Goal: Transaction & Acquisition: Book appointment/travel/reservation

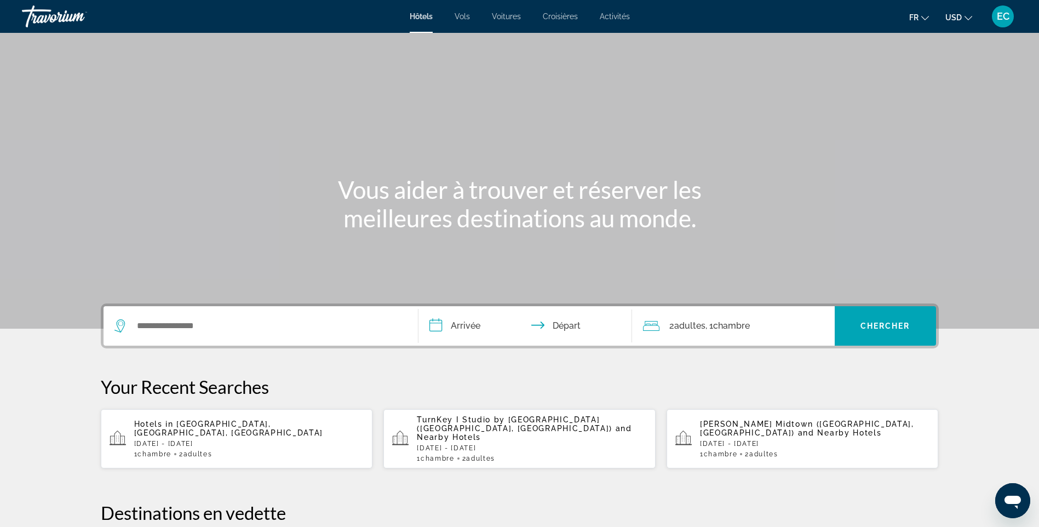
click at [282, 336] on div "Search widget" at bounding box center [260, 325] width 292 height 39
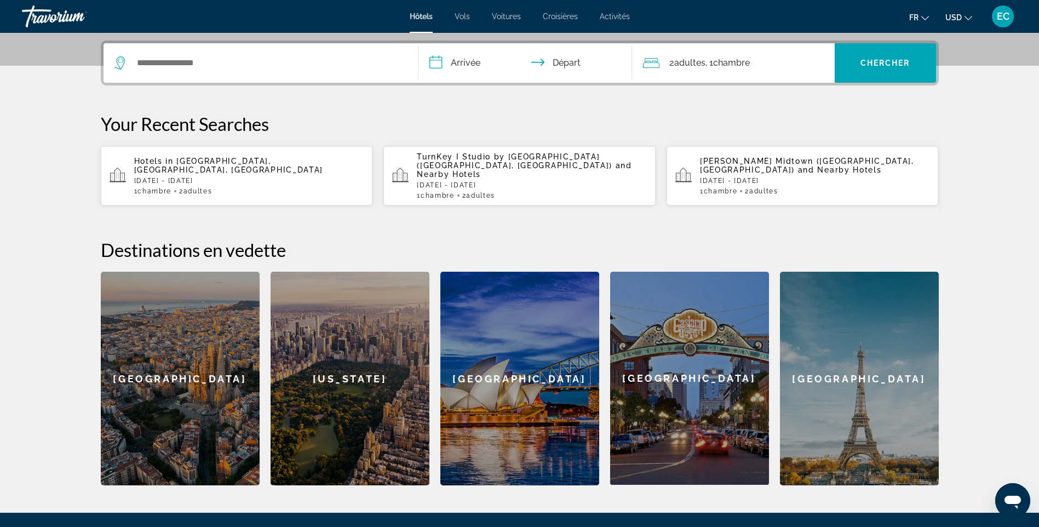
scroll to position [268, 0]
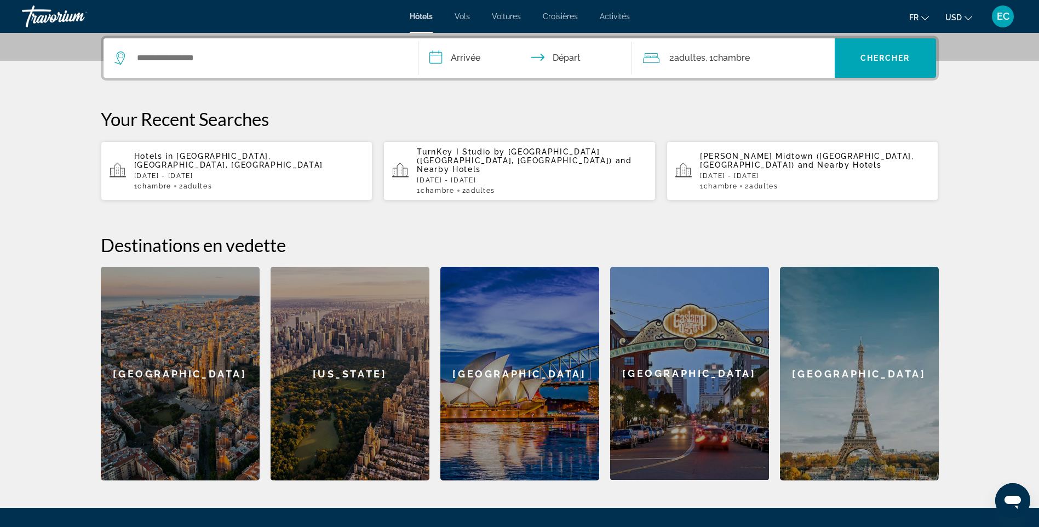
drag, startPoint x: 220, startPoint y: 45, endPoint x: 220, endPoint y: 56, distance: 10.4
click at [220, 55] on div "Search widget" at bounding box center [260, 57] width 292 height 39
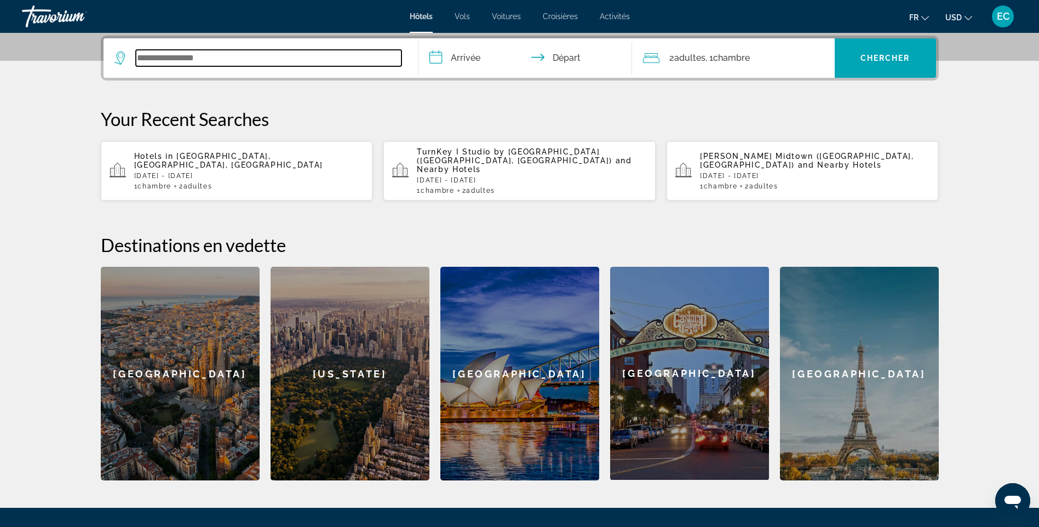
click at [220, 56] on input "Search widget" at bounding box center [269, 58] width 266 height 16
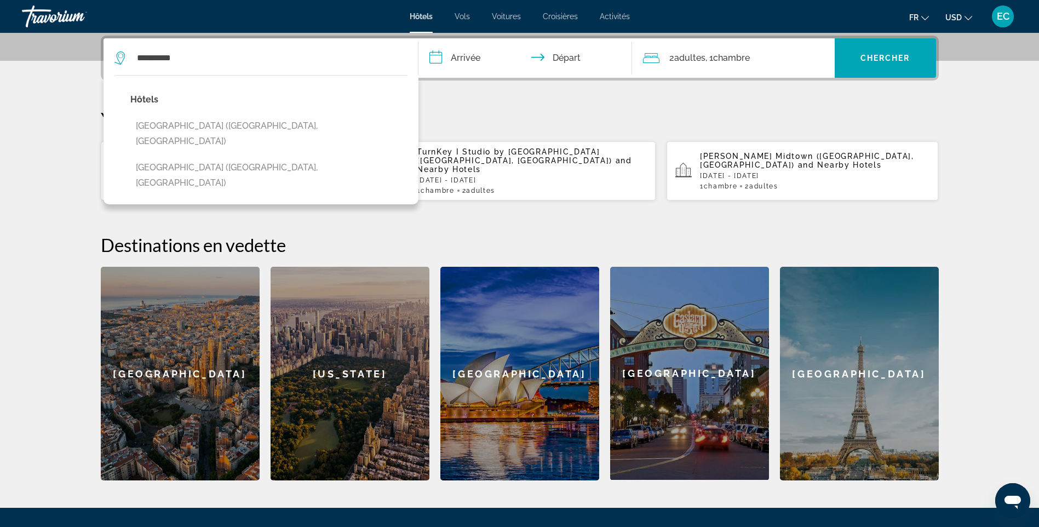
click at [467, 59] on input "**********" at bounding box center [527, 59] width 218 height 43
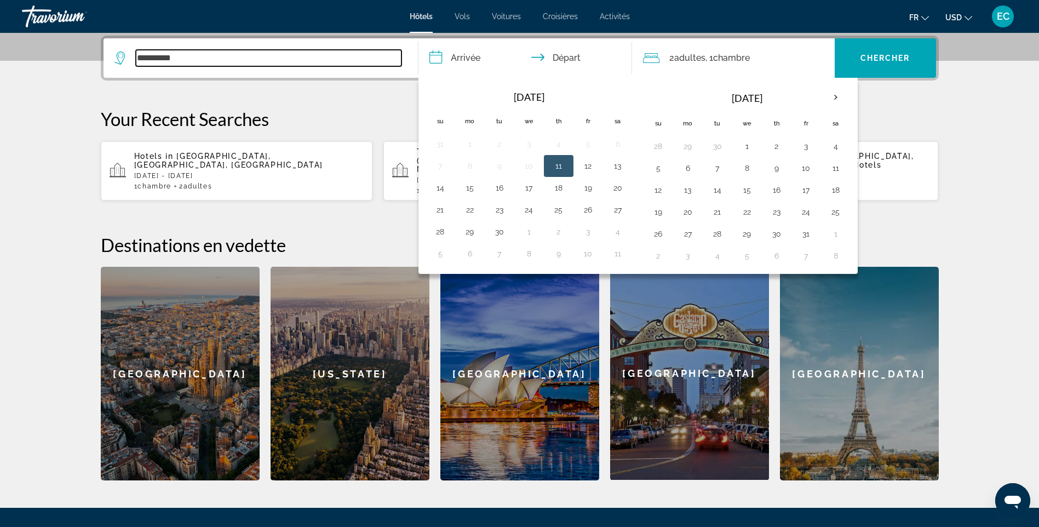
click at [314, 59] on input "**********" at bounding box center [269, 58] width 266 height 16
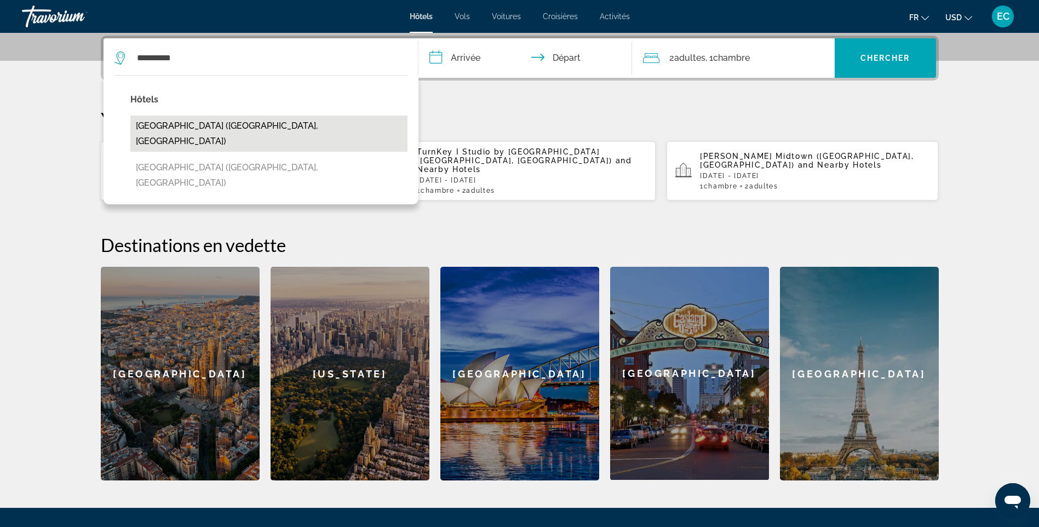
click at [279, 122] on button "[GEOGRAPHIC_DATA] ([GEOGRAPHIC_DATA], [GEOGRAPHIC_DATA])" at bounding box center [268, 134] width 277 height 36
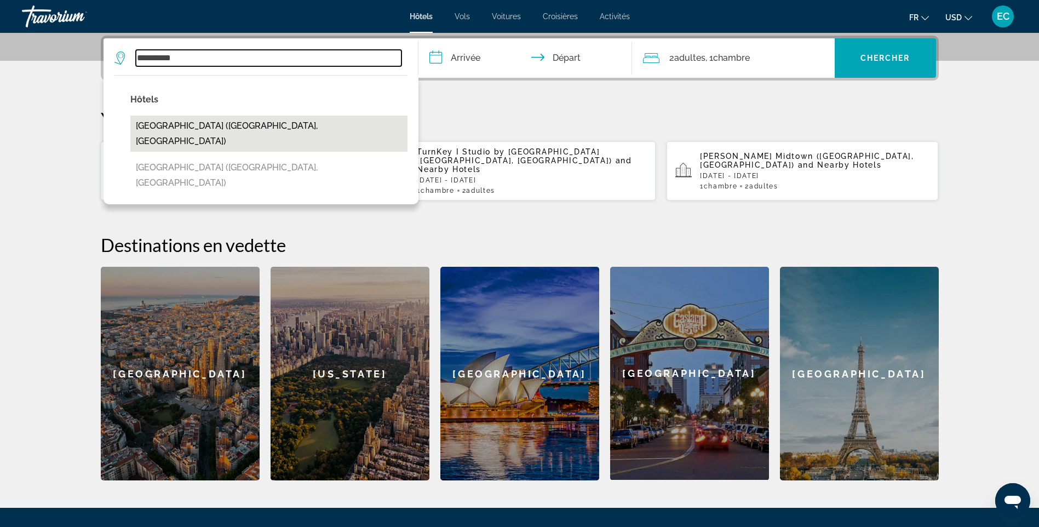
type input "**********"
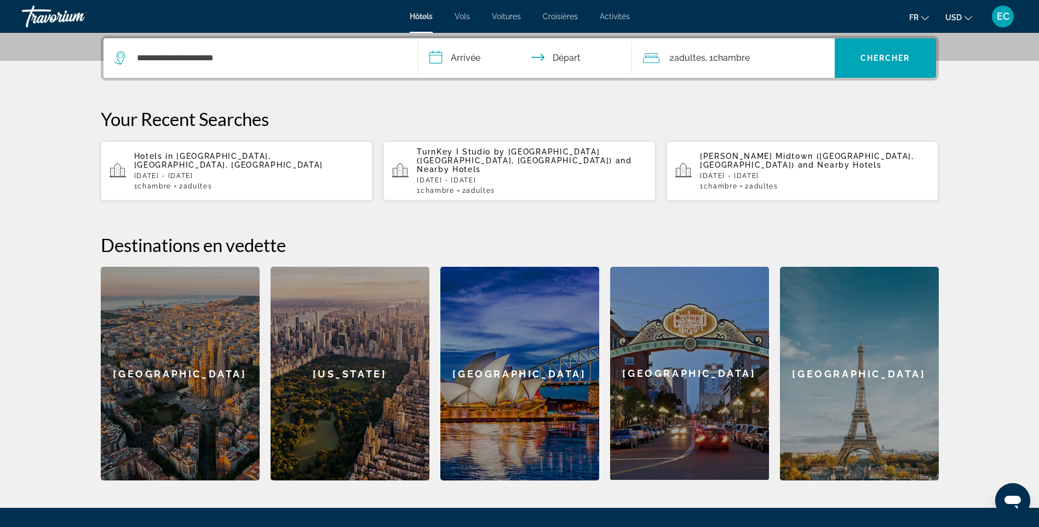
click at [447, 55] on input "**********" at bounding box center [527, 59] width 218 height 43
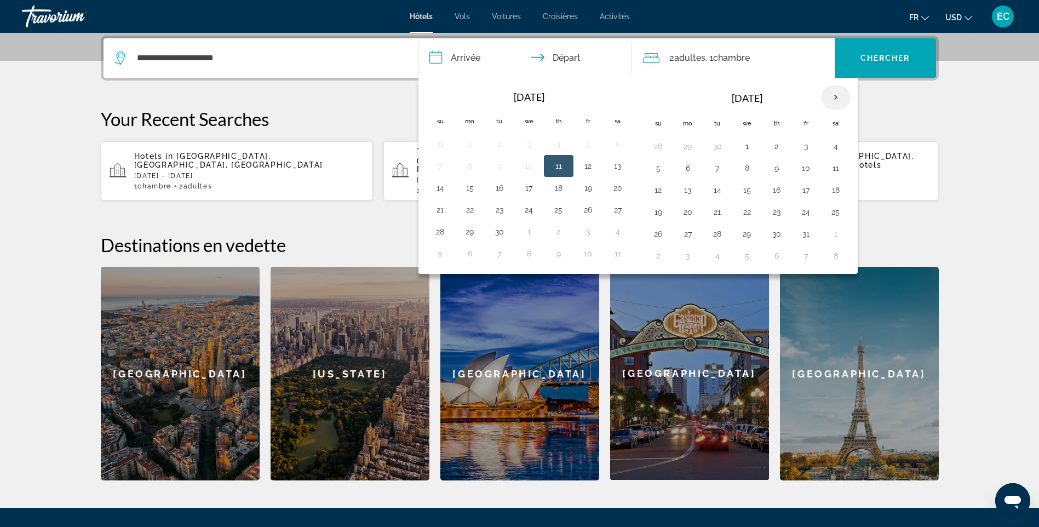
click at [836, 95] on th "Next month" at bounding box center [836, 97] width 30 height 24
click at [837, 95] on th "Next month" at bounding box center [836, 97] width 30 height 24
click at [782, 150] on button "4" at bounding box center [777, 146] width 18 height 15
click at [830, 146] on button "6" at bounding box center [836, 146] width 18 height 15
type input "**********"
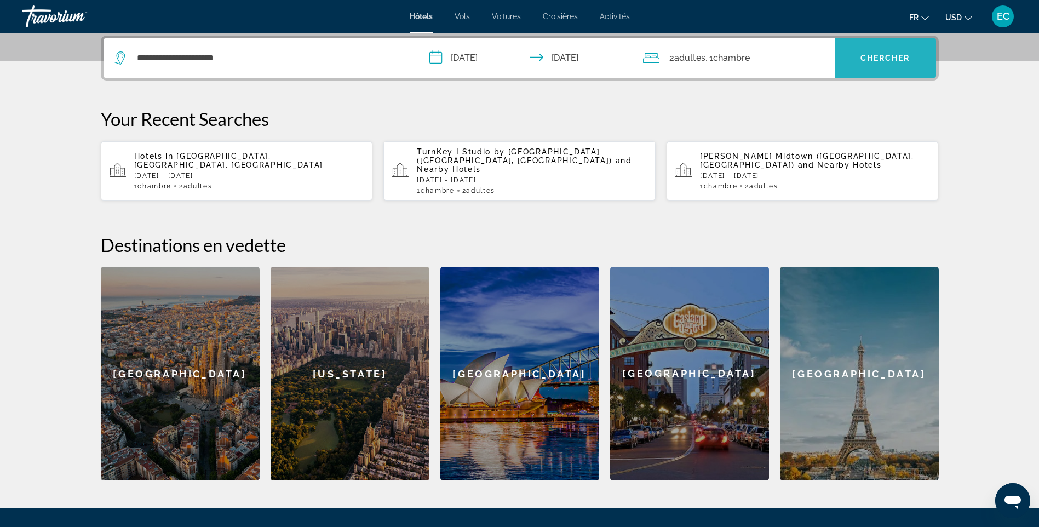
click at [852, 62] on span "Search widget" at bounding box center [885, 58] width 101 height 26
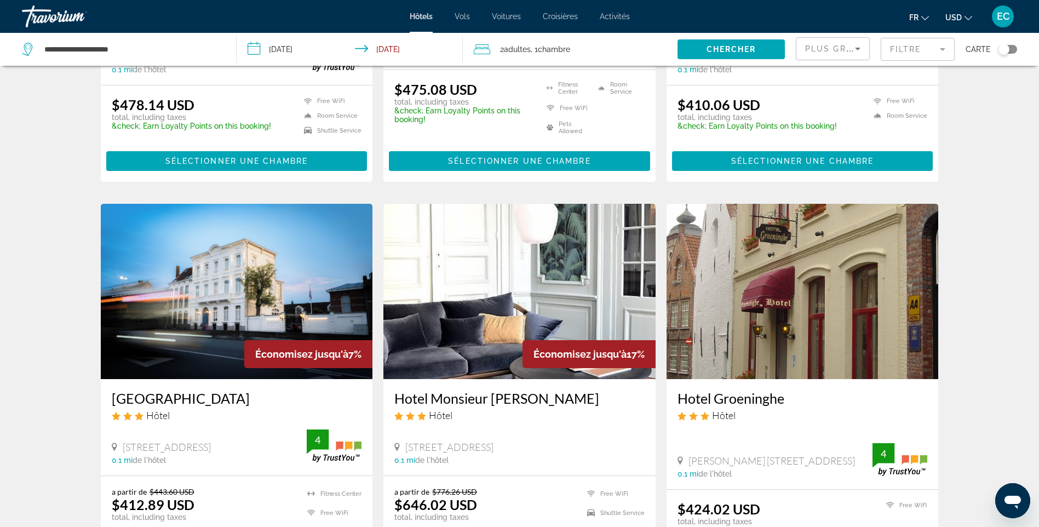
scroll to position [110, 0]
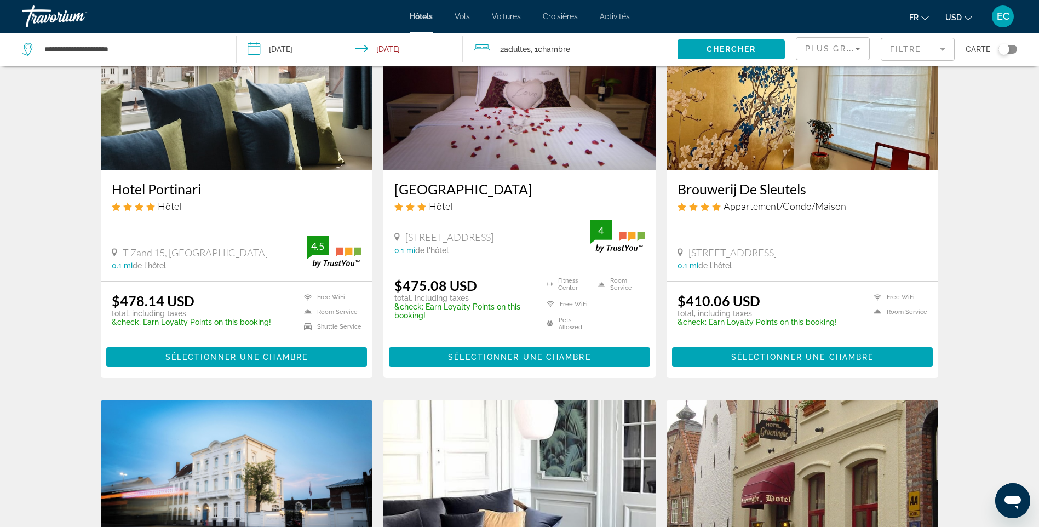
click at [964, 18] on button "USD USD ($) MXN (Mex$) CAD (Can$) GBP (£) EUR (€) AUD (A$) NZD (NZ$) CNY (CN¥)" at bounding box center [958, 17] width 27 height 16
click at [936, 103] on button "EUR (€)" at bounding box center [937, 101] width 54 height 14
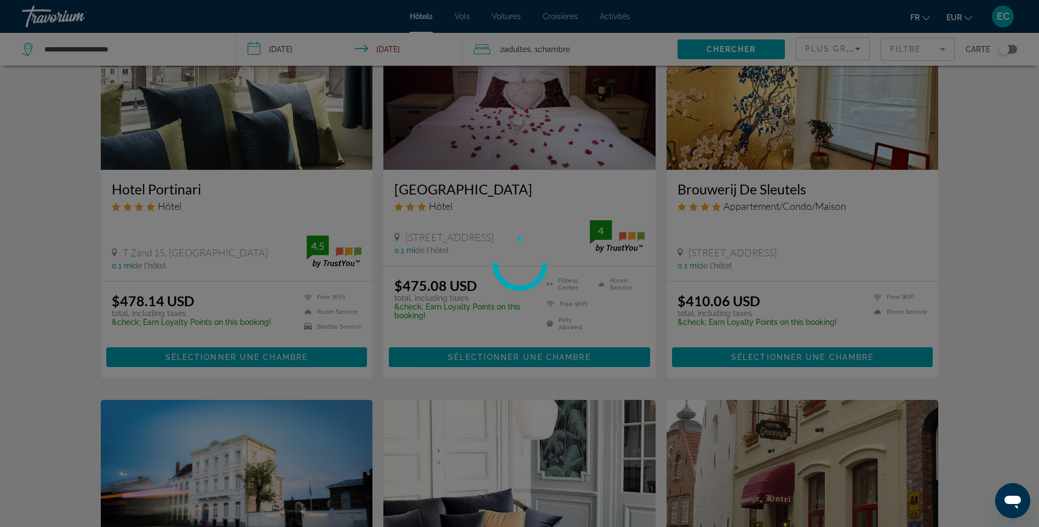
scroll to position [0, 0]
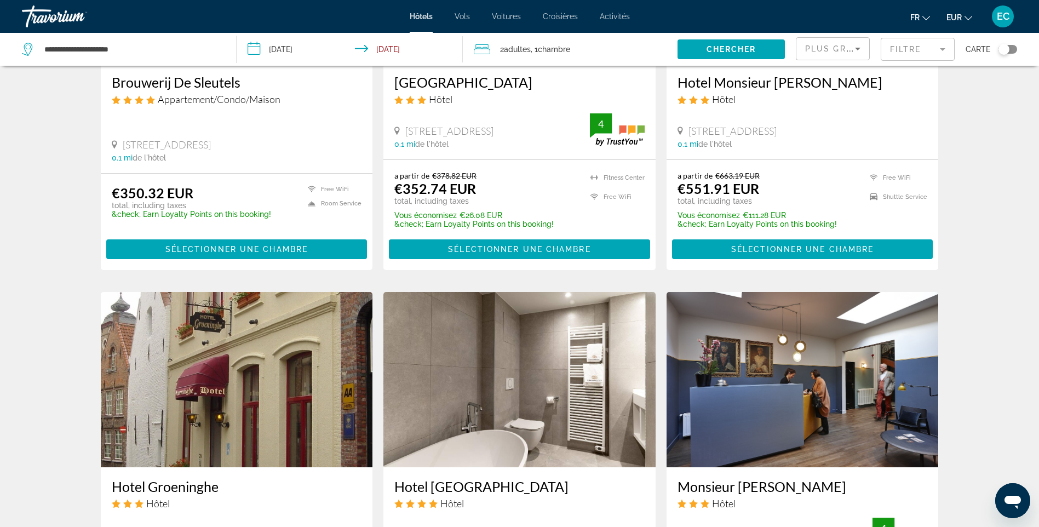
scroll to position [602, 0]
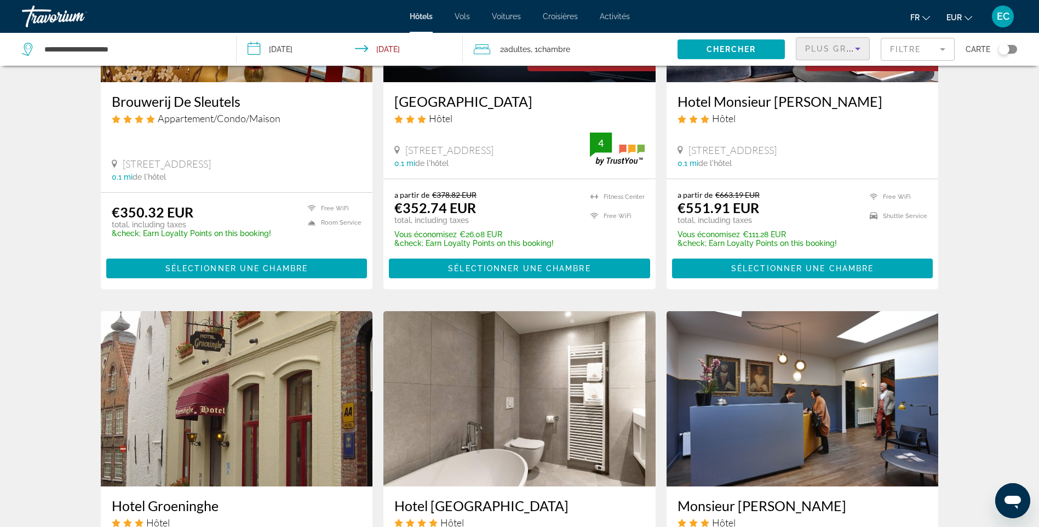
click at [835, 48] on span "Plus grandes économies" at bounding box center [870, 48] width 131 height 9
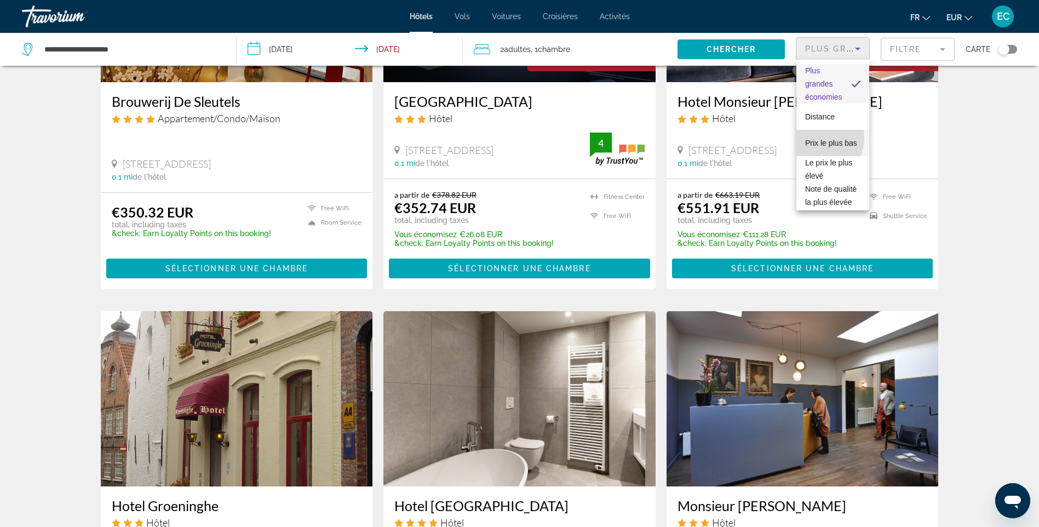
click at [815, 139] on span "Prix le plus bas" at bounding box center [831, 143] width 52 height 9
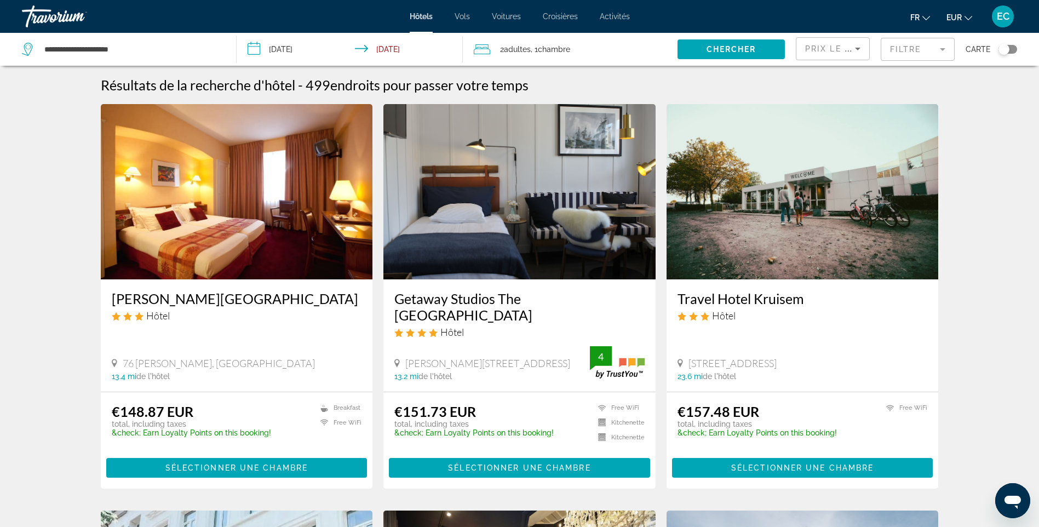
click at [892, 49] on mat-form-field "Filtre" at bounding box center [918, 49] width 74 height 23
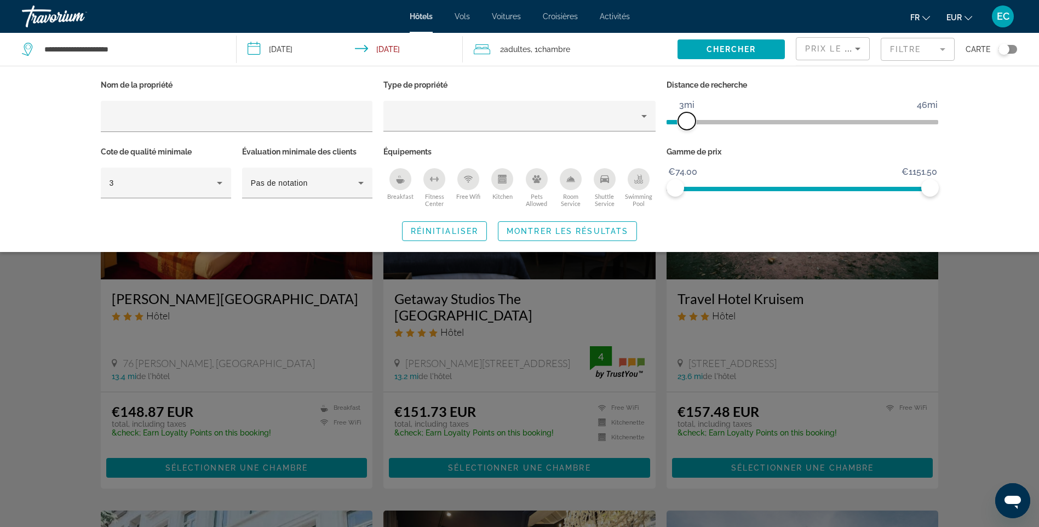
drag, startPoint x: 840, startPoint y: 122, endPoint x: 687, endPoint y: 132, distance: 152.6
click at [687, 132] on div "Distance de recherche 1mi 46mi 3mi" at bounding box center [802, 110] width 283 height 67
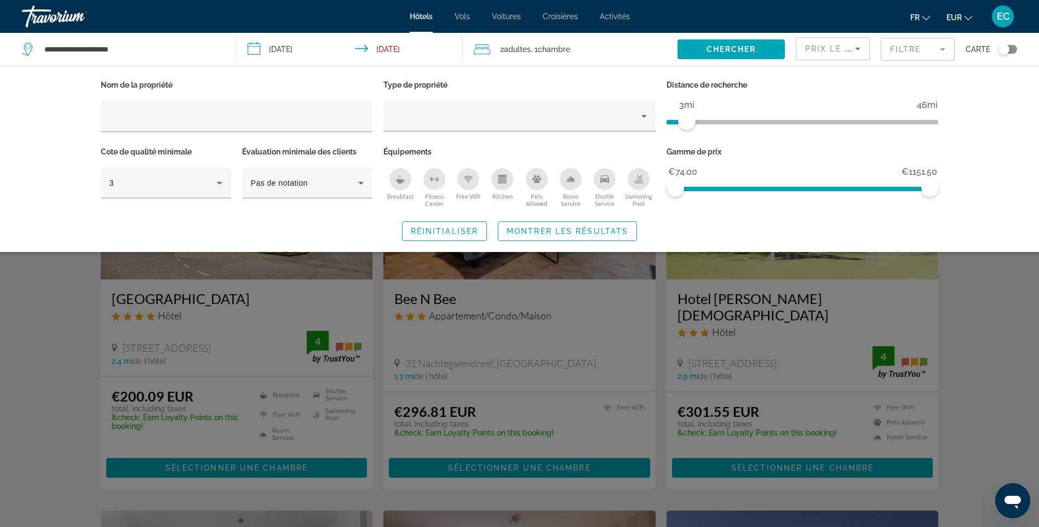
click at [1020, 297] on div "Search widget" at bounding box center [519, 345] width 1039 height 363
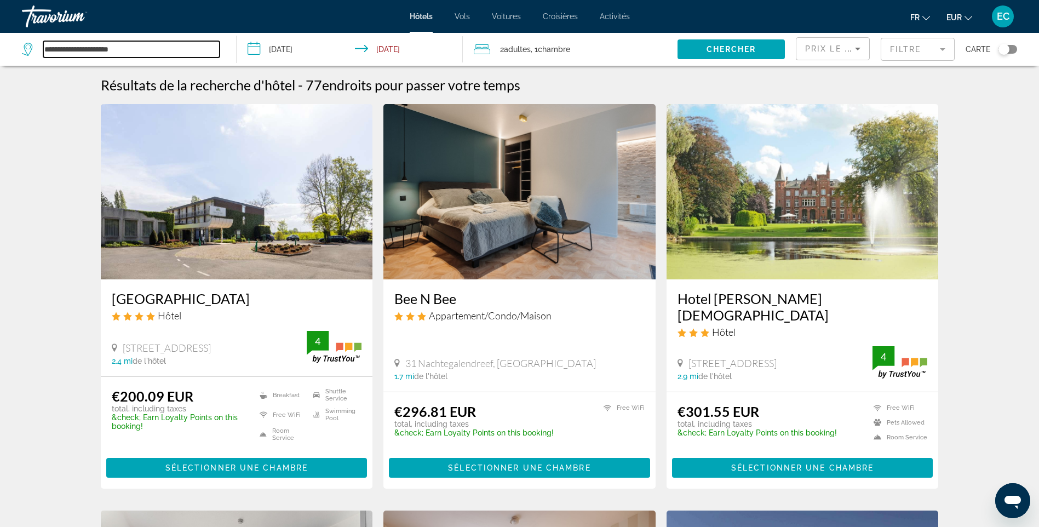
click at [168, 46] on input "**********" at bounding box center [131, 49] width 176 height 16
click at [166, 47] on input "**********" at bounding box center [131, 49] width 176 height 16
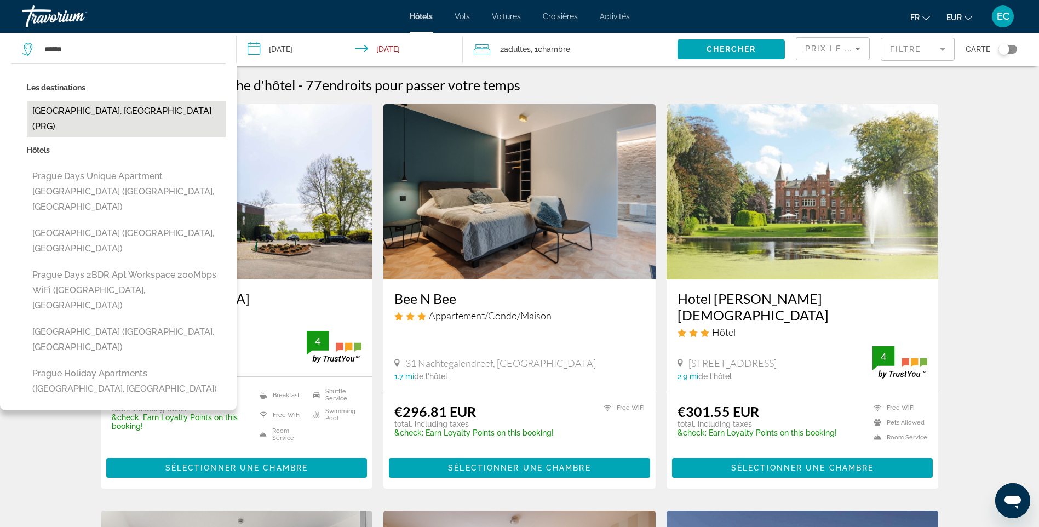
click at [139, 108] on button "Prague, Czech Republic (PRG)" at bounding box center [126, 119] width 199 height 36
type input "**********"
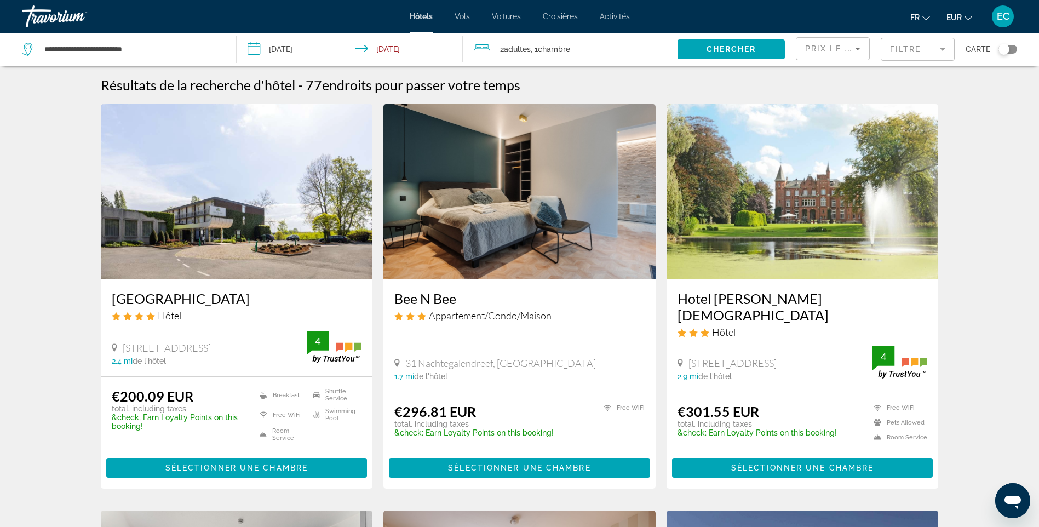
click at [278, 51] on input "**********" at bounding box center [352, 51] width 230 height 36
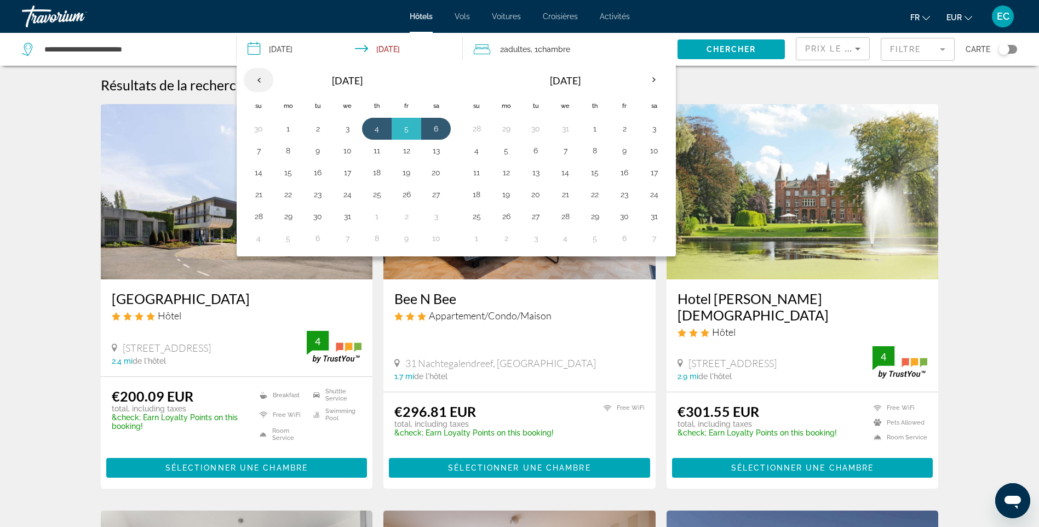
click at [261, 77] on th "Previous month" at bounding box center [259, 80] width 30 height 24
click at [346, 125] on button "1" at bounding box center [347, 128] width 18 height 15
click at [434, 129] on button "4" at bounding box center [436, 128] width 18 height 15
type input "**********"
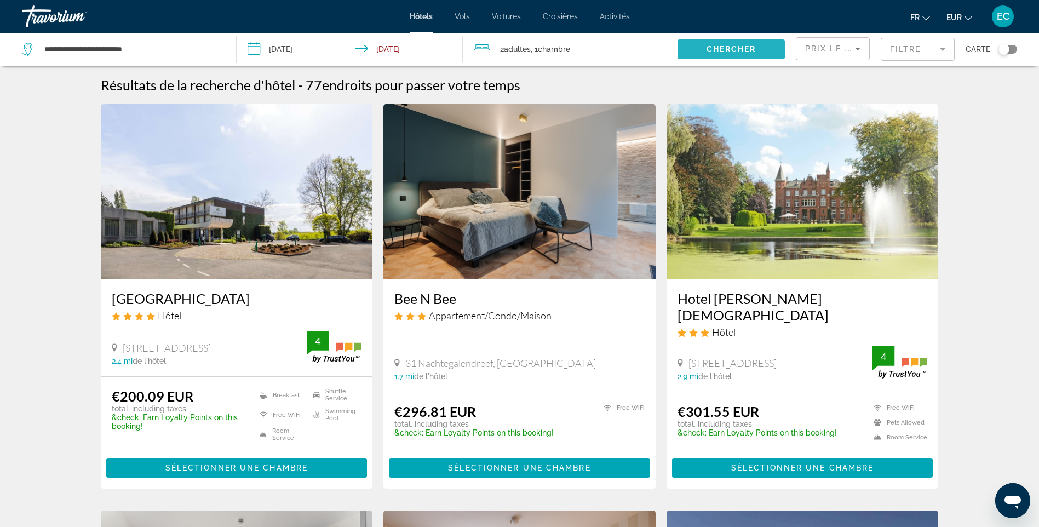
click at [718, 50] on span "Chercher" at bounding box center [731, 49] width 50 height 9
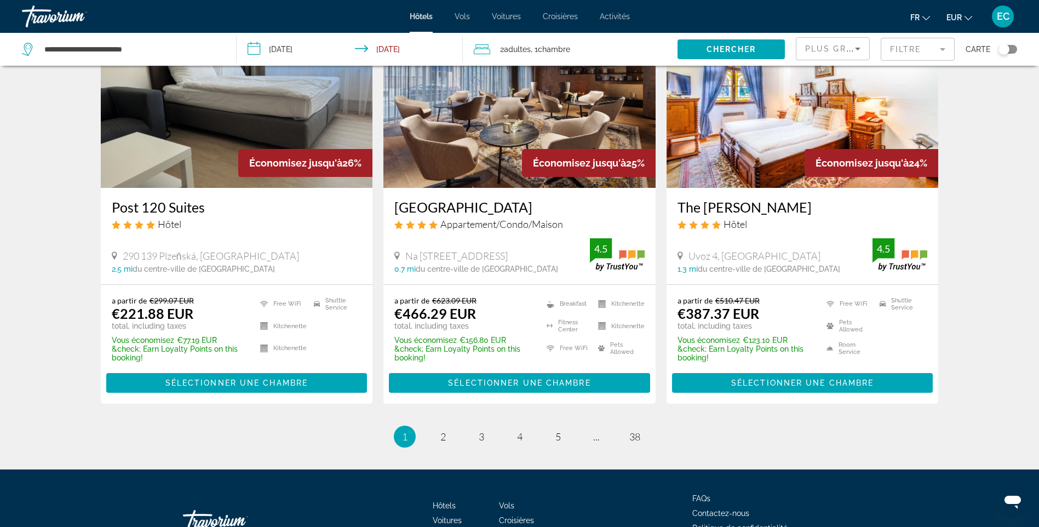
scroll to position [1422, 0]
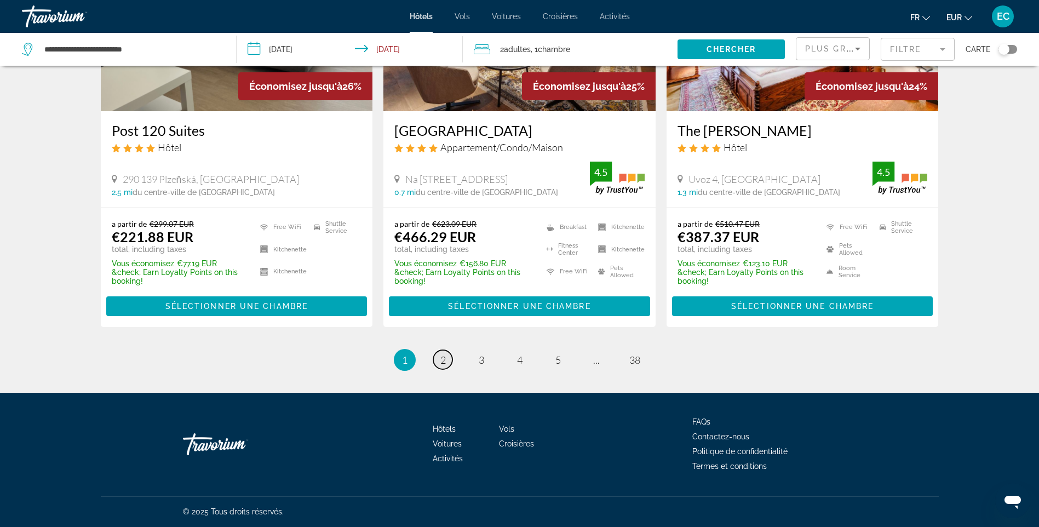
click at [444, 362] on span "2" at bounding box center [442, 360] width 5 height 12
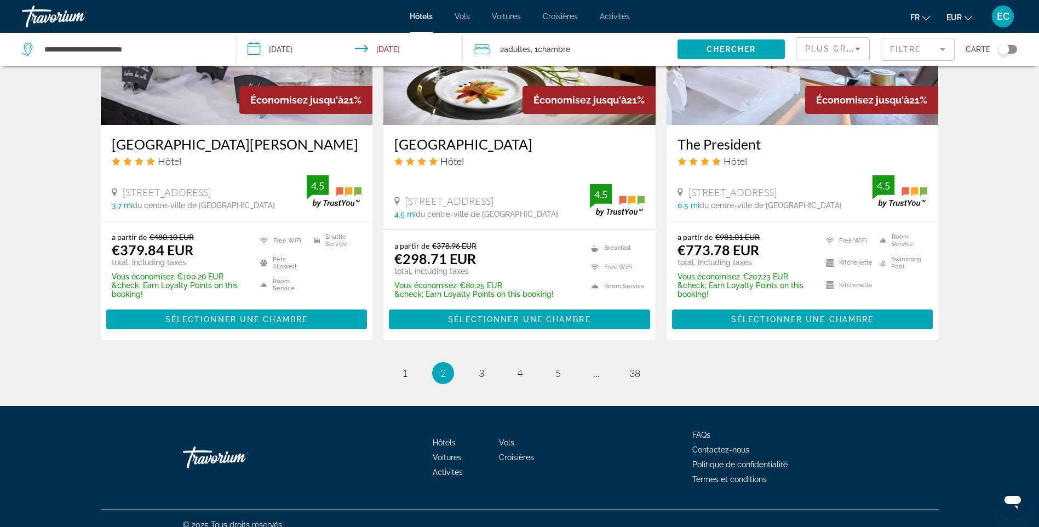
scroll to position [1422, 0]
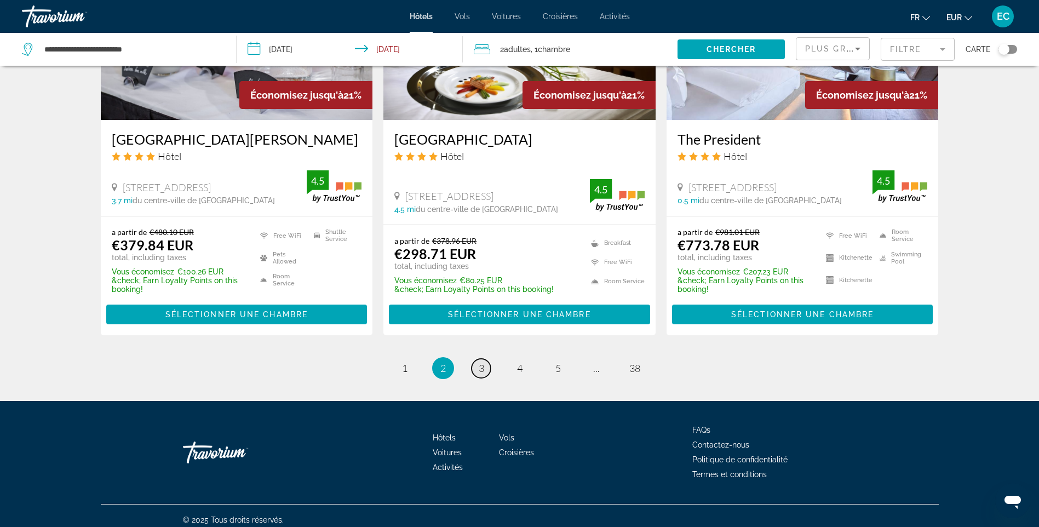
click at [485, 364] on link "page 3" at bounding box center [481, 368] width 19 height 19
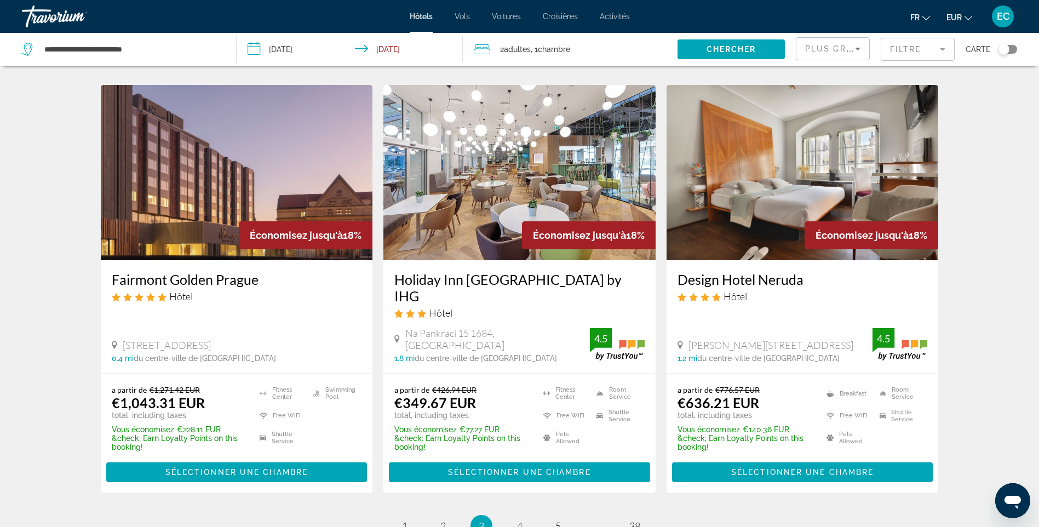
scroll to position [1422, 0]
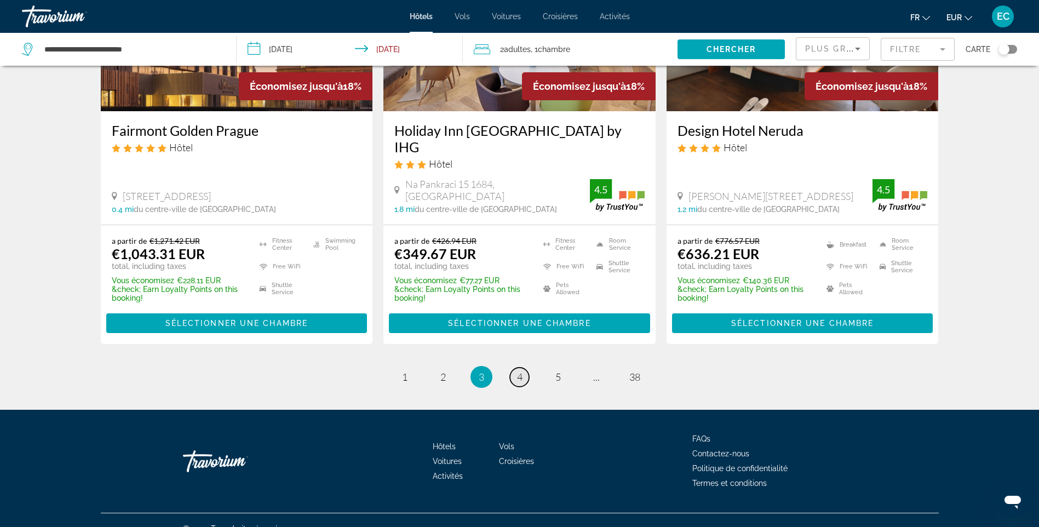
click at [517, 371] on span "4" at bounding box center [519, 377] width 5 height 12
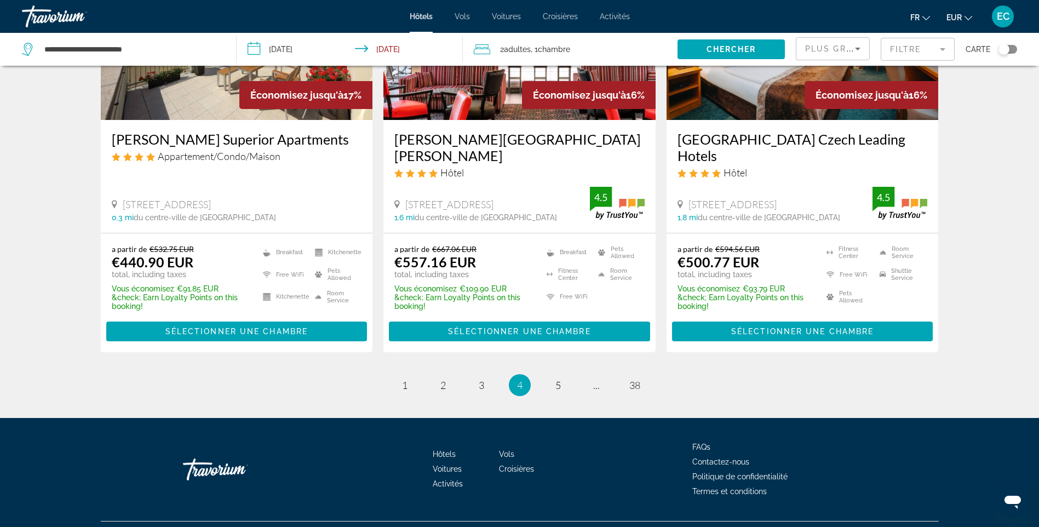
scroll to position [1422, 0]
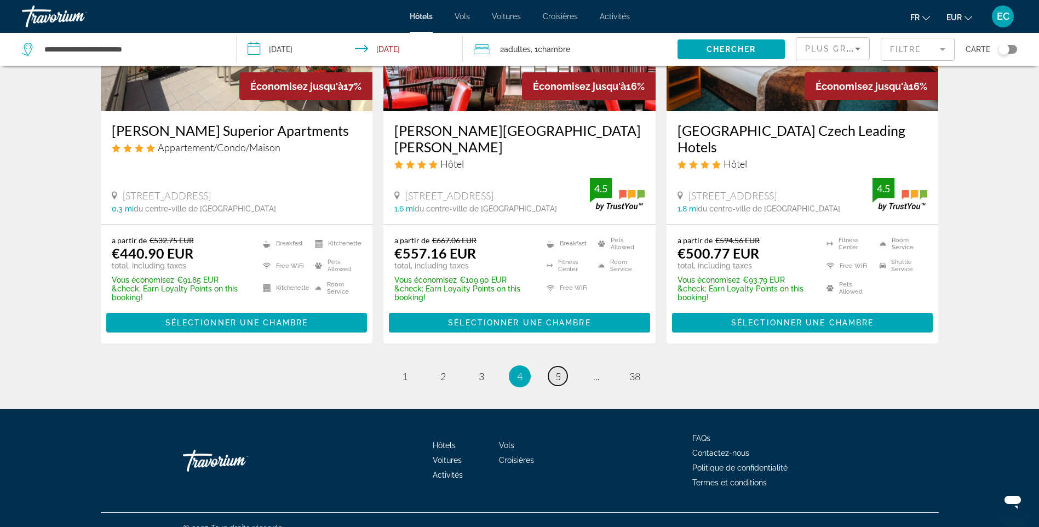
click at [561, 366] on link "page 5" at bounding box center [557, 375] width 19 height 19
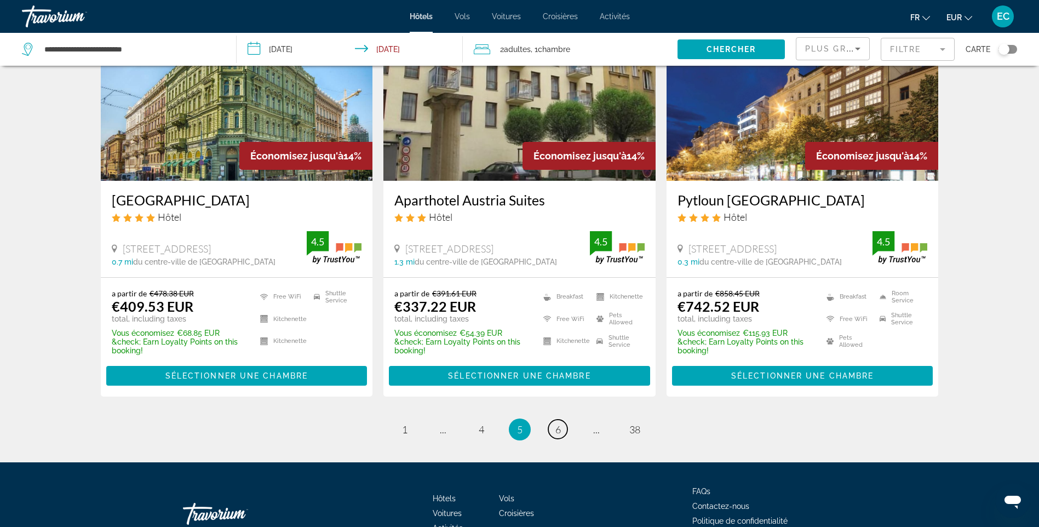
scroll to position [1397, 0]
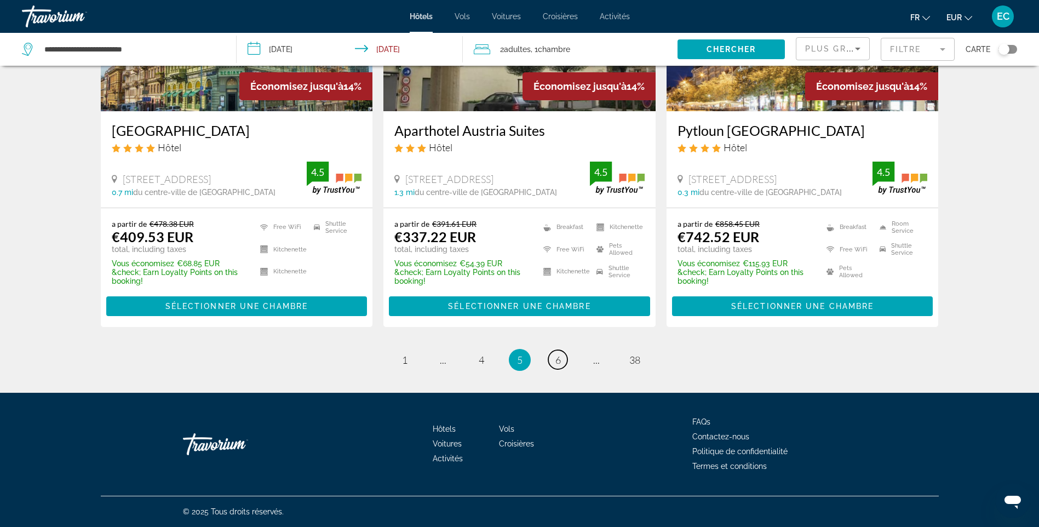
click at [557, 363] on span "6" at bounding box center [557, 360] width 5 height 12
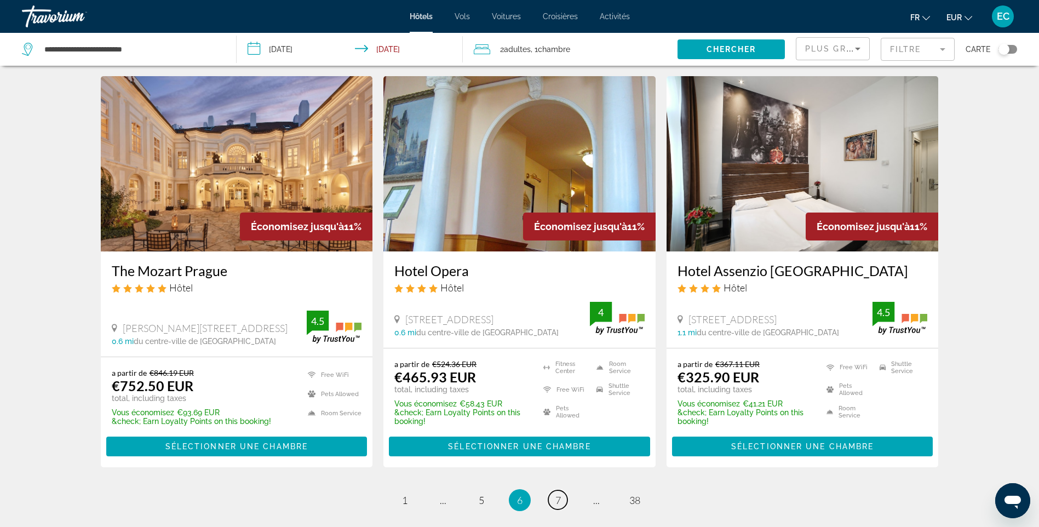
scroll to position [1314, 0]
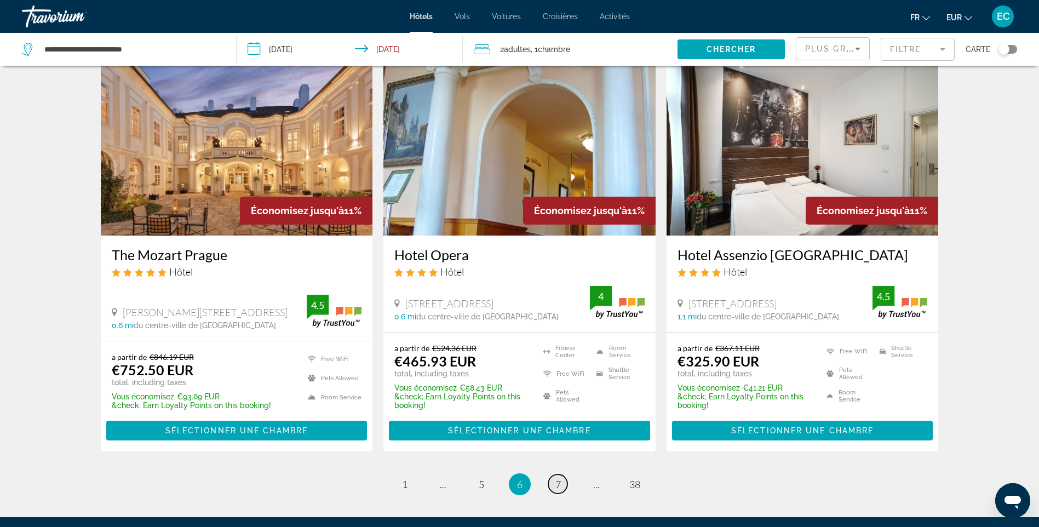
click at [561, 474] on link "page 7" at bounding box center [557, 483] width 19 height 19
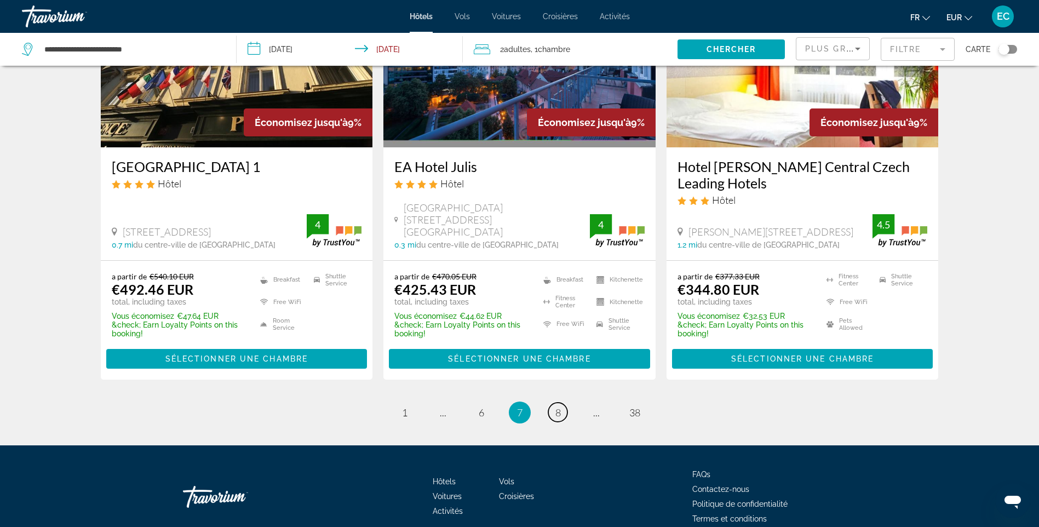
scroll to position [1421, 0]
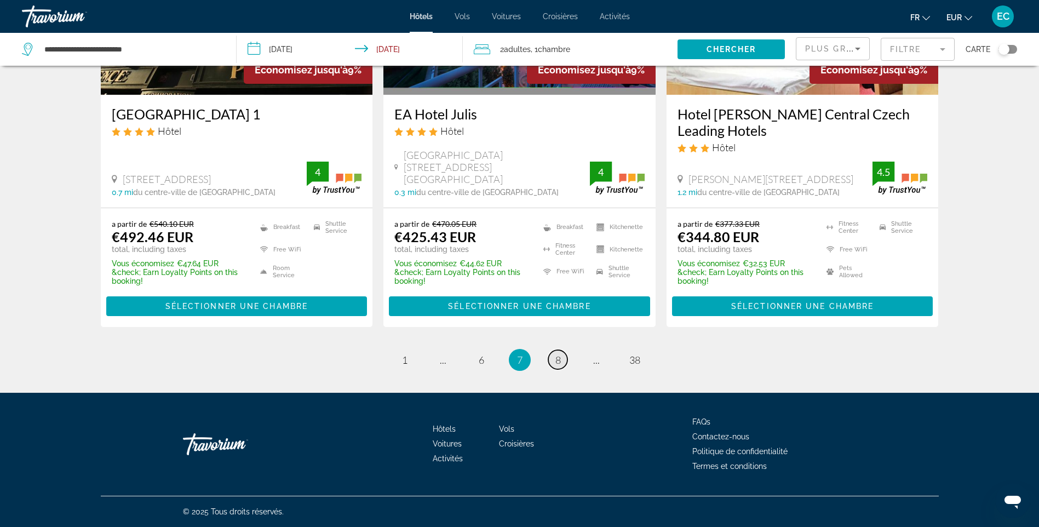
click at [556, 369] on link "page 8" at bounding box center [557, 359] width 19 height 19
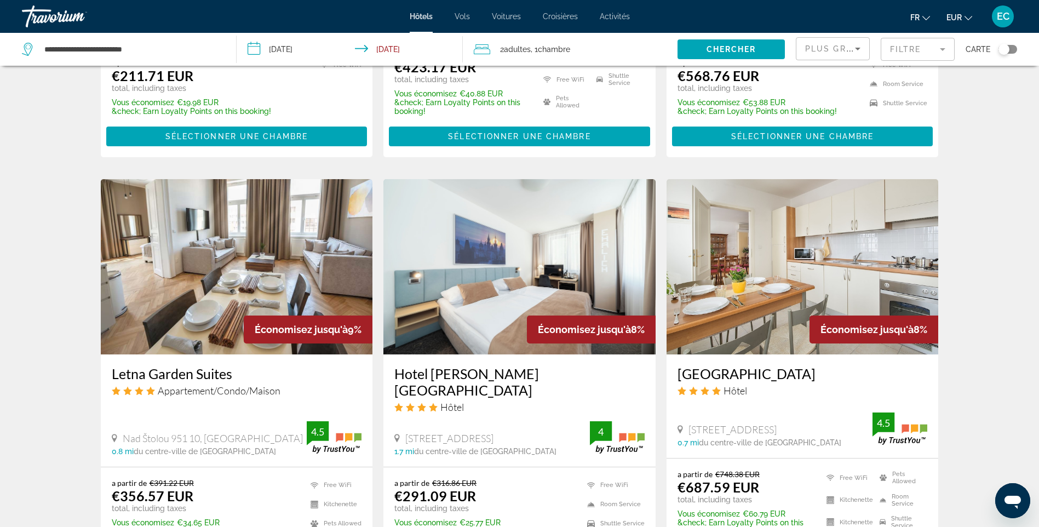
scroll to position [821, 0]
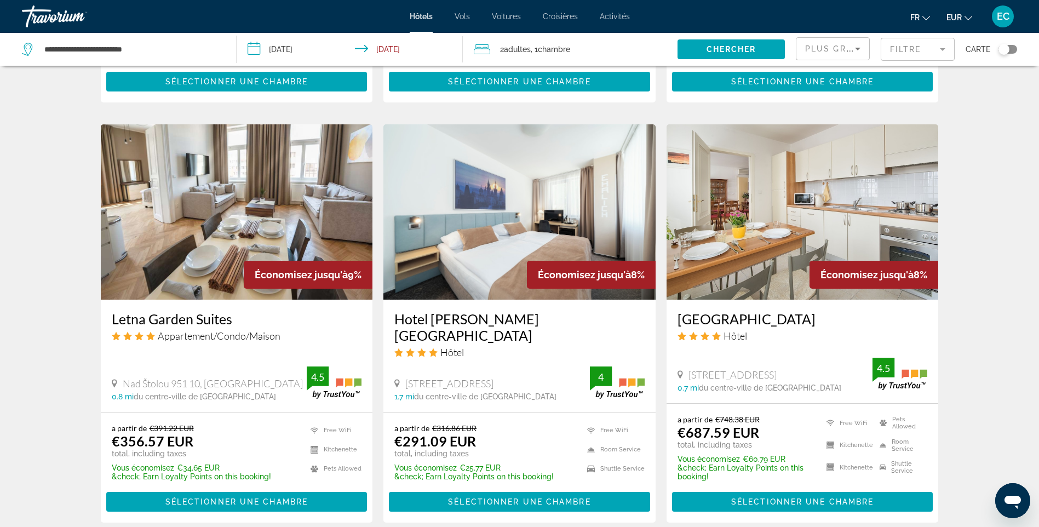
drag, startPoint x: 407, startPoint y: 375, endPoint x: 507, endPoint y: 382, distance: 99.9
click at [507, 382] on div "Hartigova 1380, Prague" at bounding box center [492, 383] width 196 height 12
copy span "Hartigova 1380, Prague"
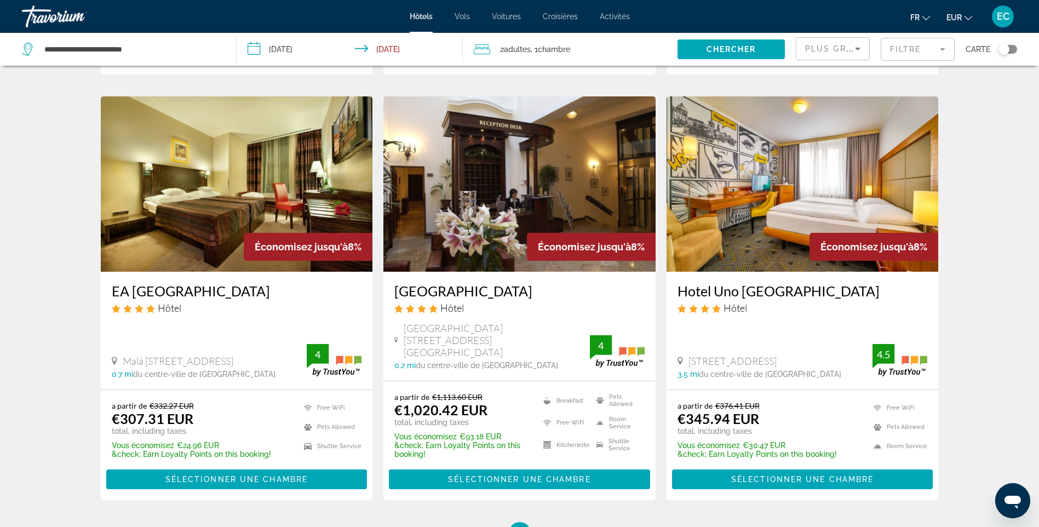
scroll to position [1314, 0]
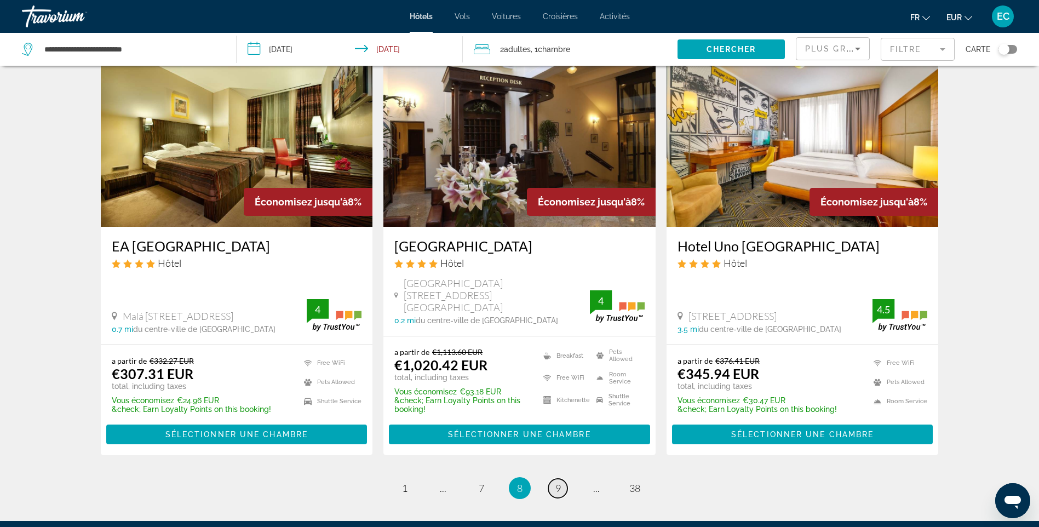
click at [558, 482] on span "9" at bounding box center [557, 488] width 5 height 12
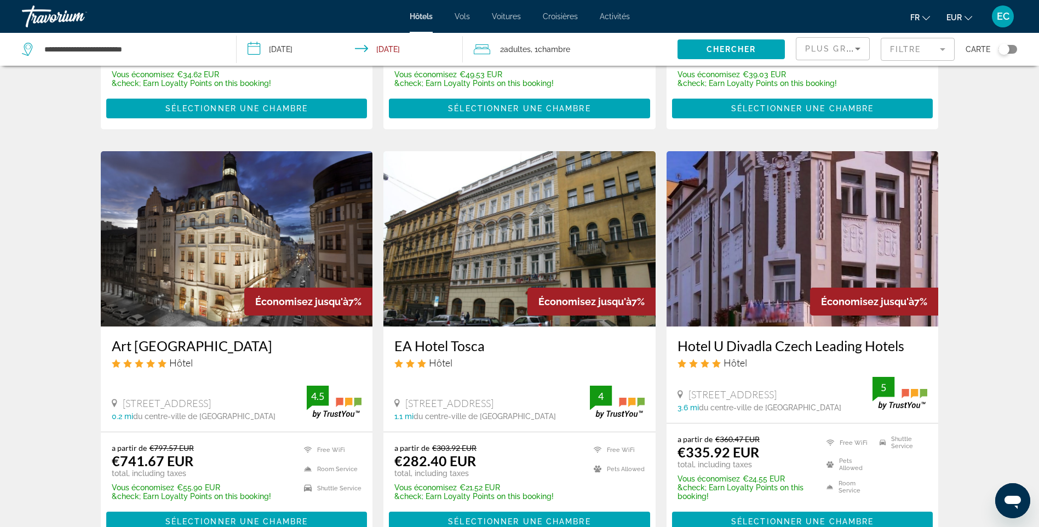
scroll to position [767, 0]
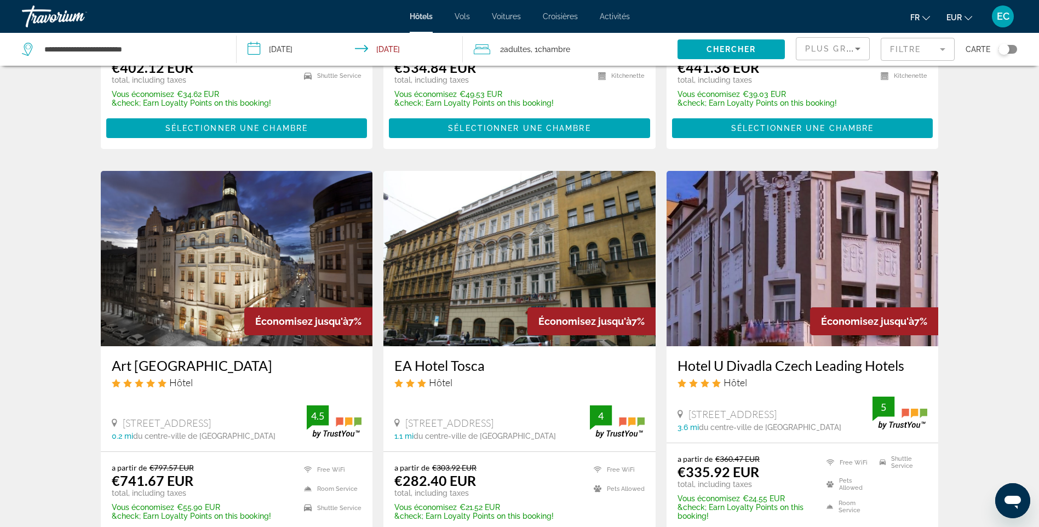
click at [443, 294] on img "Main content" at bounding box center [519, 258] width 272 height 175
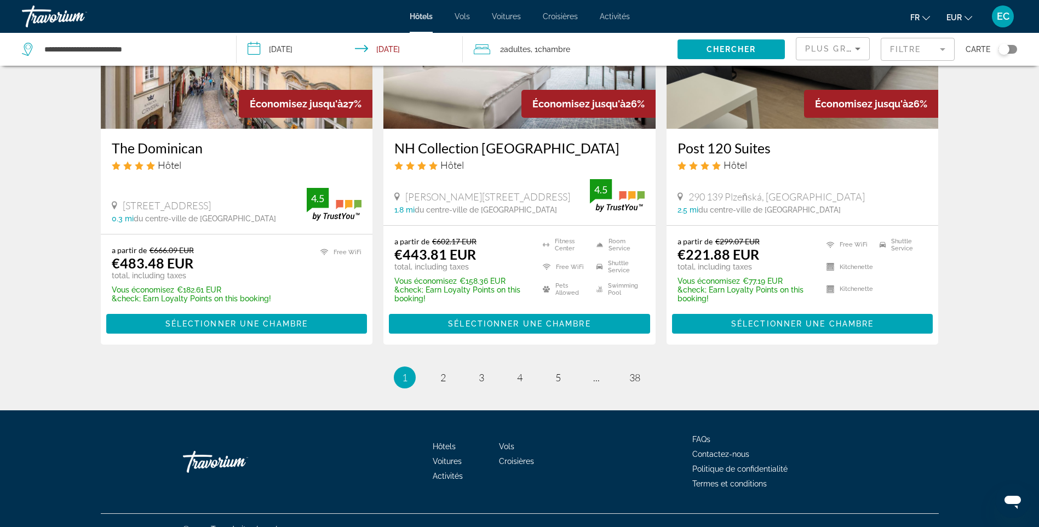
scroll to position [1422, 0]
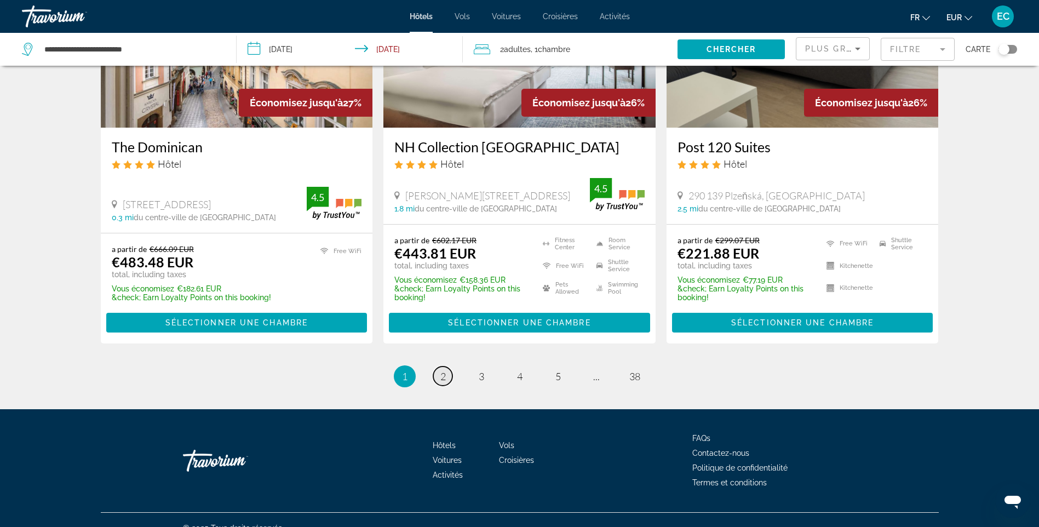
click at [438, 366] on link "page 2" at bounding box center [442, 375] width 19 height 19
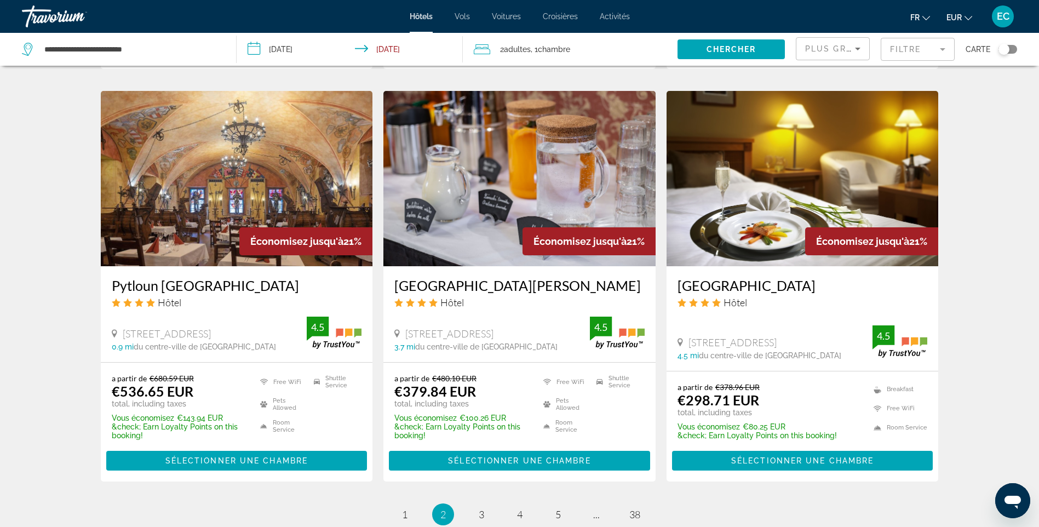
scroll to position [1314, 0]
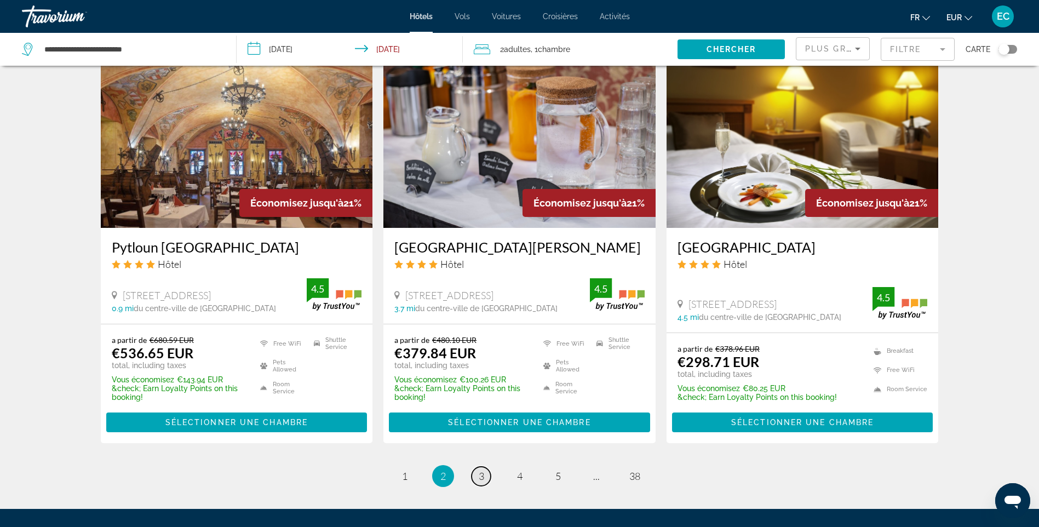
click at [484, 467] on link "page 3" at bounding box center [481, 476] width 19 height 19
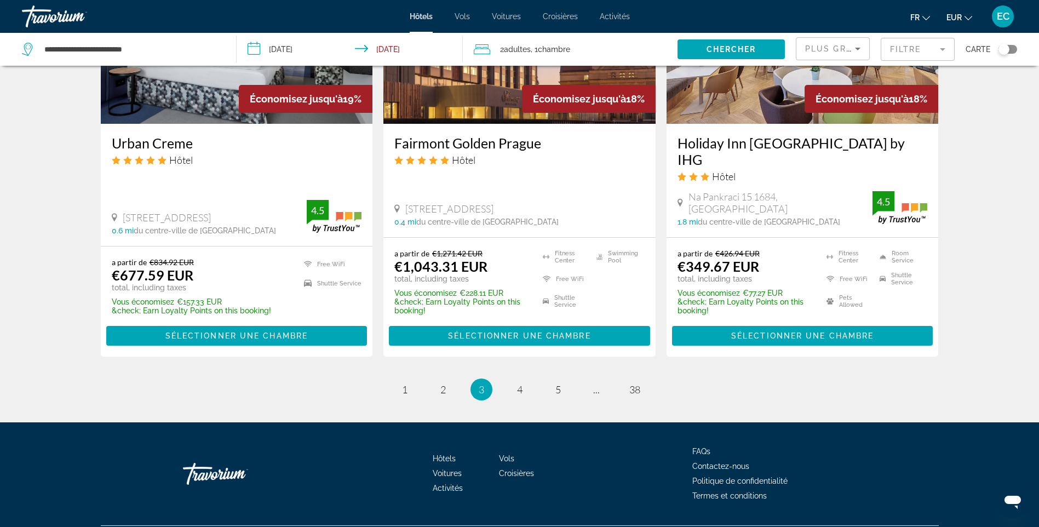
scroll to position [1422, 0]
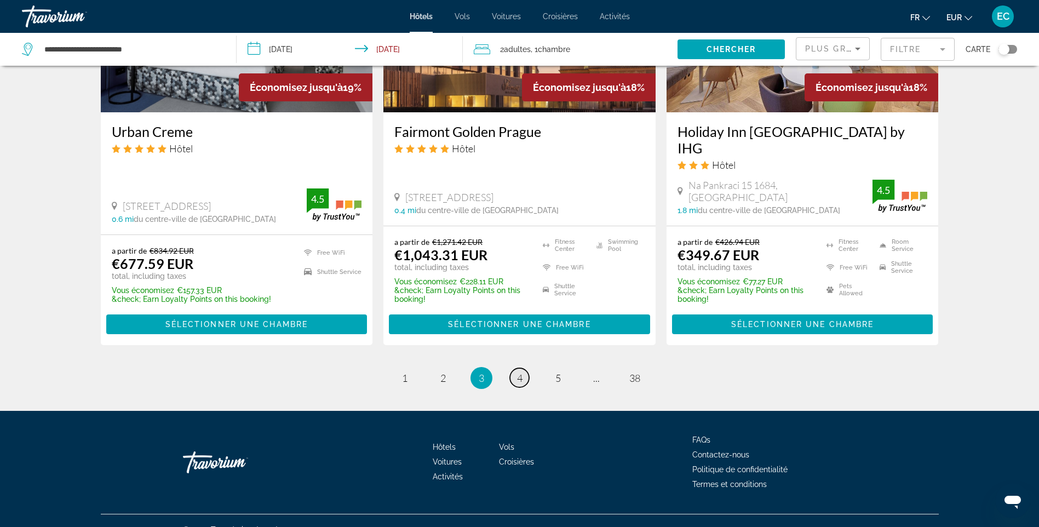
click at [524, 368] on link "page 4" at bounding box center [519, 377] width 19 height 19
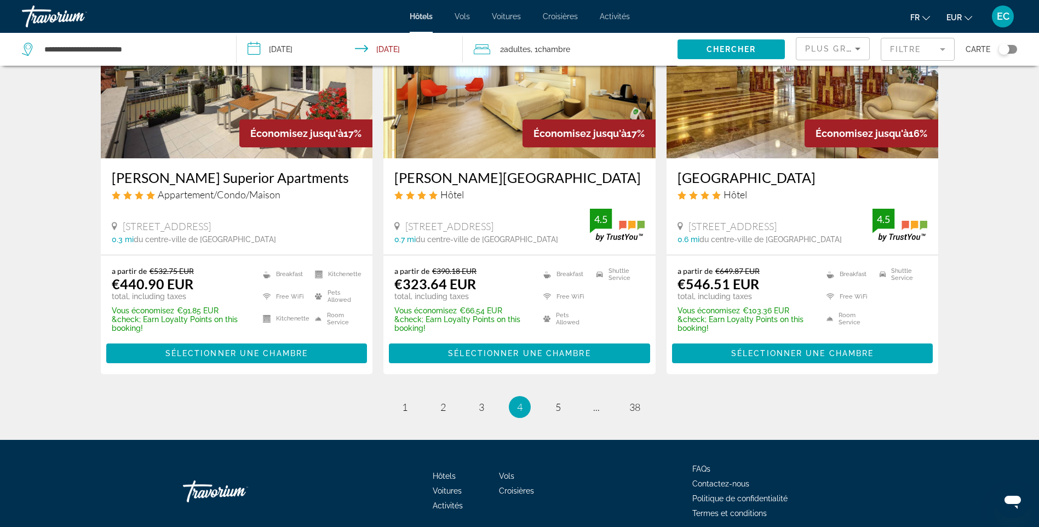
scroll to position [1422, 0]
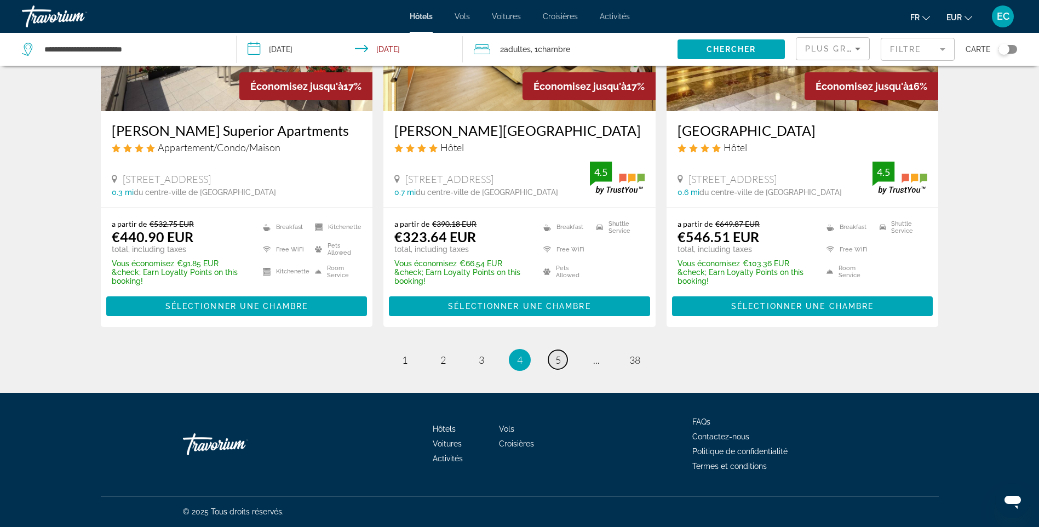
click at [555, 356] on span "5" at bounding box center [557, 360] width 5 height 12
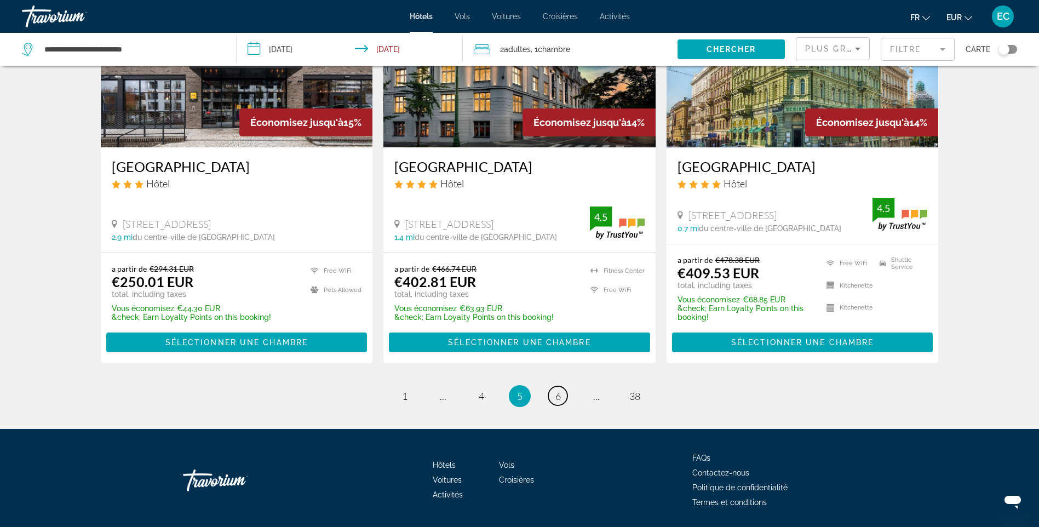
scroll to position [1406, 0]
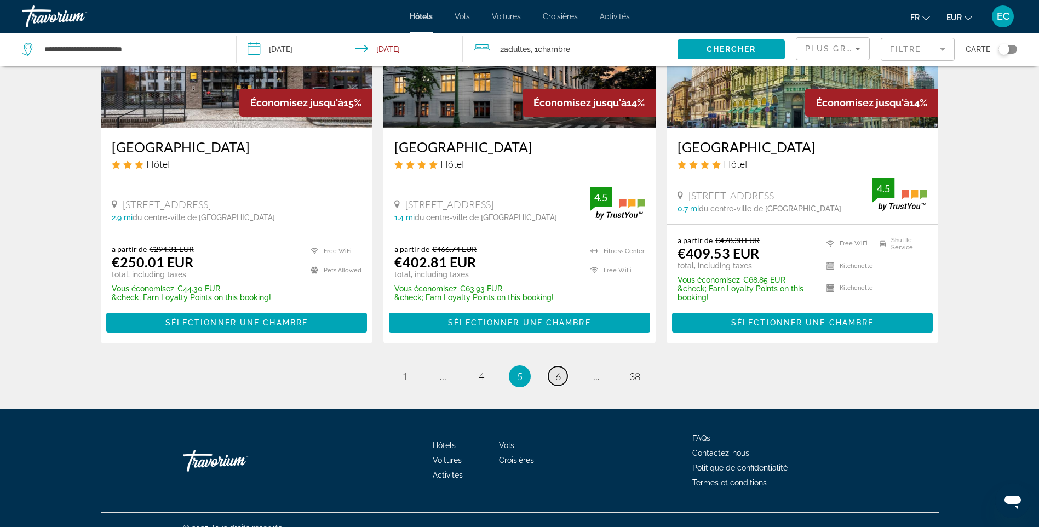
click at [552, 366] on link "page 6" at bounding box center [557, 375] width 19 height 19
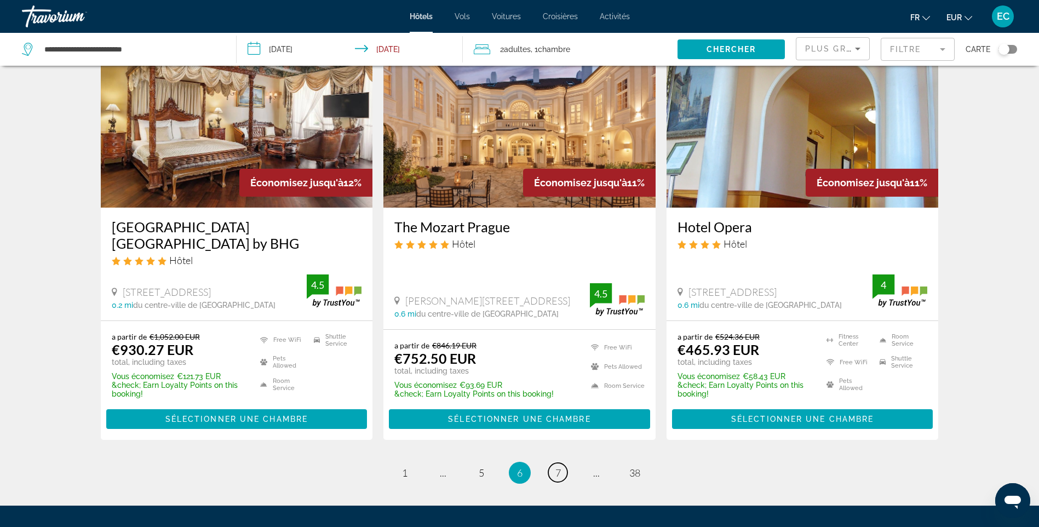
scroll to position [1422, 0]
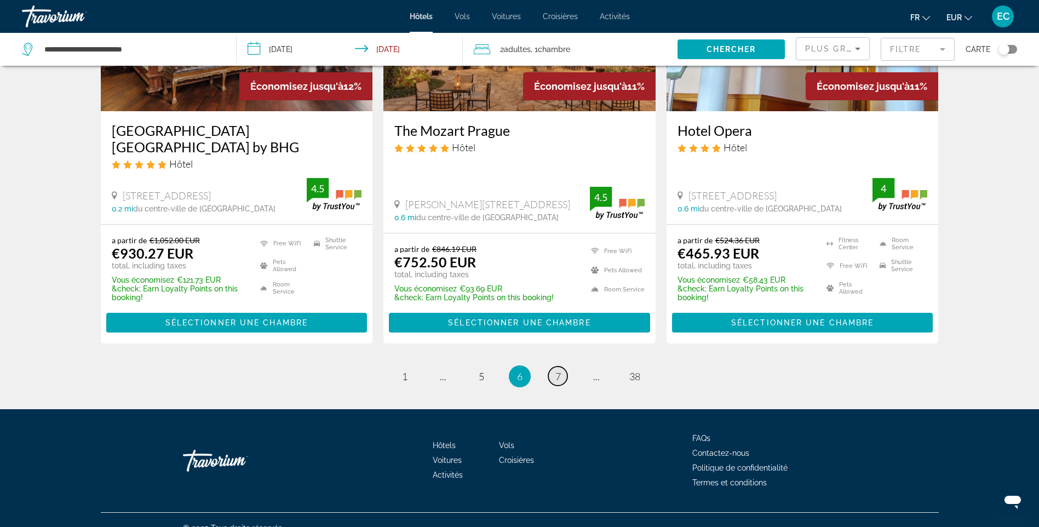
click at [560, 370] on span "7" at bounding box center [557, 376] width 5 height 12
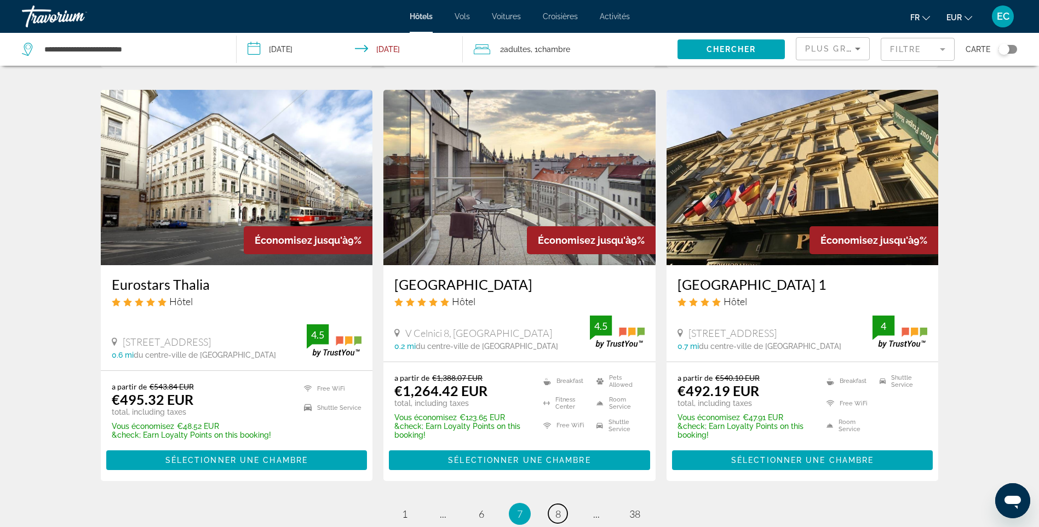
scroll to position [1314, 0]
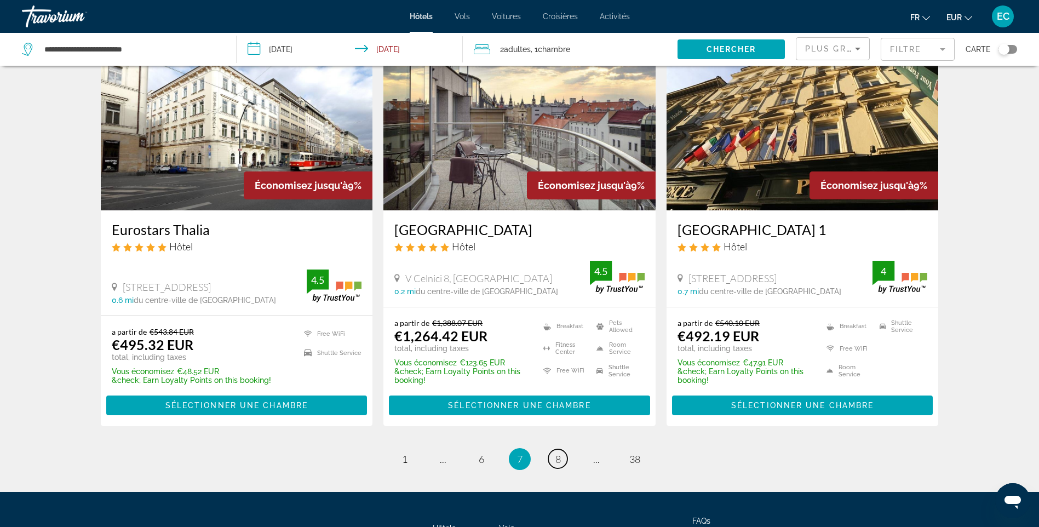
click at [560, 461] on link "page 8" at bounding box center [557, 458] width 19 height 19
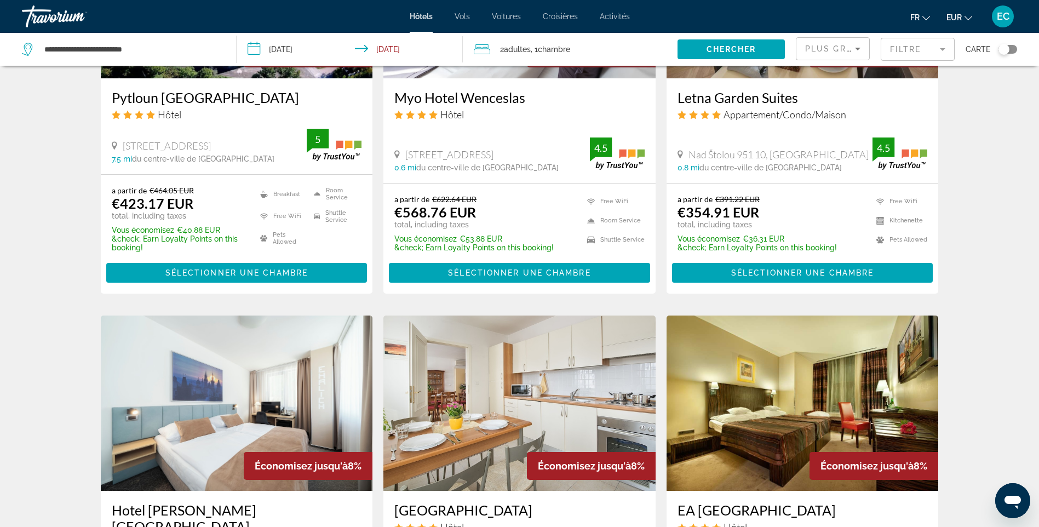
scroll to position [1095, 0]
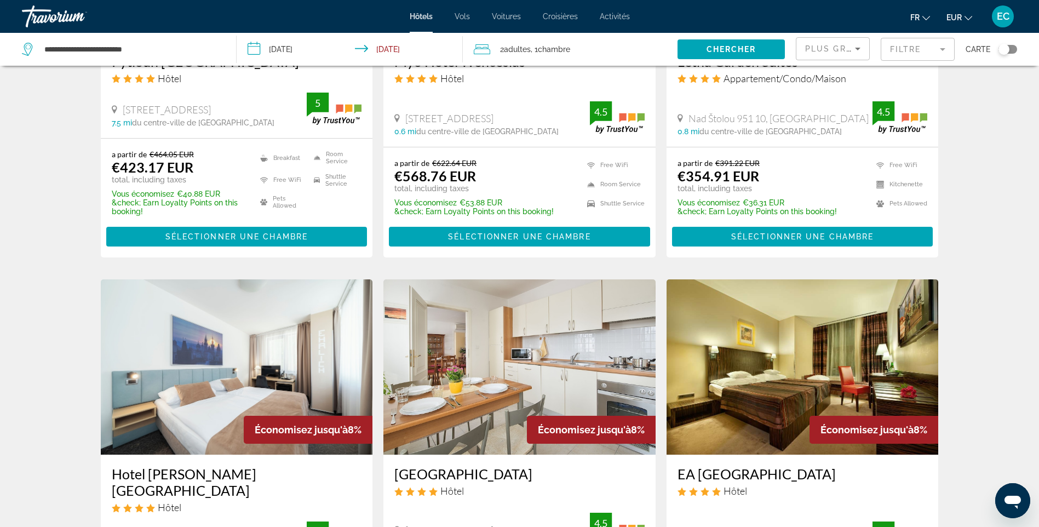
click at [274, 407] on img "Main content" at bounding box center [237, 366] width 272 height 175
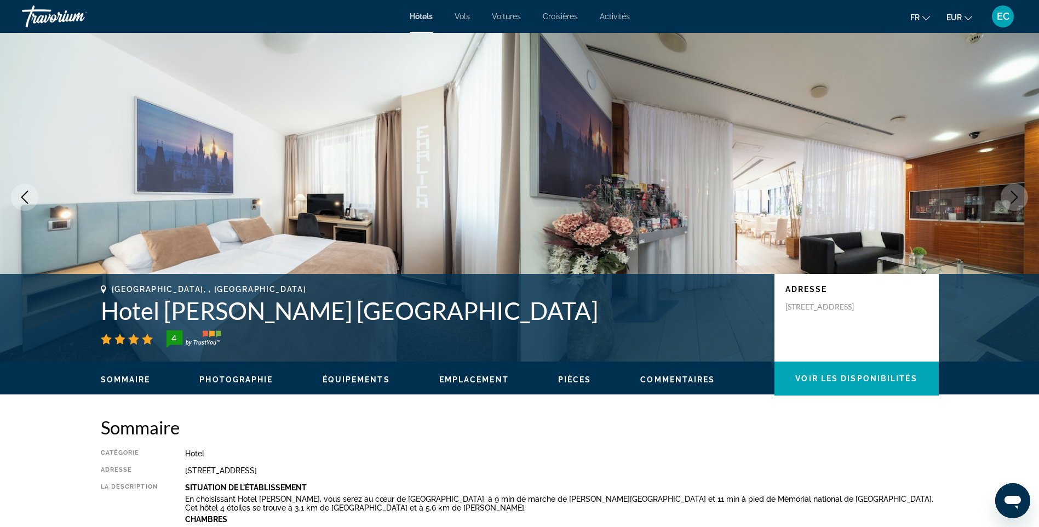
click at [1015, 196] on icon "Next image" at bounding box center [1014, 197] width 13 height 13
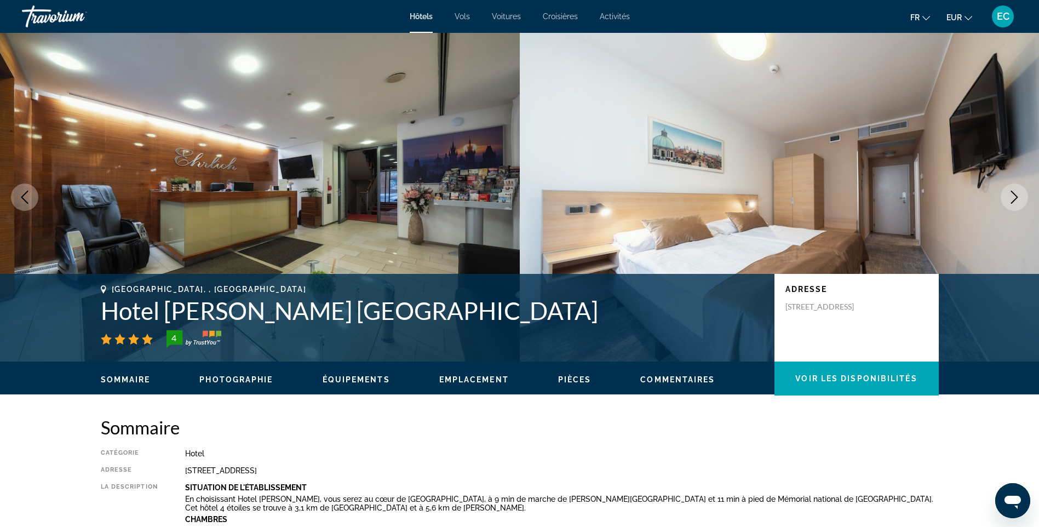
click at [1015, 196] on icon "Next image" at bounding box center [1014, 197] width 13 height 13
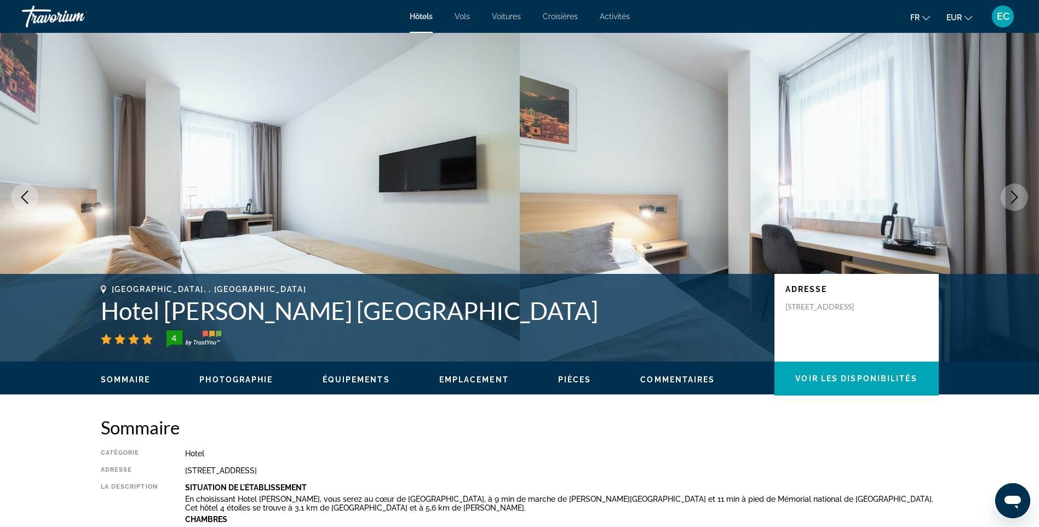
click at [1015, 196] on icon "Next image" at bounding box center [1014, 197] width 13 height 13
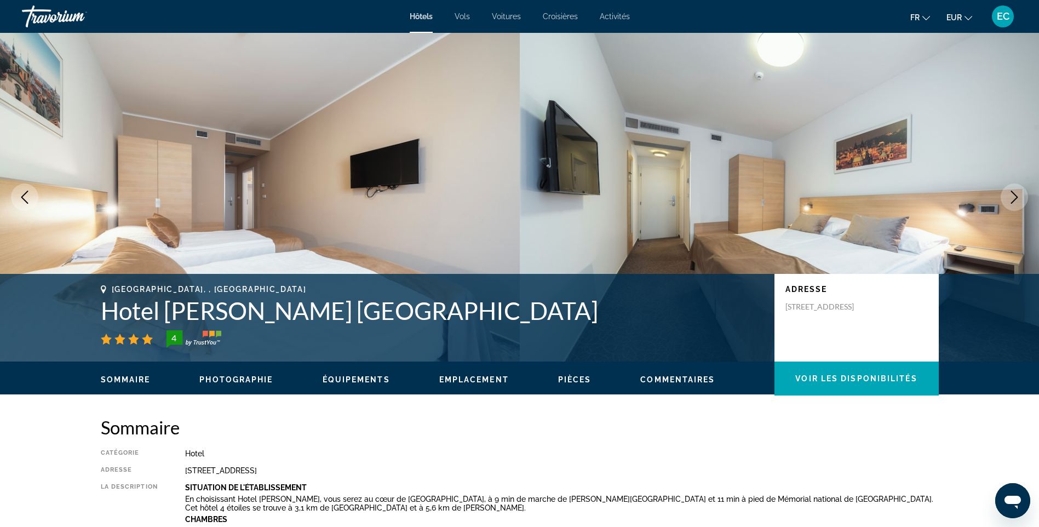
click at [1015, 196] on icon "Next image" at bounding box center [1014, 197] width 13 height 13
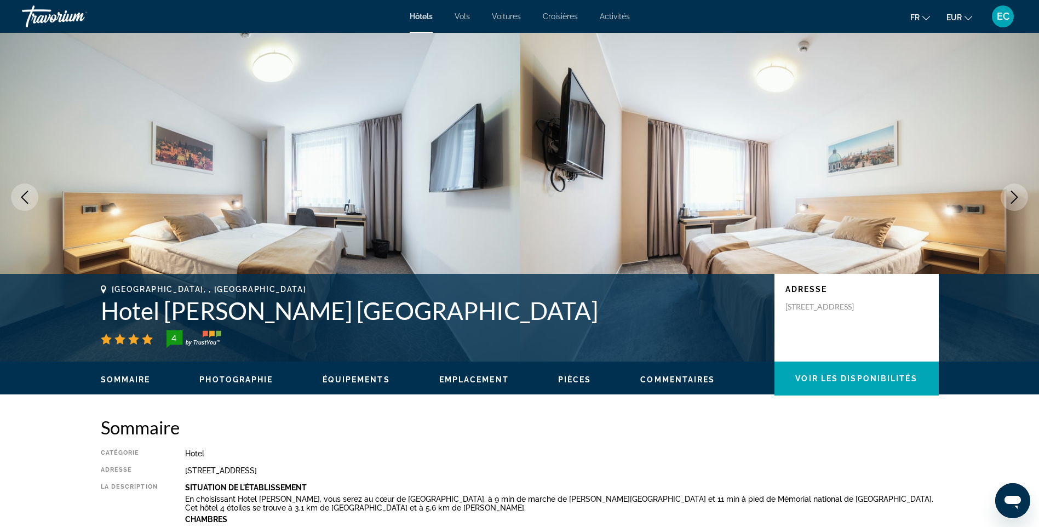
click at [1015, 196] on icon "Next image" at bounding box center [1014, 197] width 13 height 13
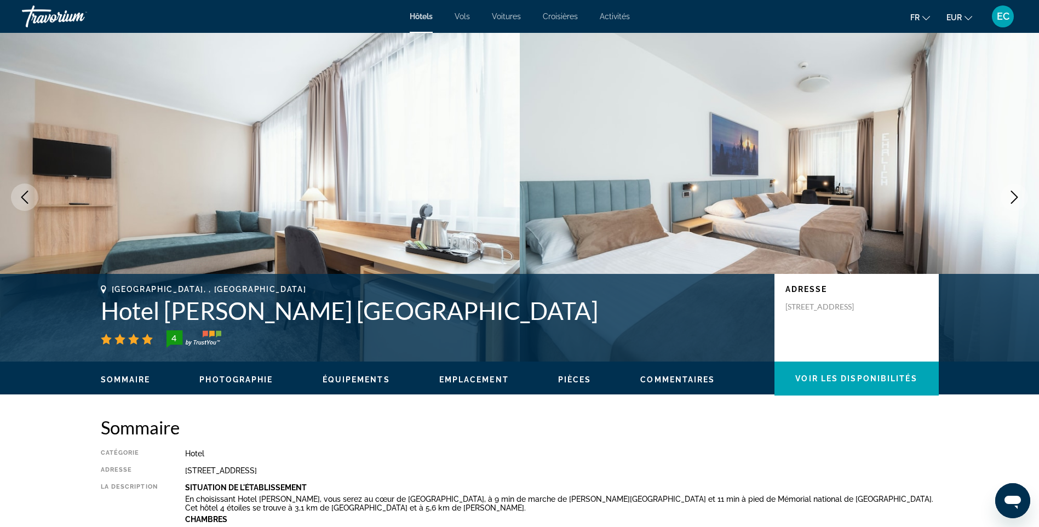
click at [1015, 196] on icon "Next image" at bounding box center [1014, 197] width 13 height 13
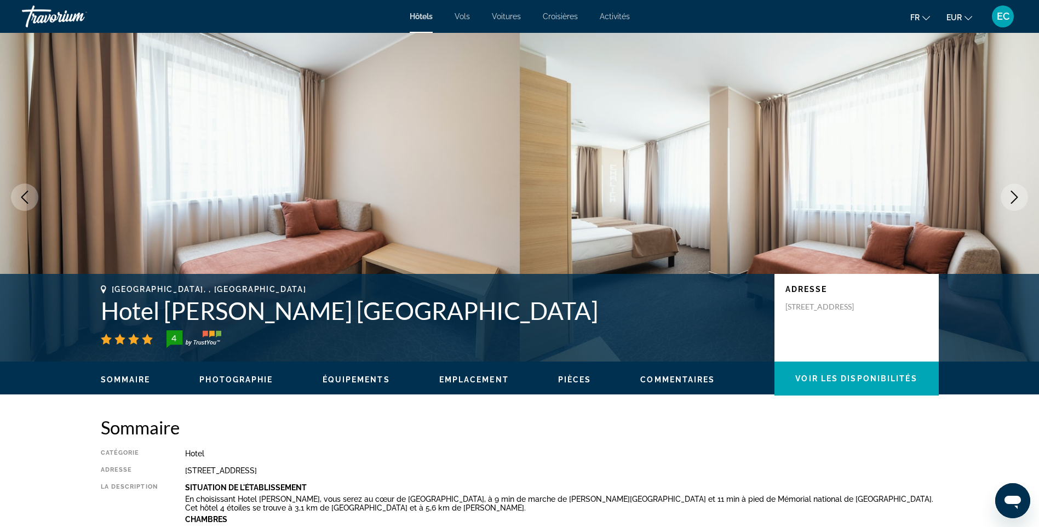
click at [1015, 196] on icon "Next image" at bounding box center [1014, 197] width 13 height 13
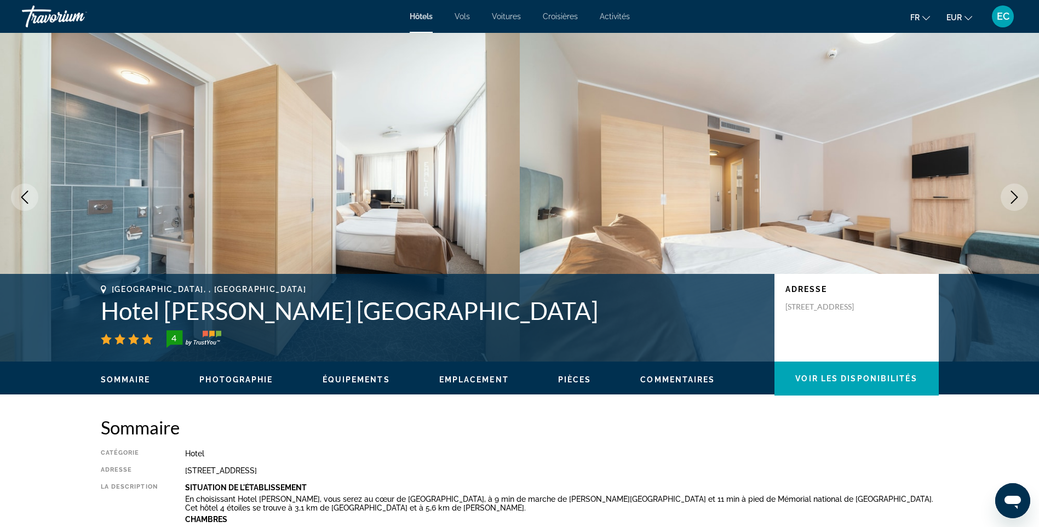
click at [1015, 196] on icon "Next image" at bounding box center [1014, 197] width 13 height 13
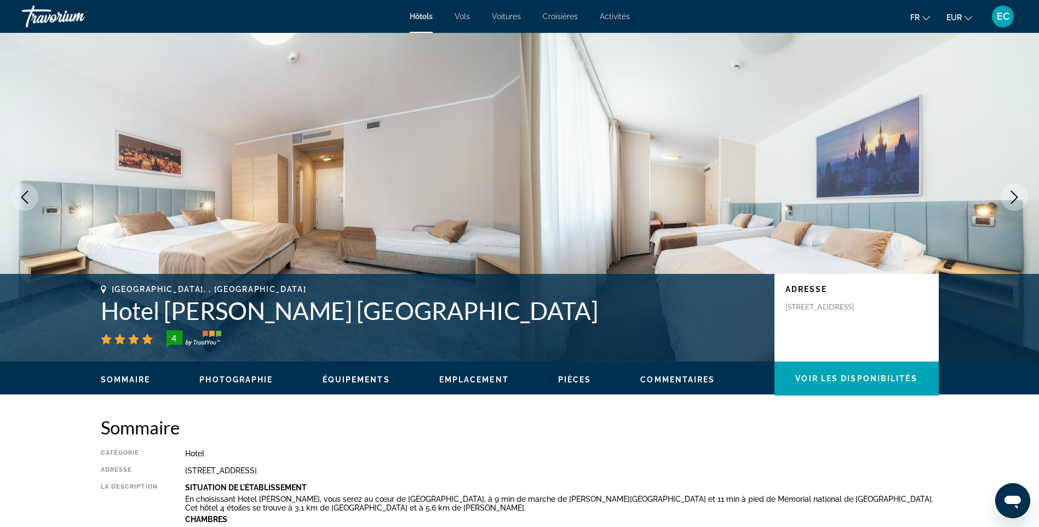
click at [1015, 196] on icon "Next image" at bounding box center [1014, 197] width 13 height 13
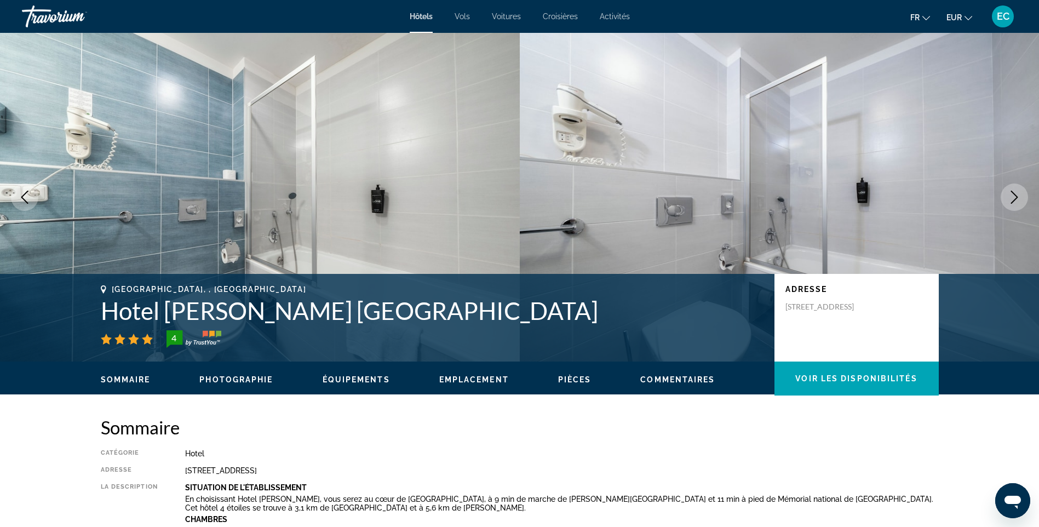
click at [1015, 196] on icon "Next image" at bounding box center [1014, 197] width 13 height 13
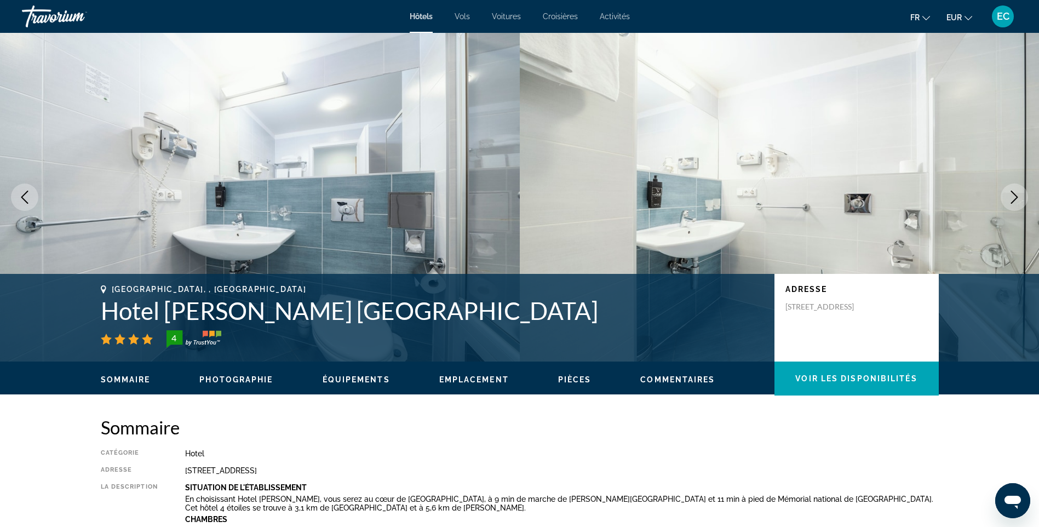
click at [1015, 196] on icon "Next image" at bounding box center [1014, 197] width 13 height 13
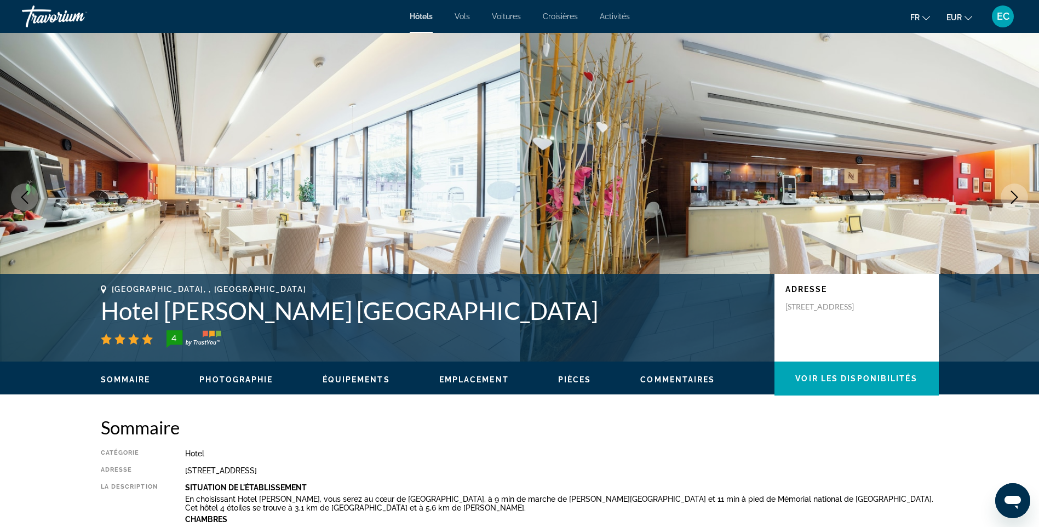
click at [1015, 196] on icon "Next image" at bounding box center [1014, 197] width 13 height 13
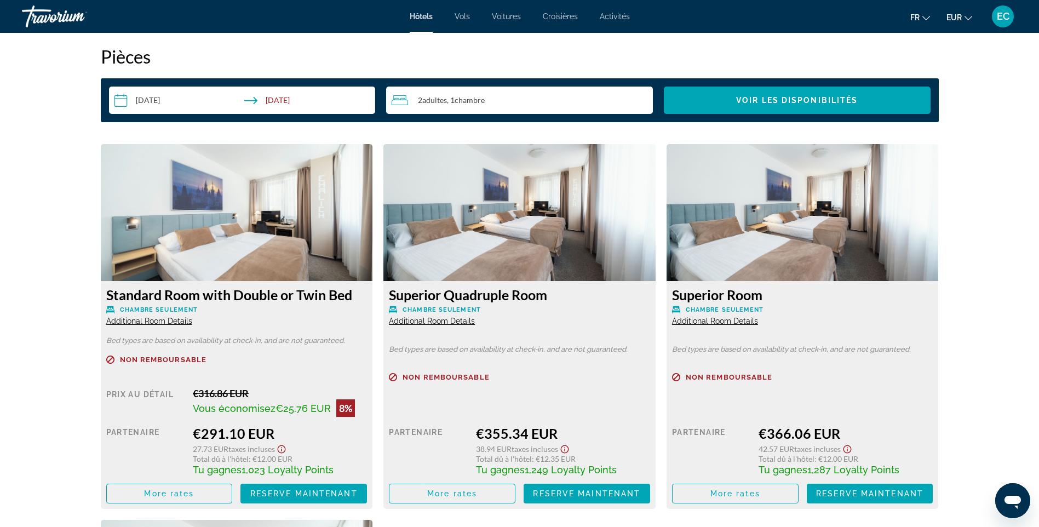
scroll to position [1424, 0]
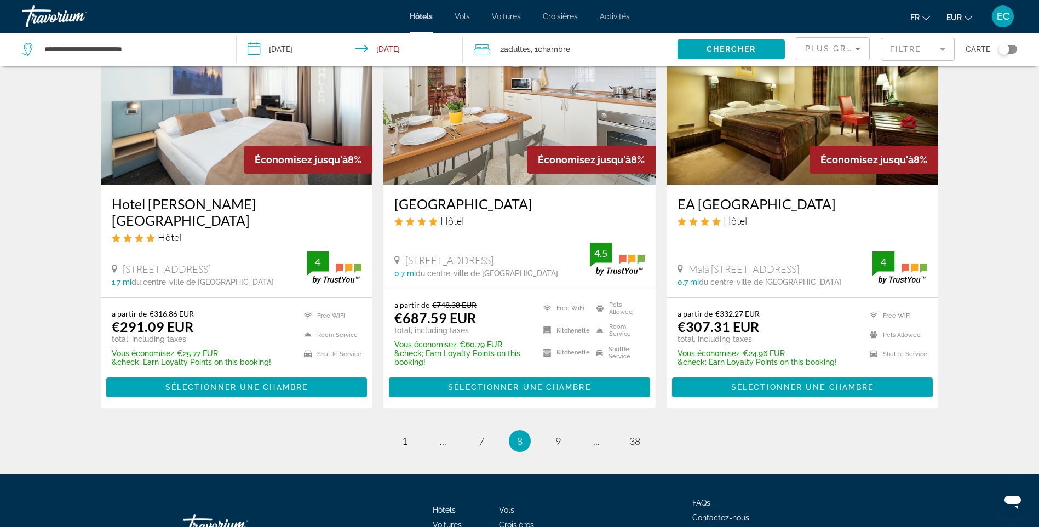
scroll to position [1439, 0]
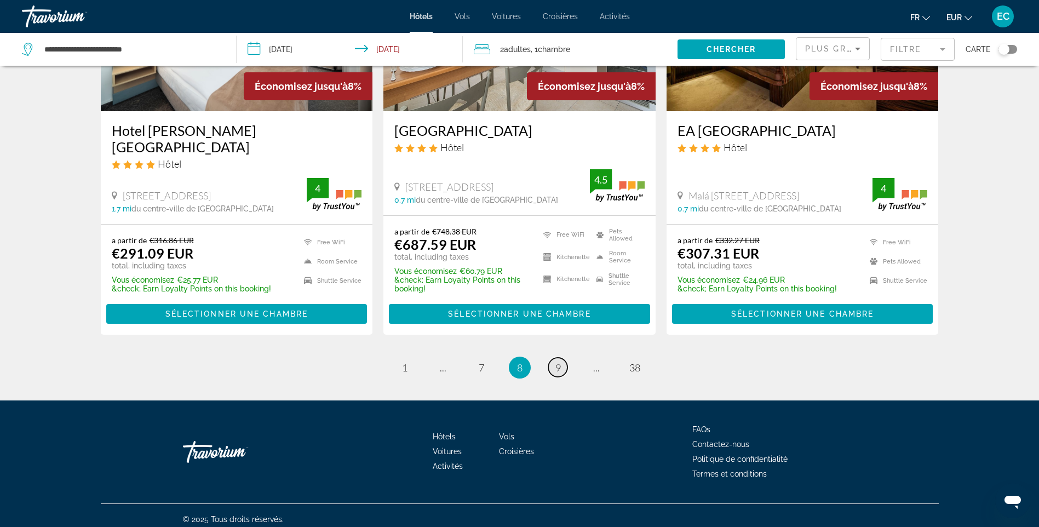
click at [551, 360] on link "page 9" at bounding box center [557, 367] width 19 height 19
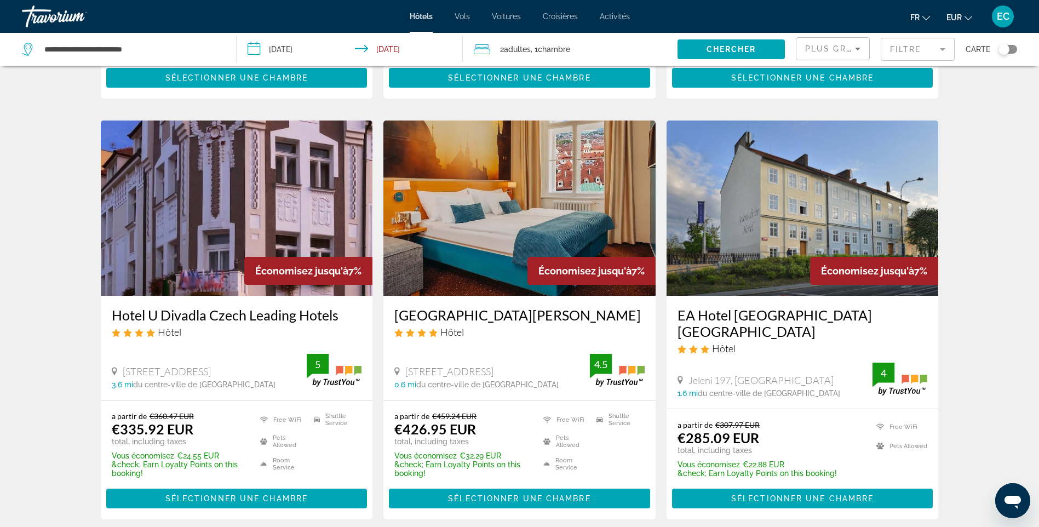
scroll to position [1260, 0]
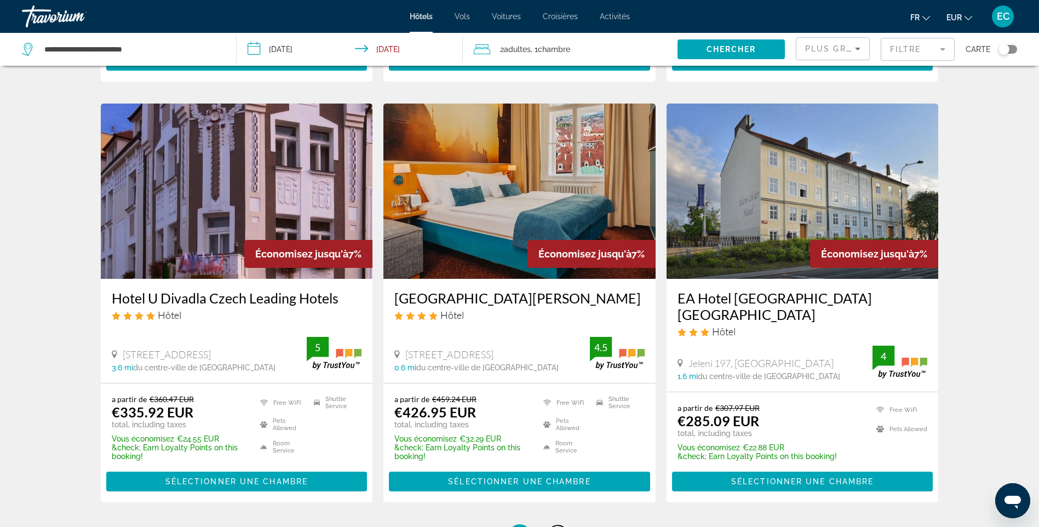
click at [559, 526] on span "10" at bounding box center [558, 535] width 11 height 12
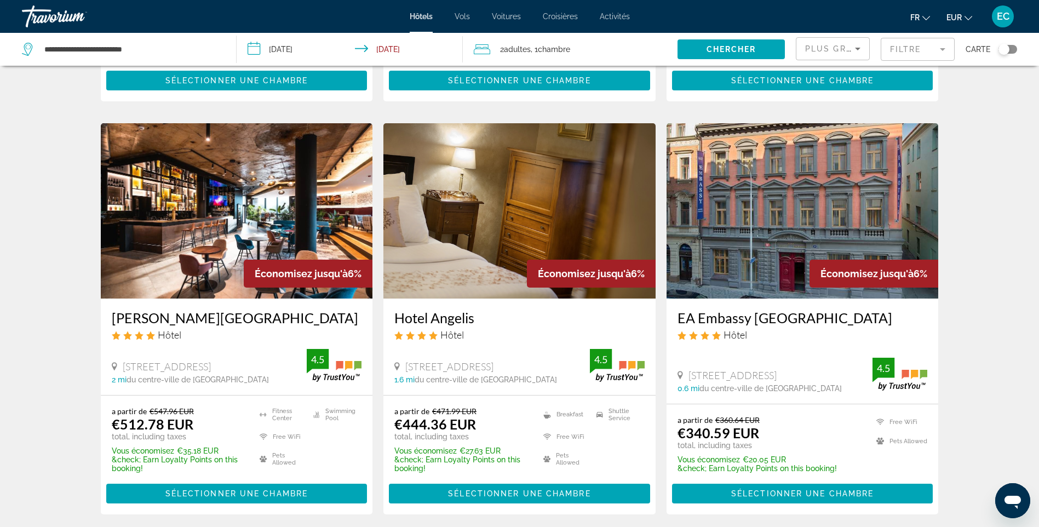
scroll to position [1422, 0]
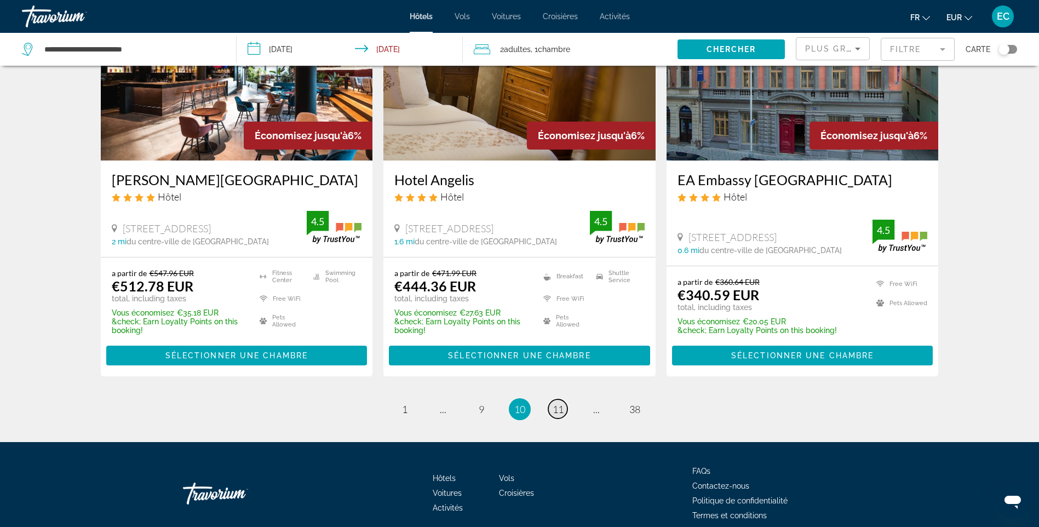
click at [560, 403] on span "11" at bounding box center [558, 409] width 11 height 12
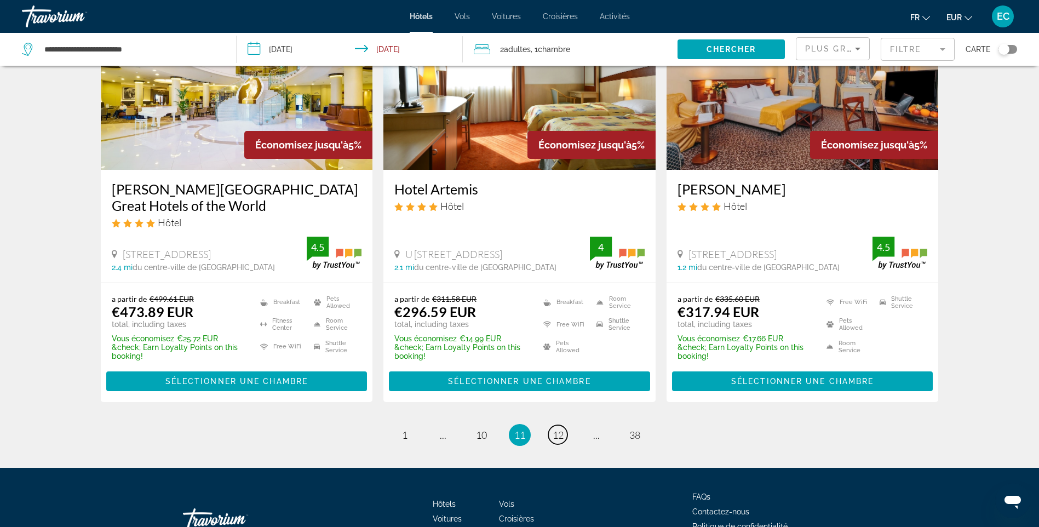
scroll to position [1413, 0]
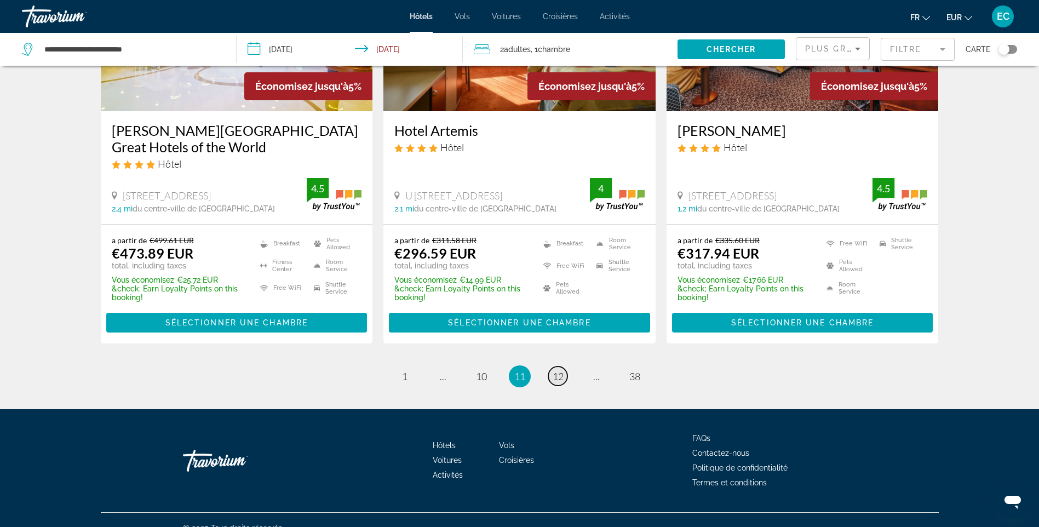
click at [561, 370] on span "12" at bounding box center [558, 376] width 11 height 12
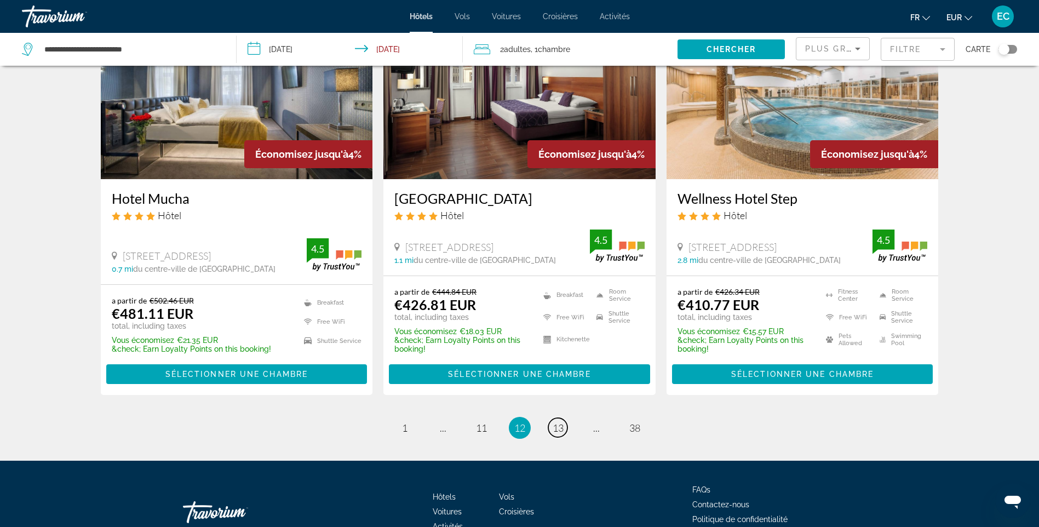
scroll to position [1413, 0]
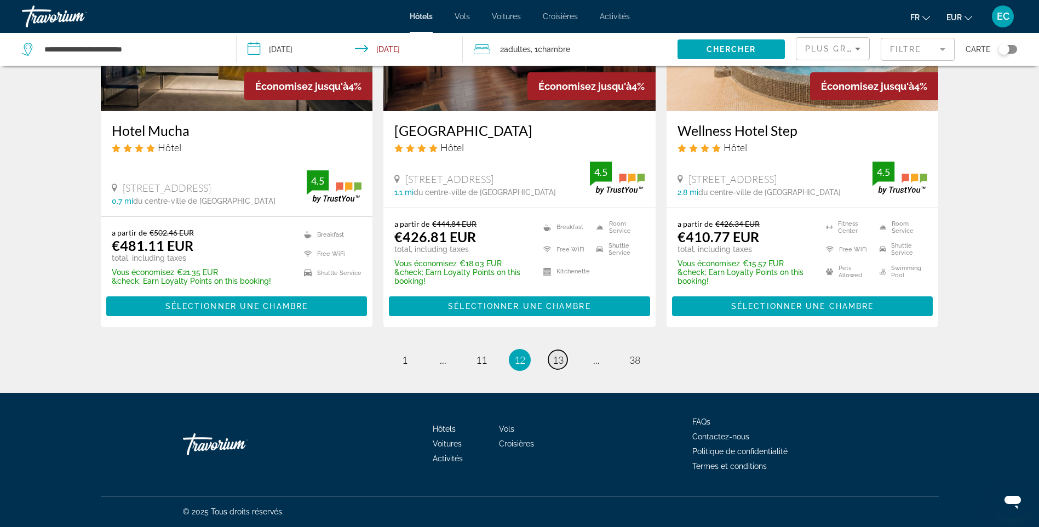
click at [563, 365] on span "13" at bounding box center [558, 360] width 11 height 12
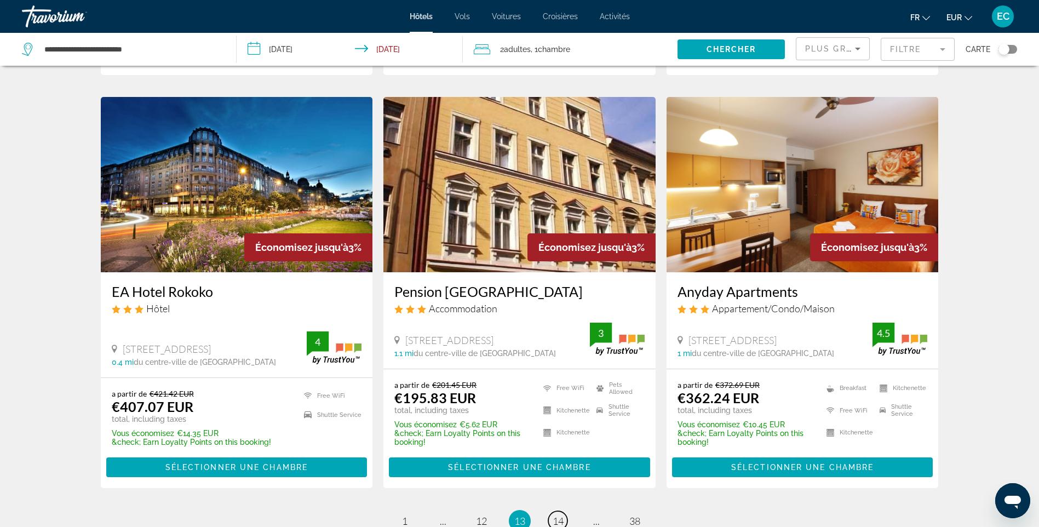
scroll to position [1314, 0]
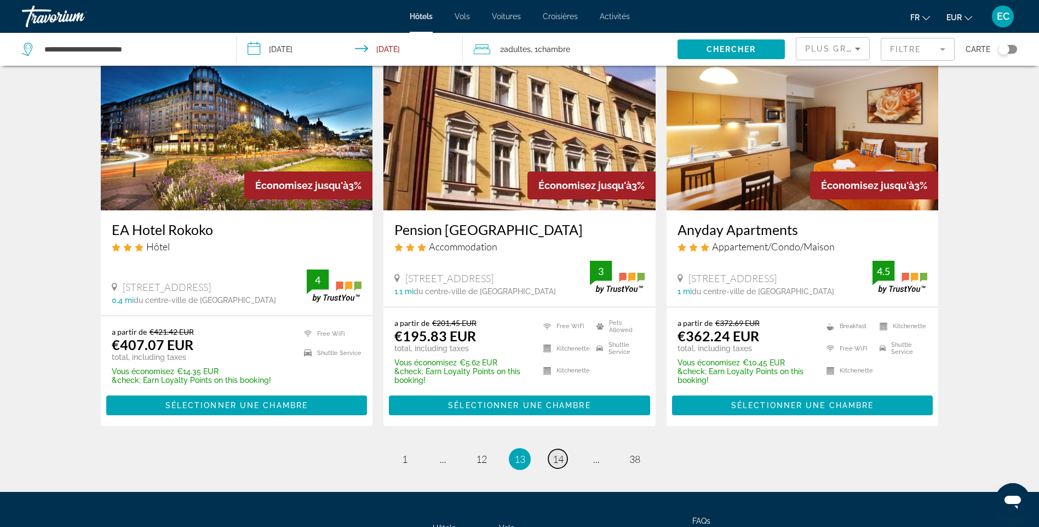
click at [556, 453] on span "14" at bounding box center [558, 459] width 11 height 12
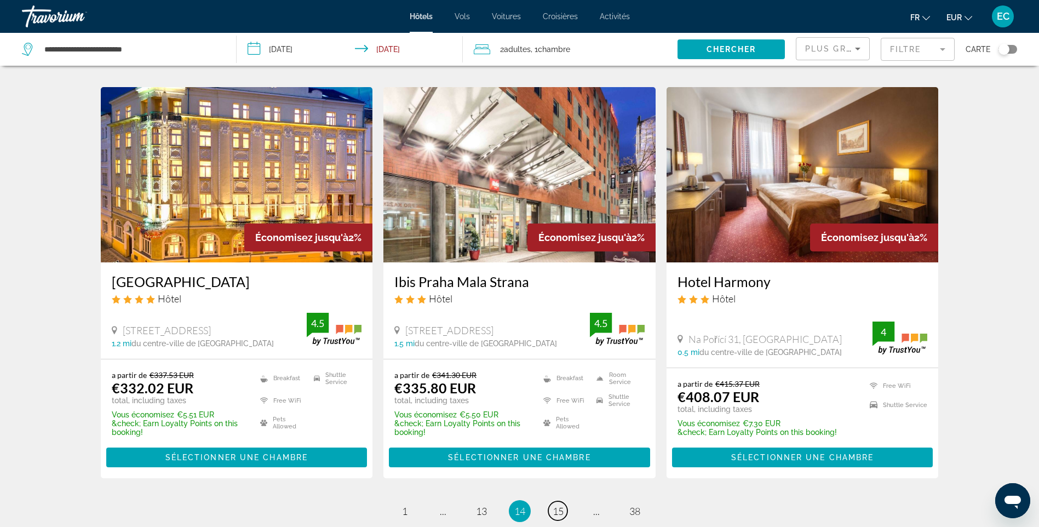
scroll to position [1260, 0]
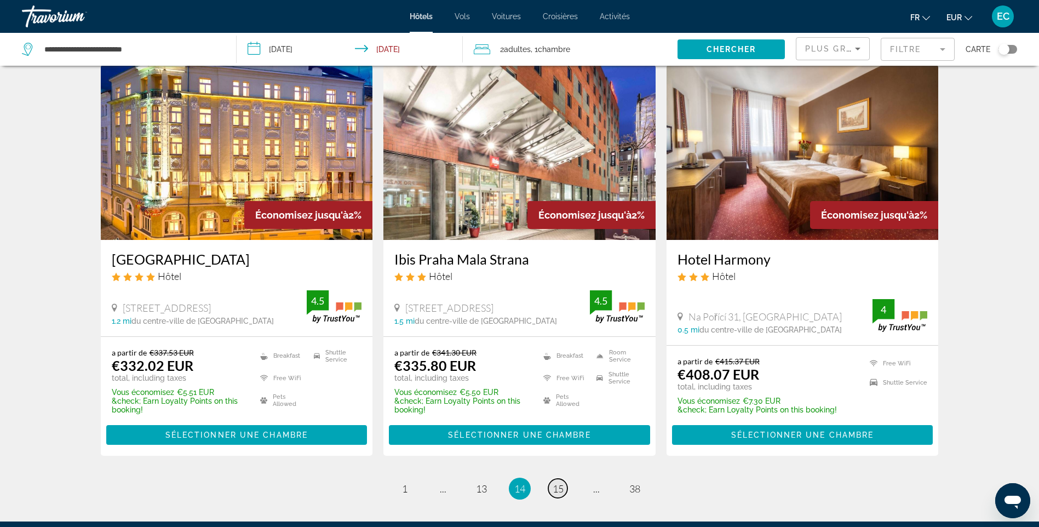
click at [557, 488] on span "15" at bounding box center [558, 488] width 11 height 12
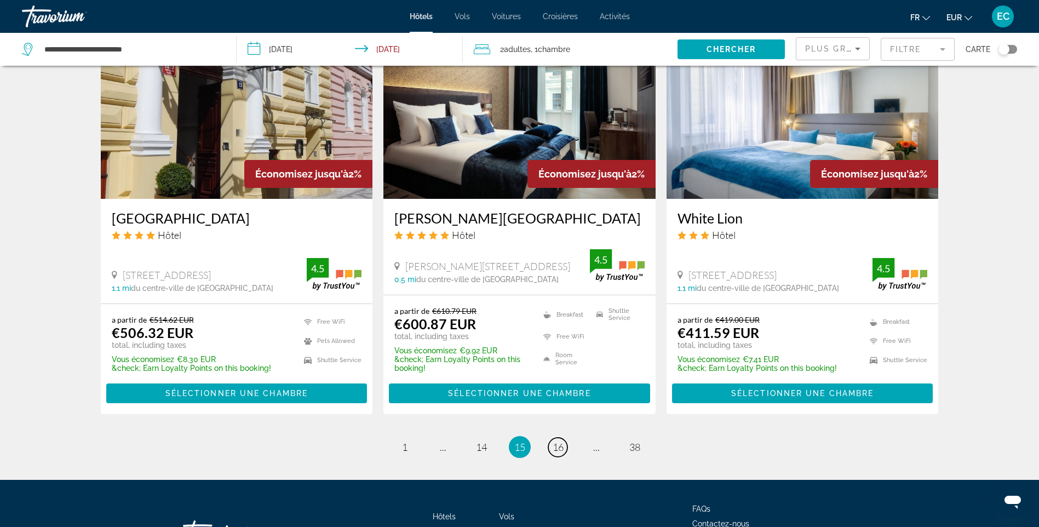
scroll to position [1314, 0]
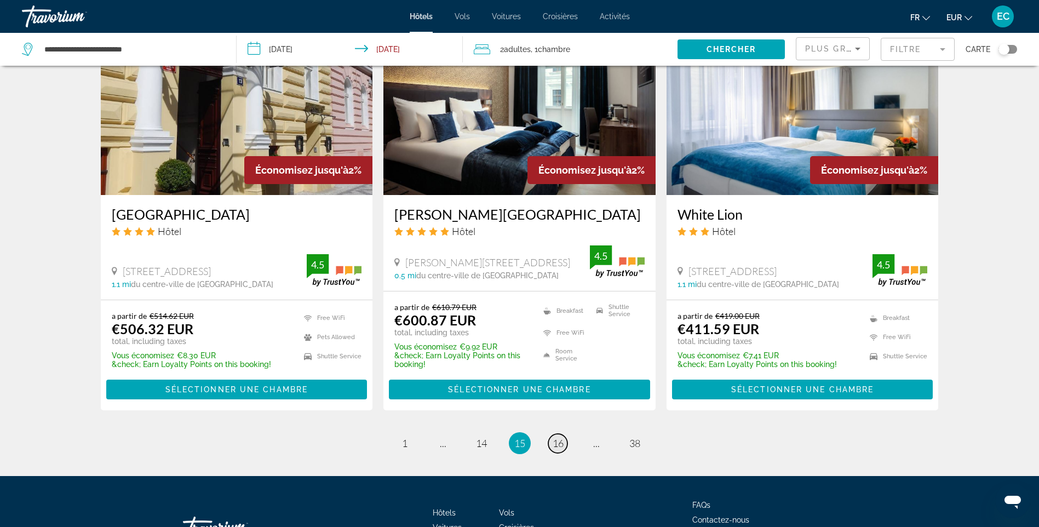
click at [558, 445] on span "16" at bounding box center [558, 443] width 11 height 12
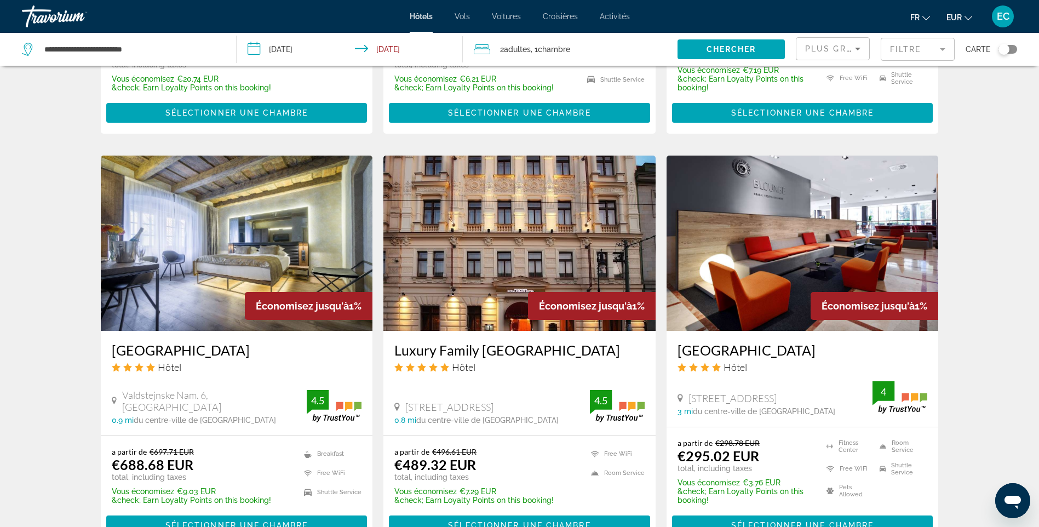
scroll to position [1394, 0]
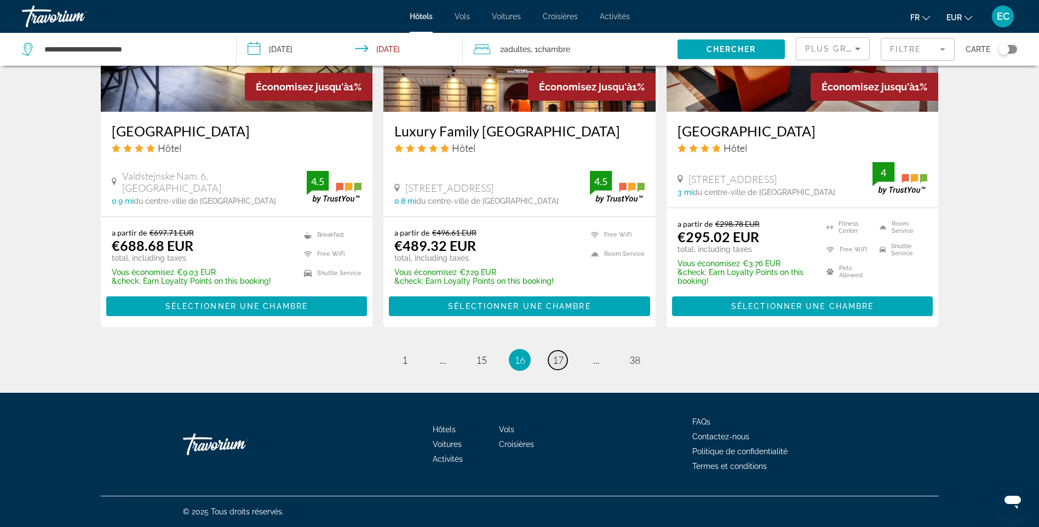
click at [556, 365] on span "17" at bounding box center [558, 360] width 11 height 12
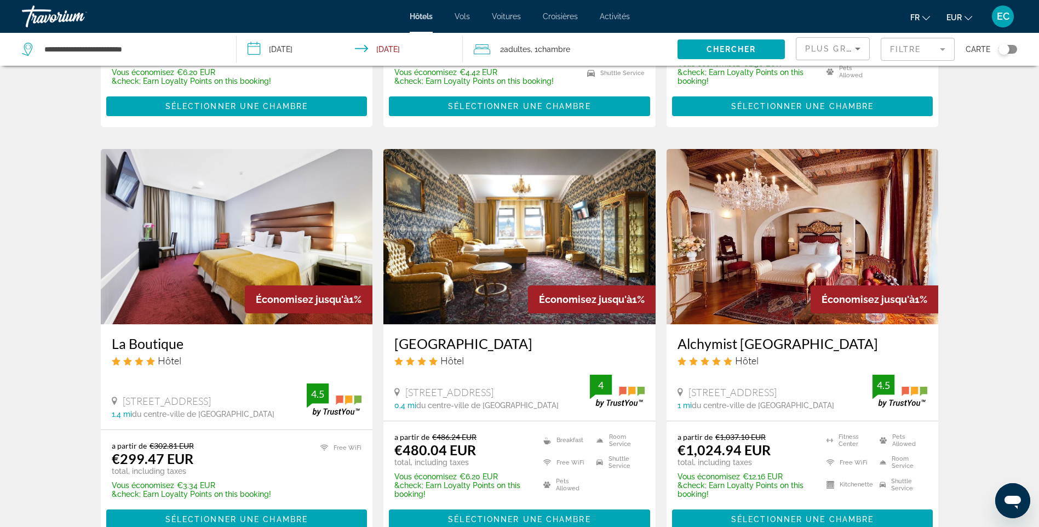
scroll to position [1314, 0]
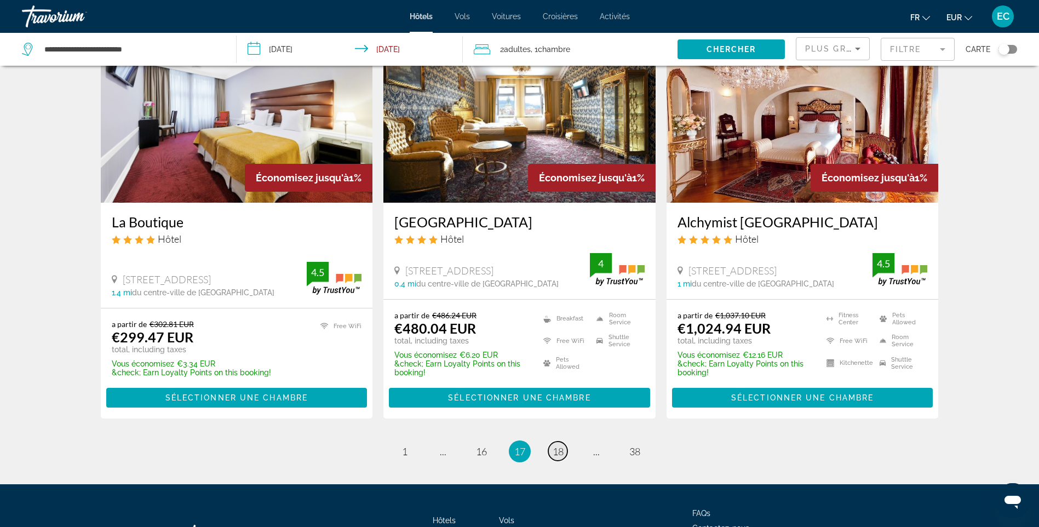
click at [561, 447] on span "18" at bounding box center [558, 451] width 11 height 12
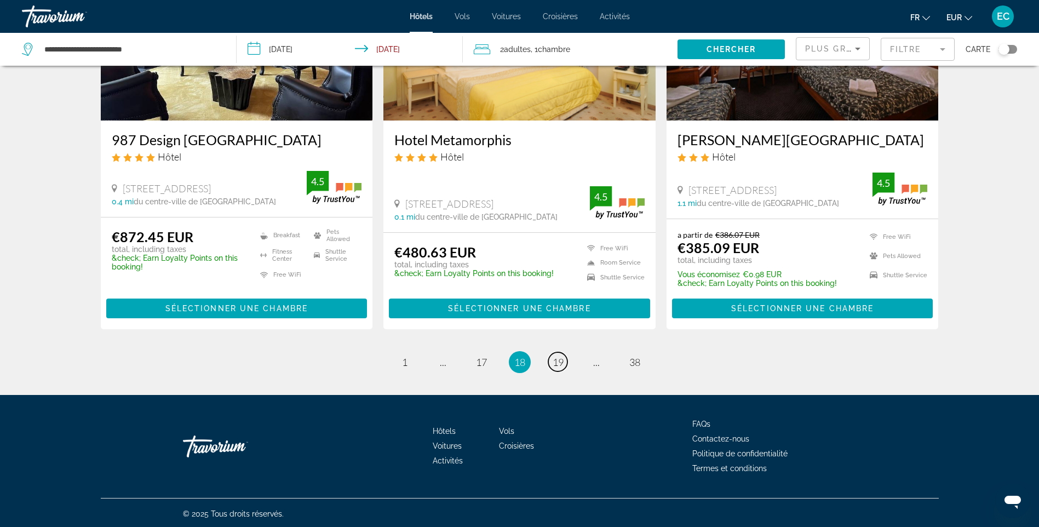
scroll to position [1399, 0]
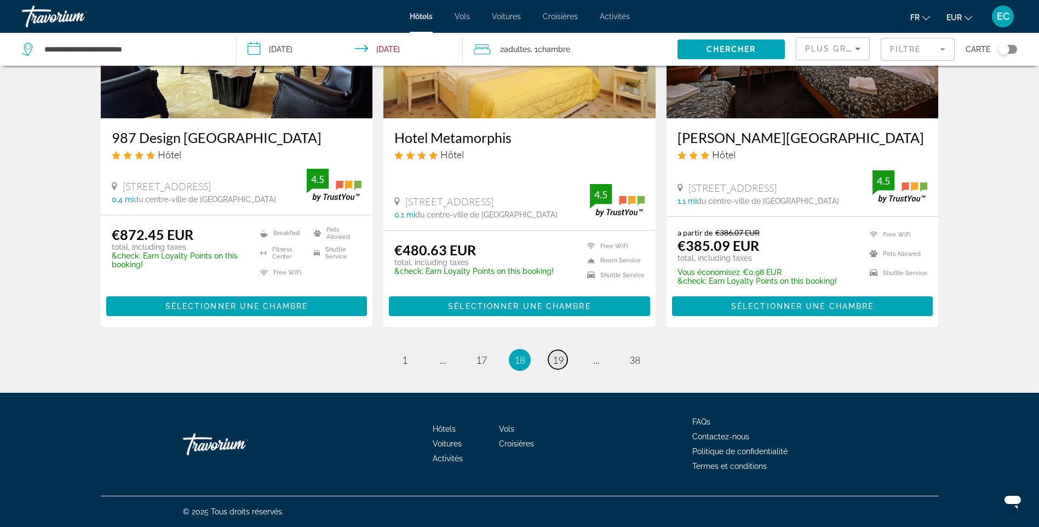
click at [554, 354] on span "19" at bounding box center [558, 360] width 11 height 12
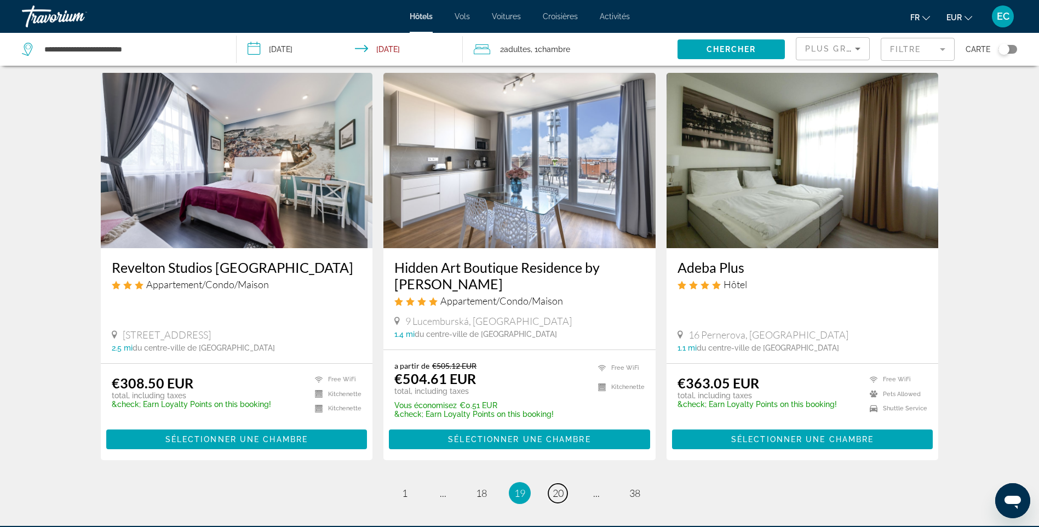
scroll to position [1260, 0]
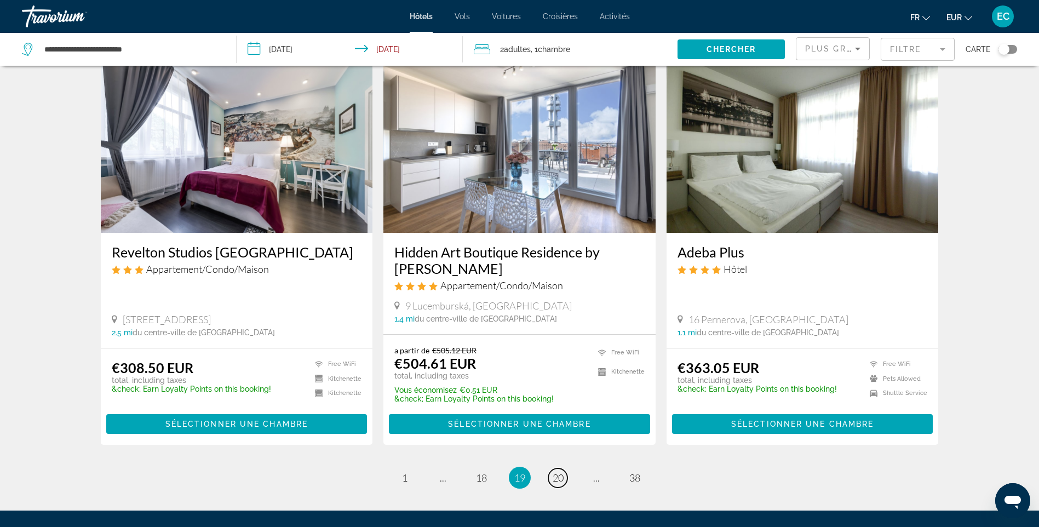
click at [561, 484] on span "20" at bounding box center [558, 478] width 11 height 12
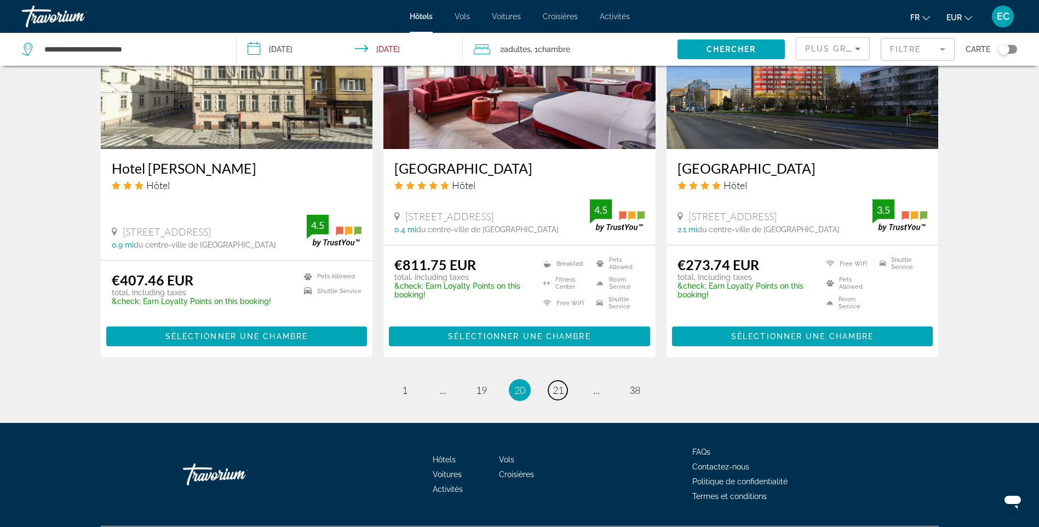
scroll to position [1370, 0]
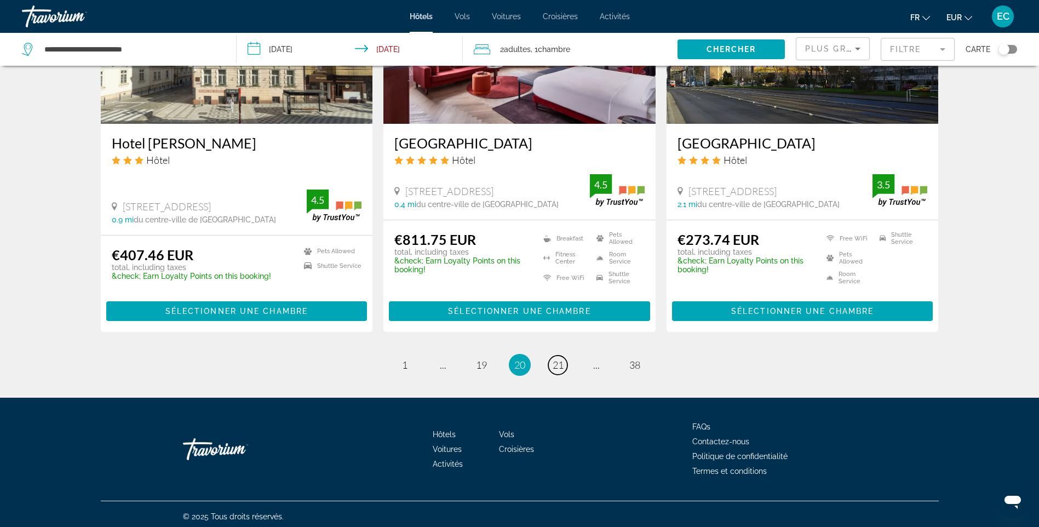
click at [550, 359] on link "page 21" at bounding box center [557, 364] width 19 height 19
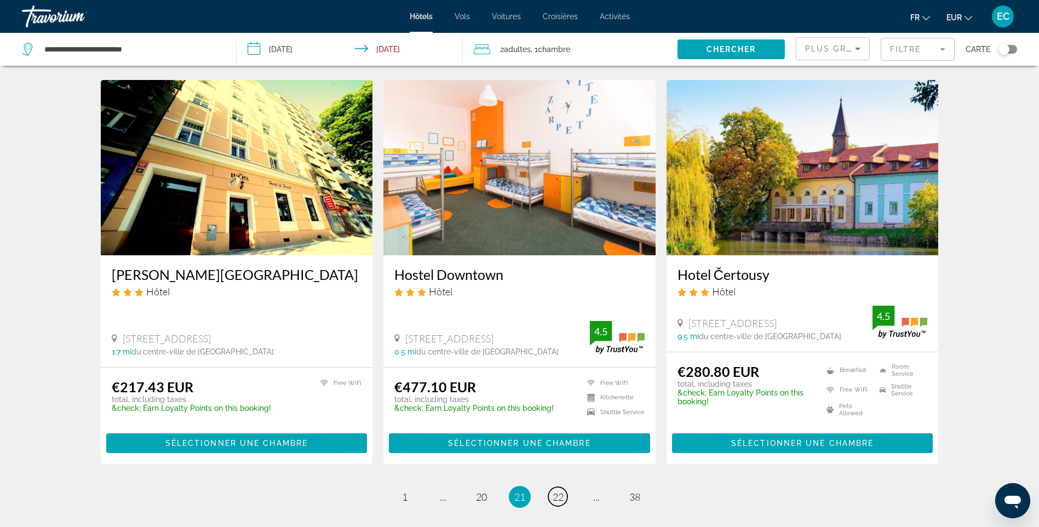
scroll to position [1377, 0]
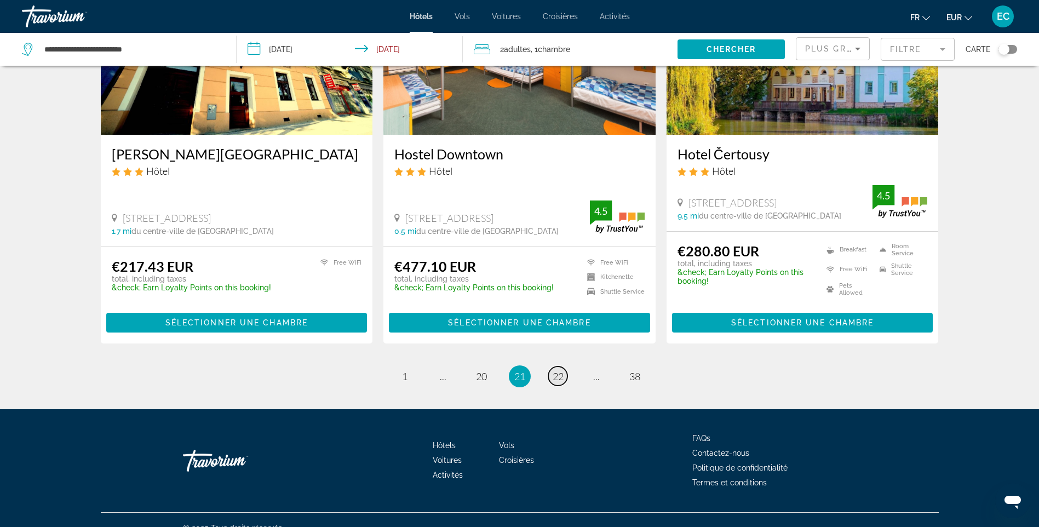
click at [550, 366] on link "page 22" at bounding box center [557, 375] width 19 height 19
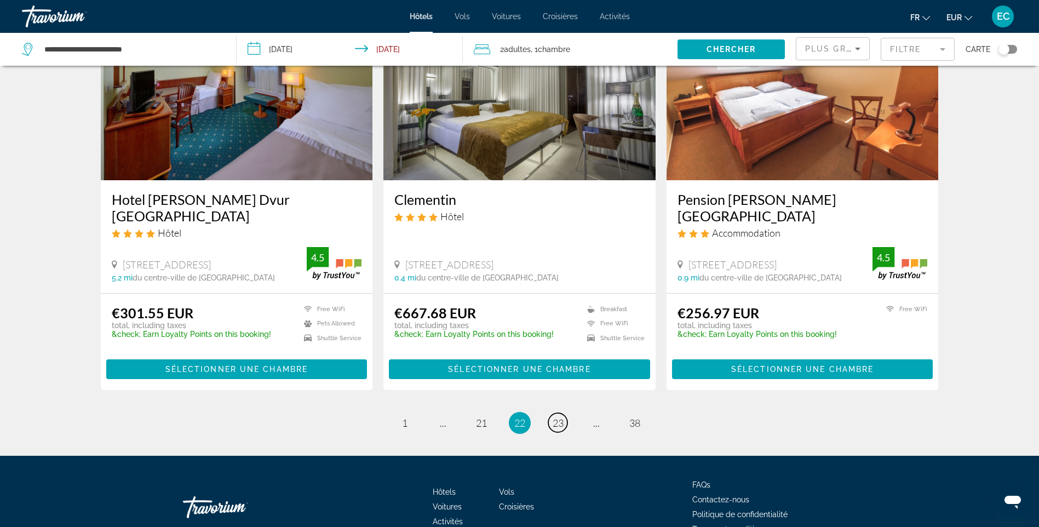
scroll to position [1369, 0]
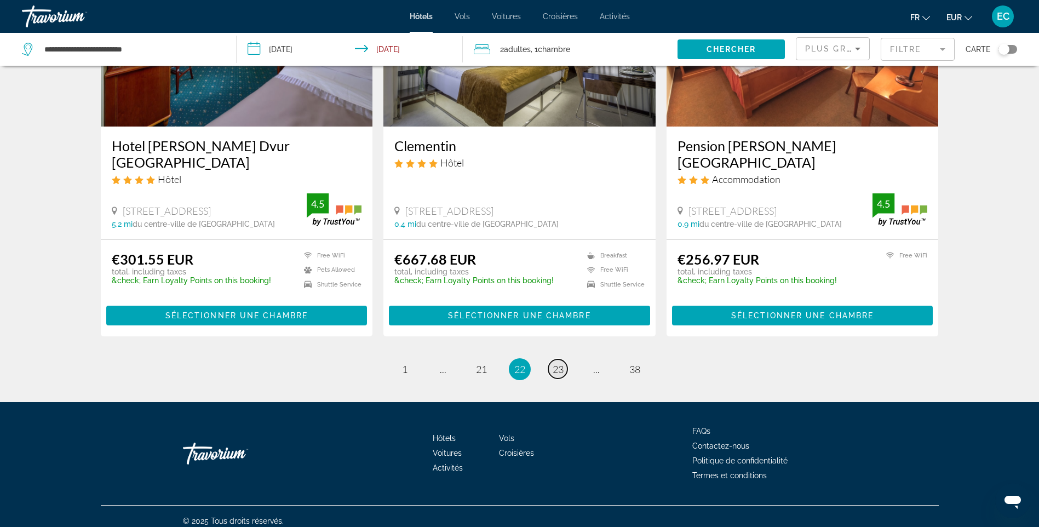
click at [555, 365] on span "23" at bounding box center [558, 369] width 11 height 12
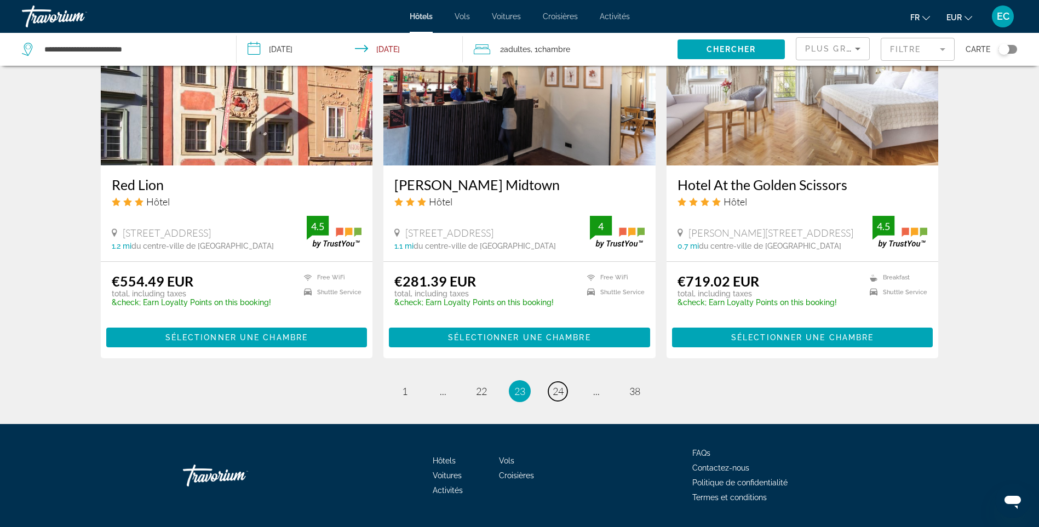
scroll to position [1352, 0]
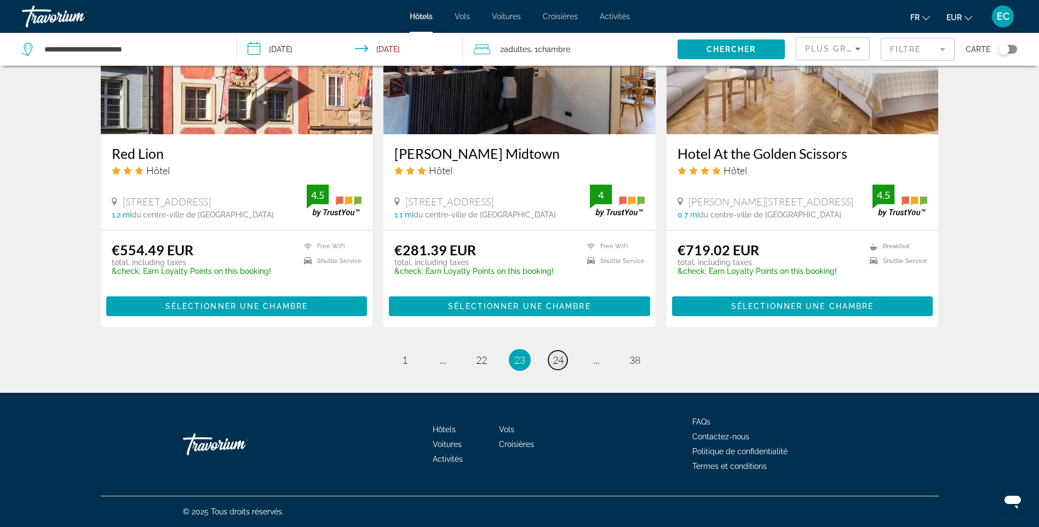
click at [554, 357] on span "24" at bounding box center [558, 360] width 11 height 12
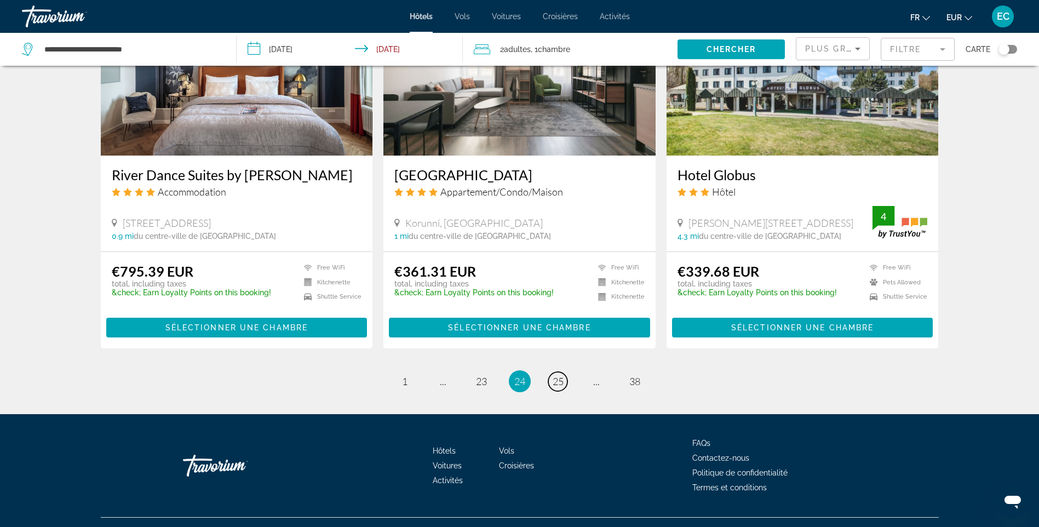
scroll to position [1351, 0]
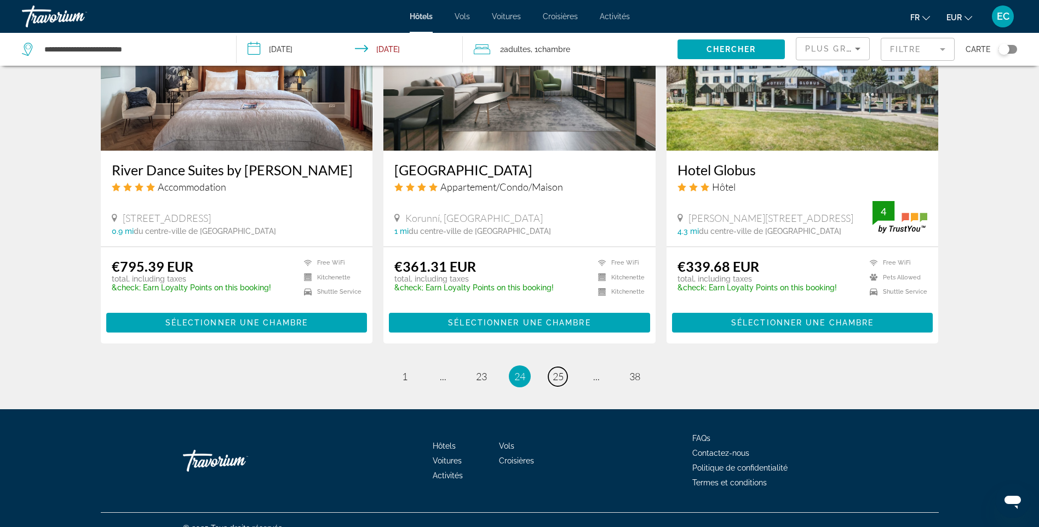
click at [551, 367] on link "page 25" at bounding box center [557, 376] width 19 height 19
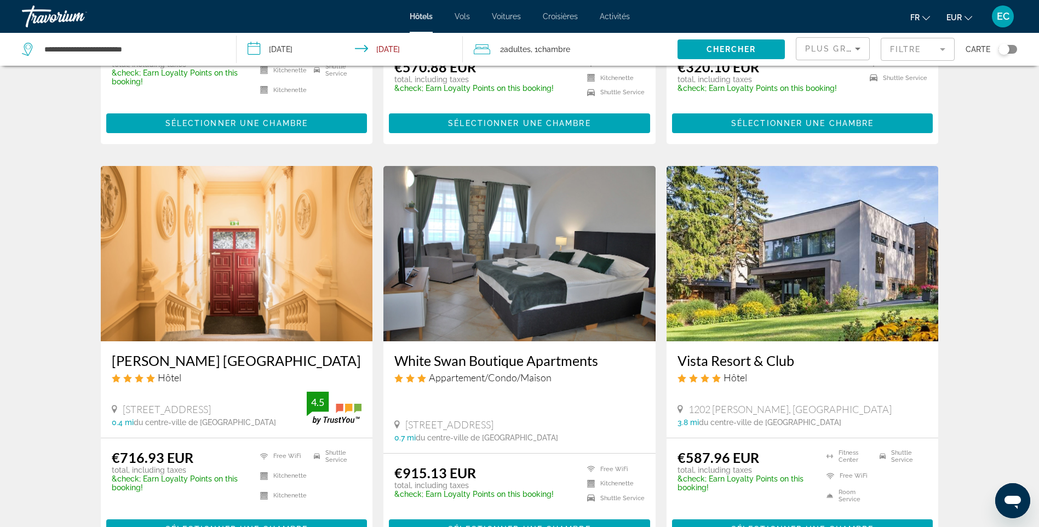
scroll to position [1260, 0]
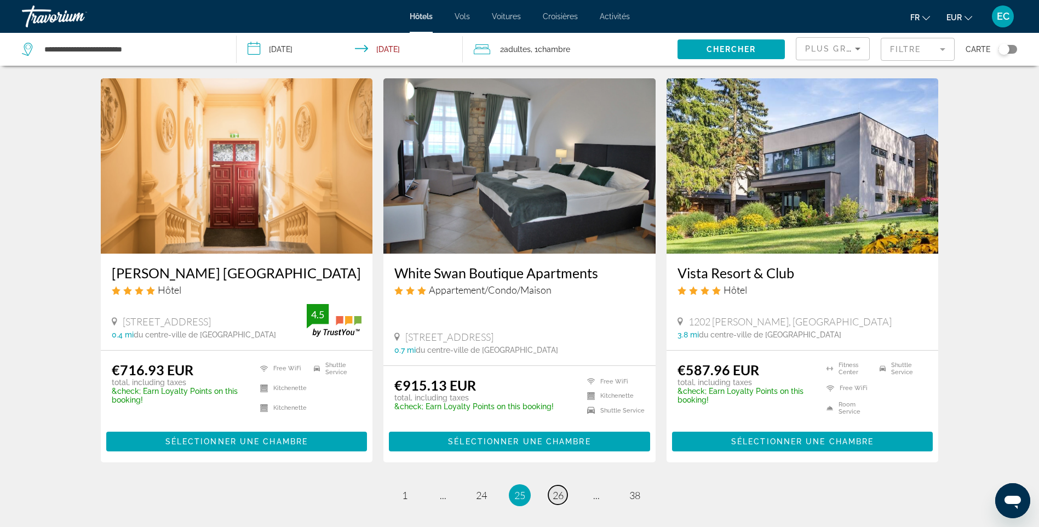
click at [562, 489] on span "26" at bounding box center [558, 495] width 11 height 12
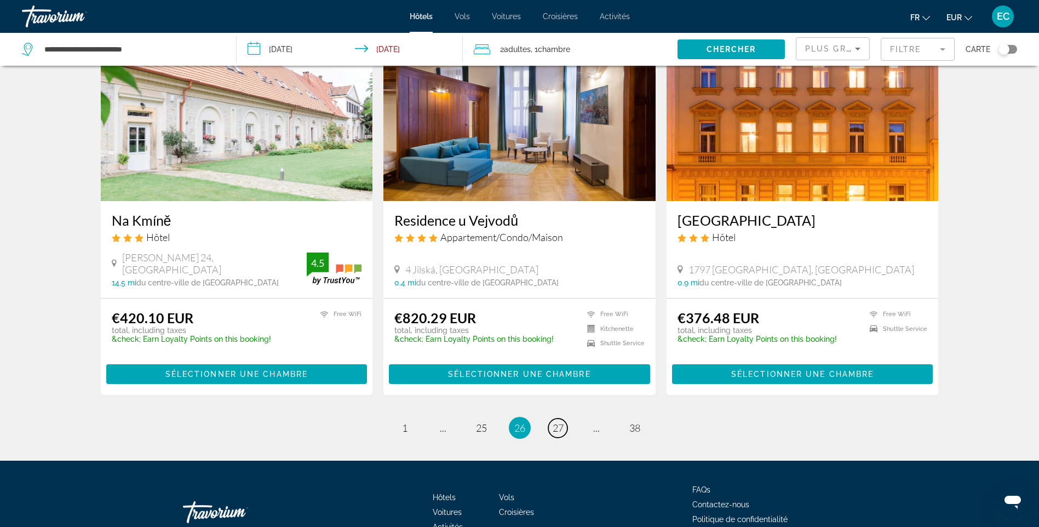
scroll to position [1362, 0]
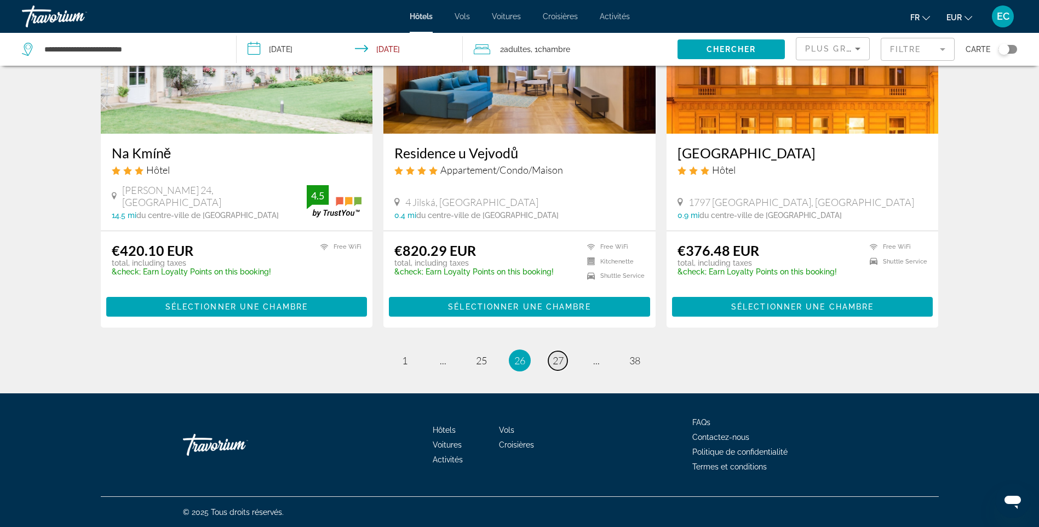
click at [554, 361] on span "27" at bounding box center [558, 360] width 11 height 12
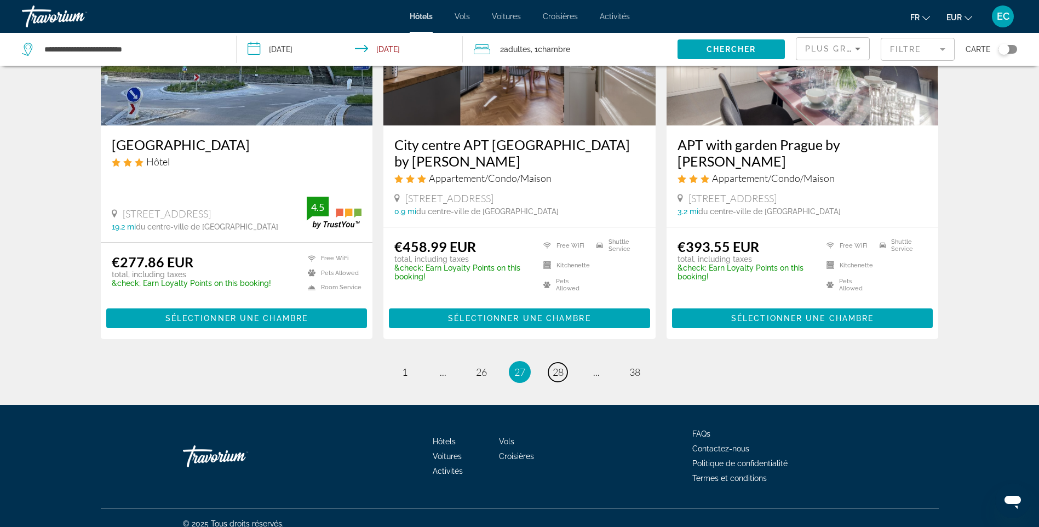
scroll to position [1382, 0]
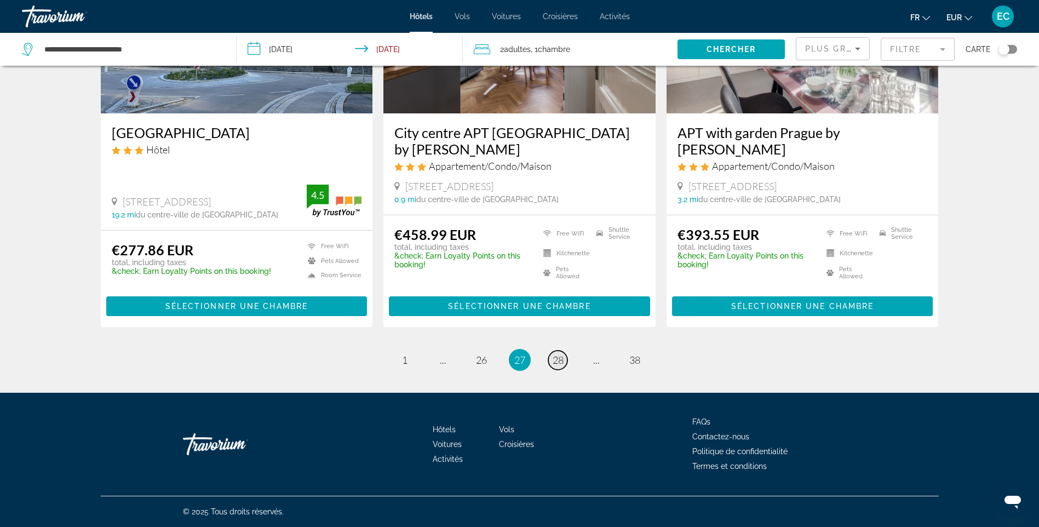
click at [558, 365] on span "28" at bounding box center [558, 360] width 11 height 12
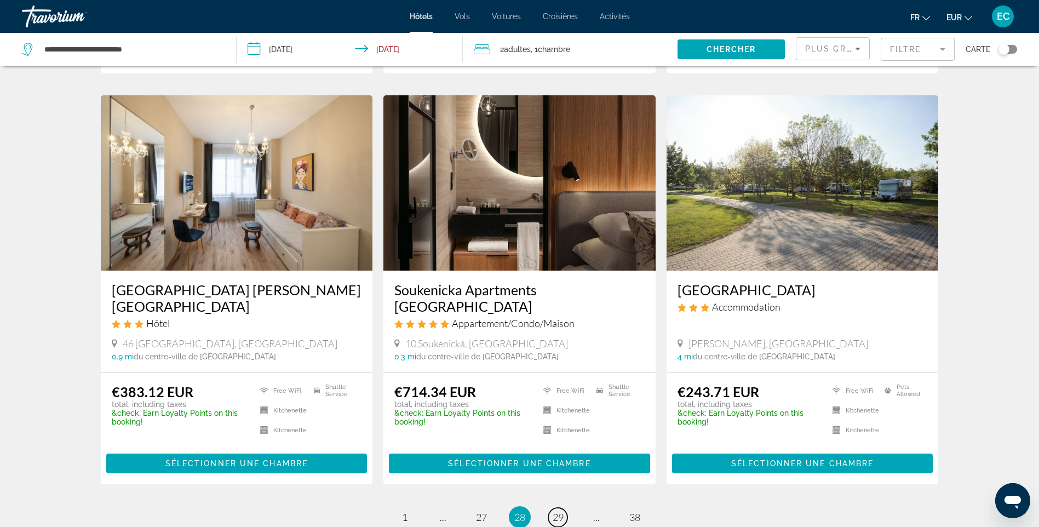
scroll to position [1260, 0]
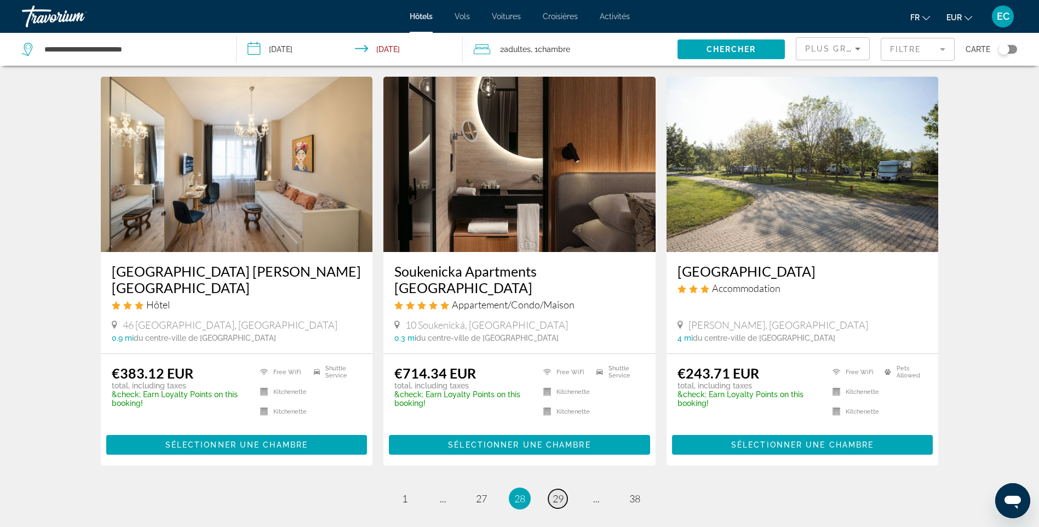
click at [563, 492] on span "29" at bounding box center [558, 498] width 11 height 12
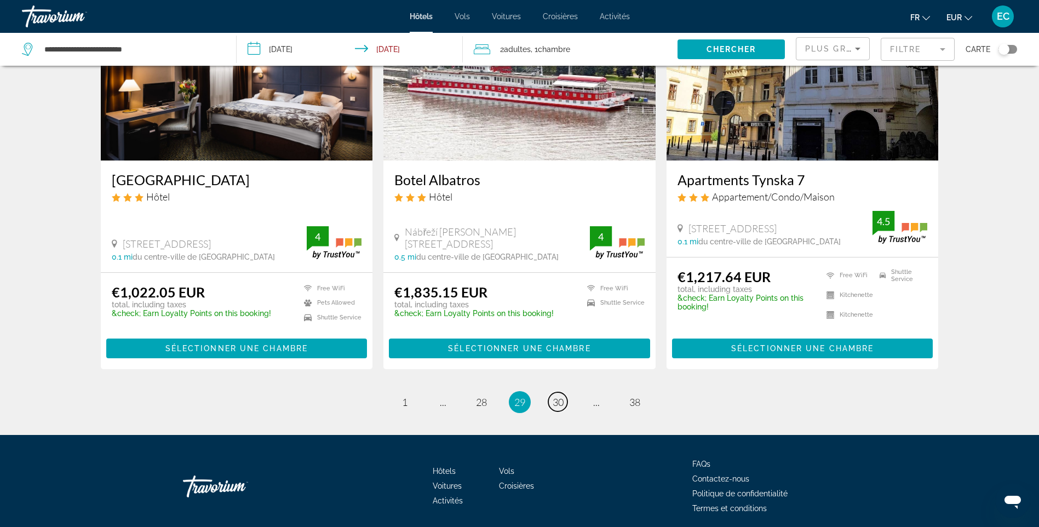
scroll to position [1371, 0]
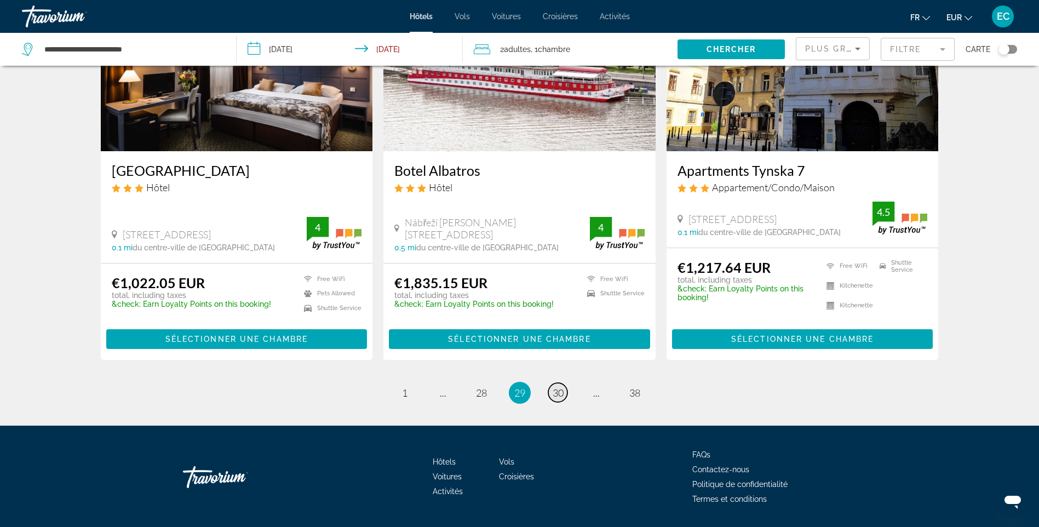
click at [560, 387] on span "30" at bounding box center [558, 393] width 11 height 12
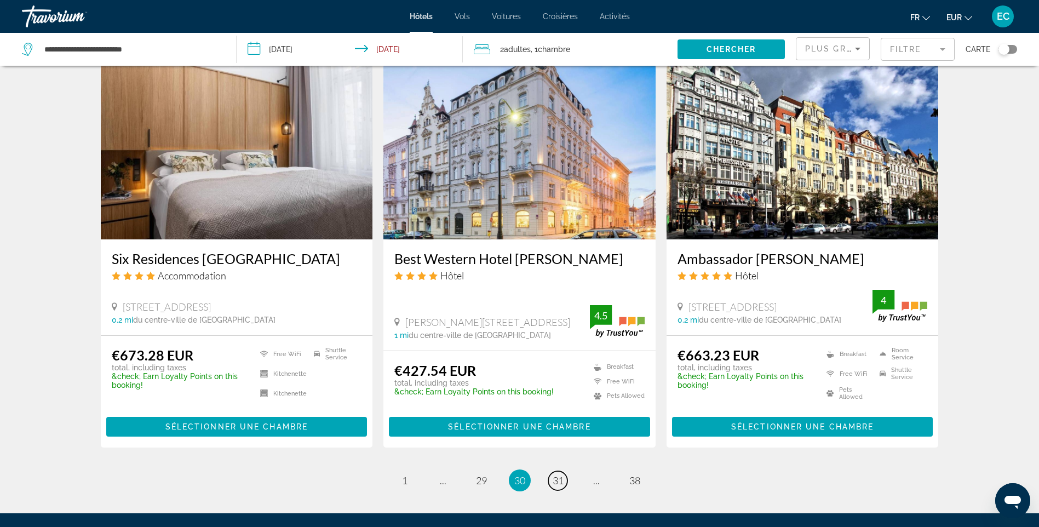
scroll to position [1260, 0]
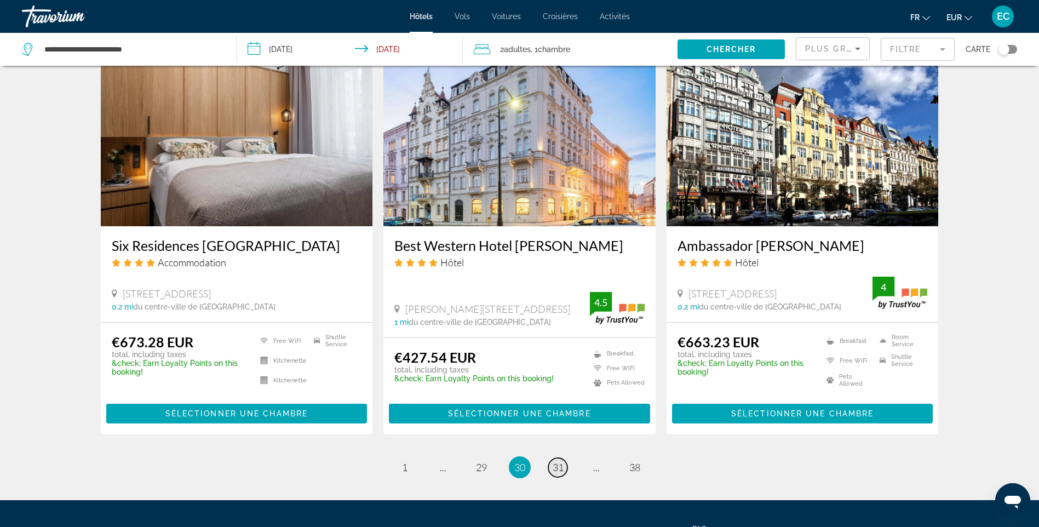
click at [556, 465] on span "31" at bounding box center [558, 467] width 11 height 12
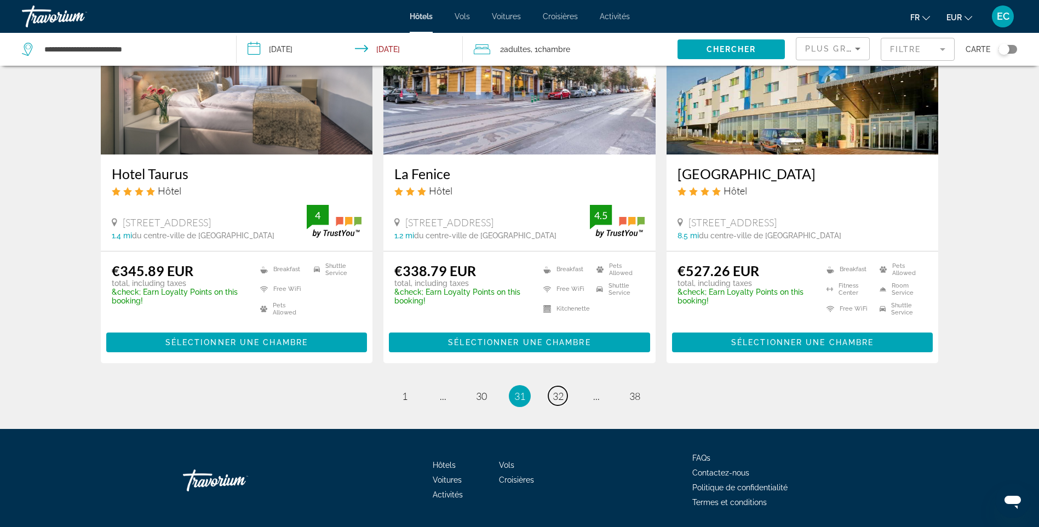
scroll to position [1314, 0]
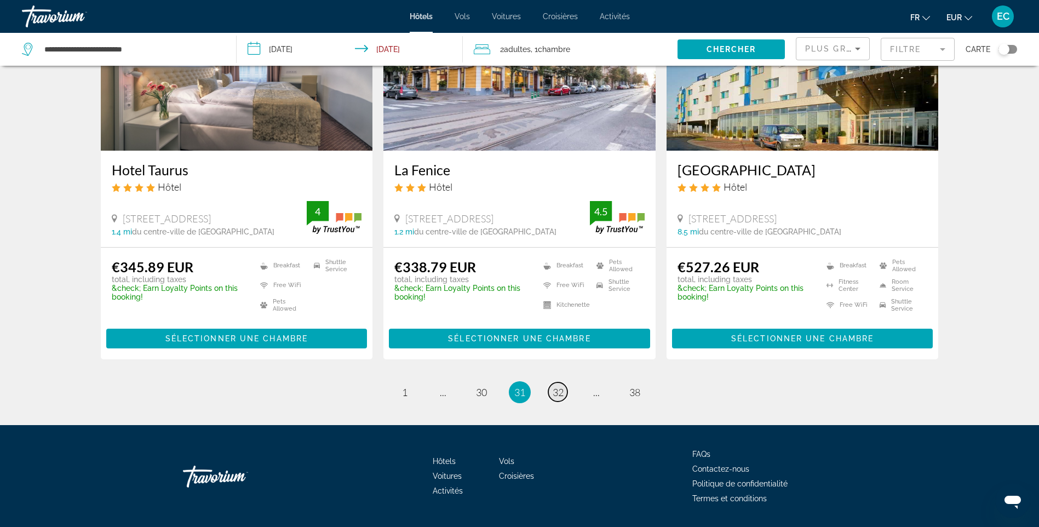
click at [558, 396] on span "32" at bounding box center [558, 392] width 11 height 12
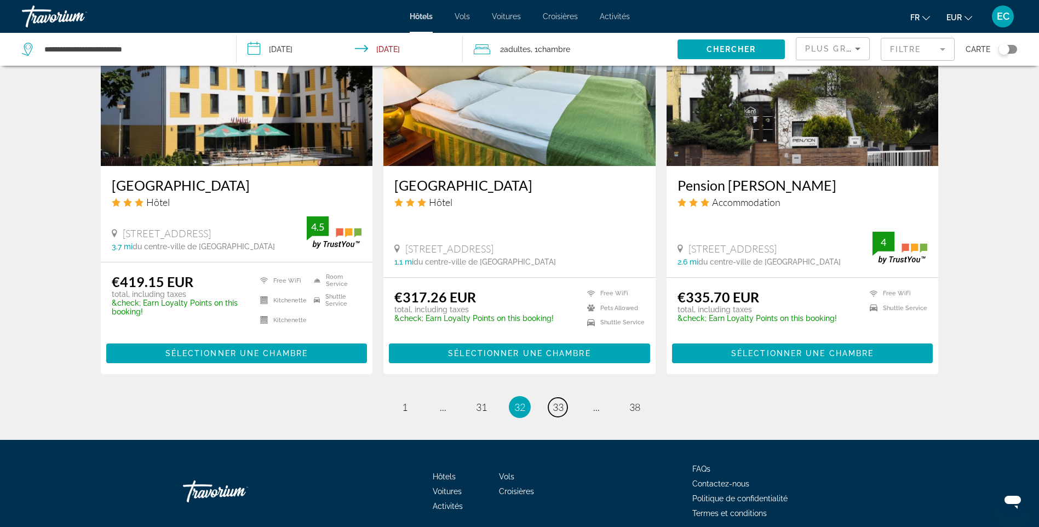
scroll to position [1347, 0]
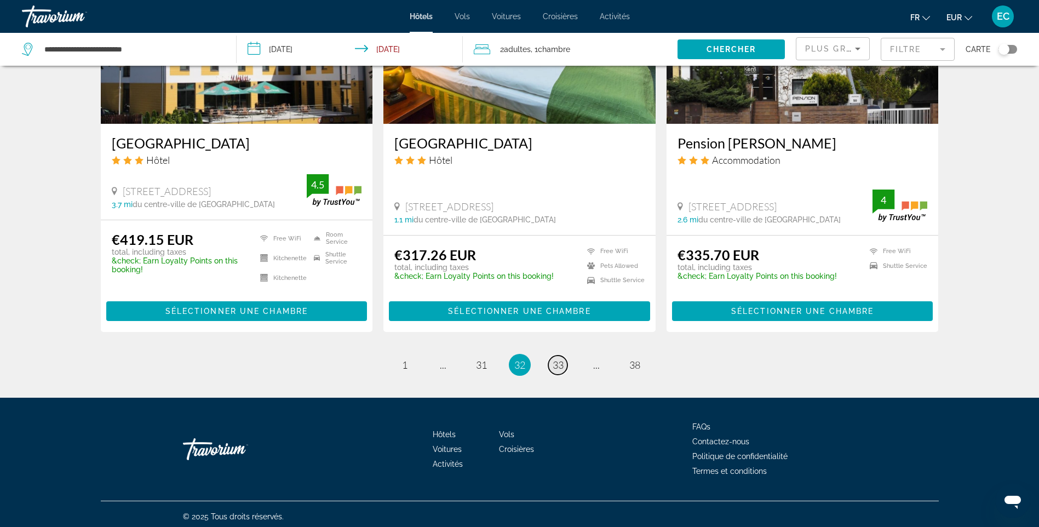
click at [548, 361] on link "page 33" at bounding box center [557, 364] width 19 height 19
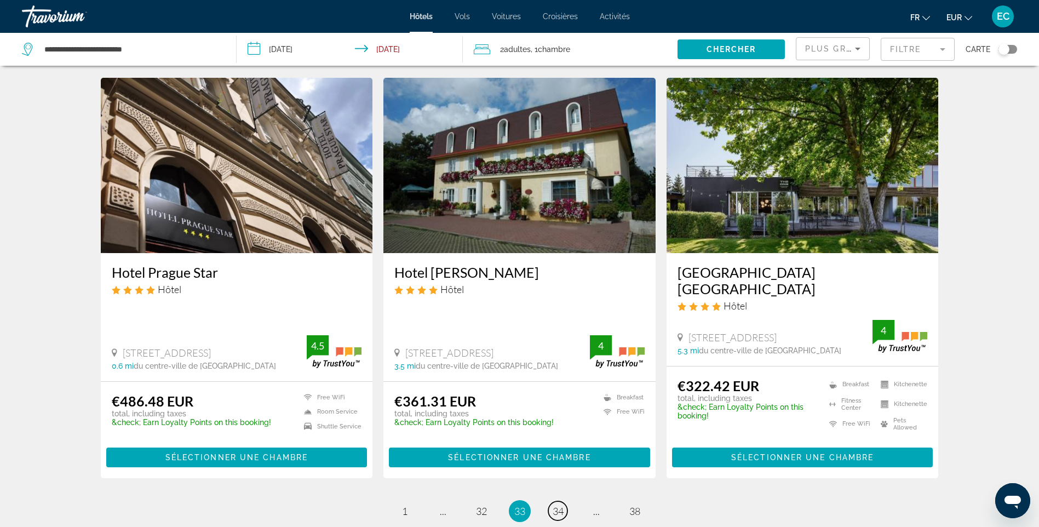
scroll to position [1260, 0]
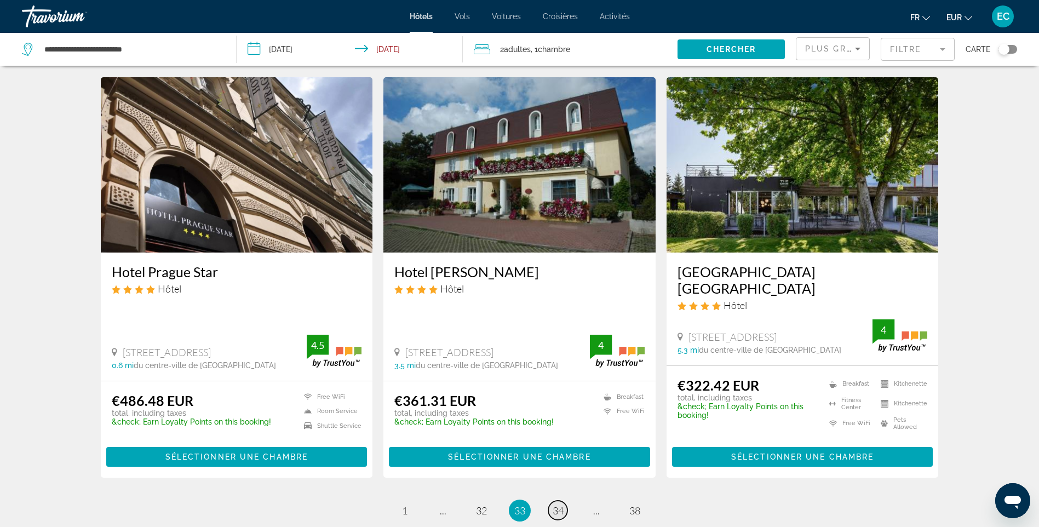
click at [559, 504] on span "34" at bounding box center [558, 510] width 11 height 12
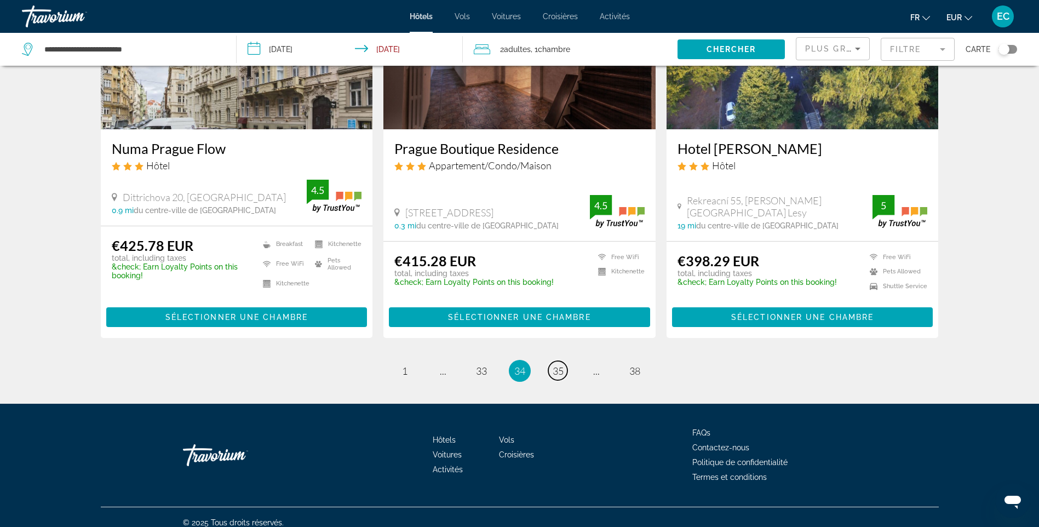
scroll to position [1377, 0]
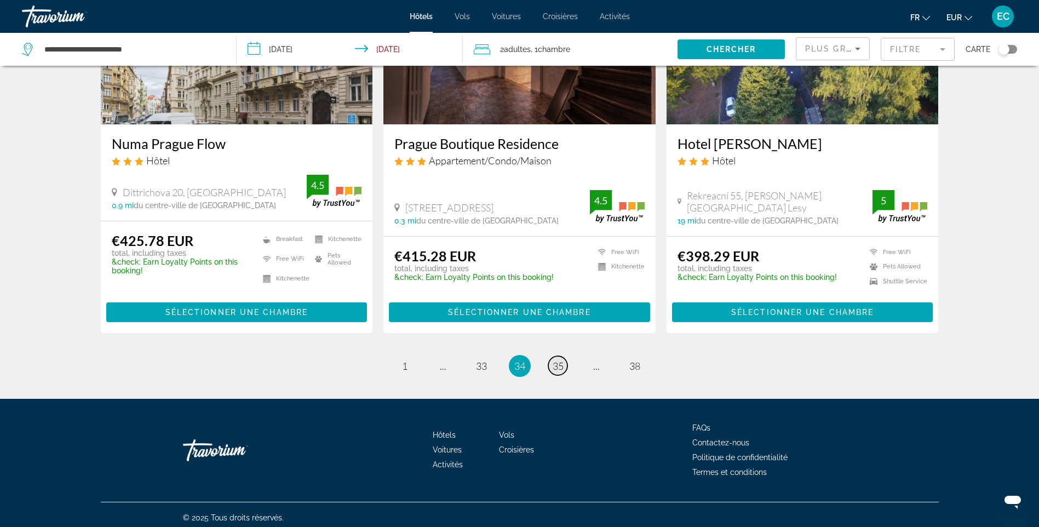
click at [555, 362] on span "35" at bounding box center [558, 366] width 11 height 12
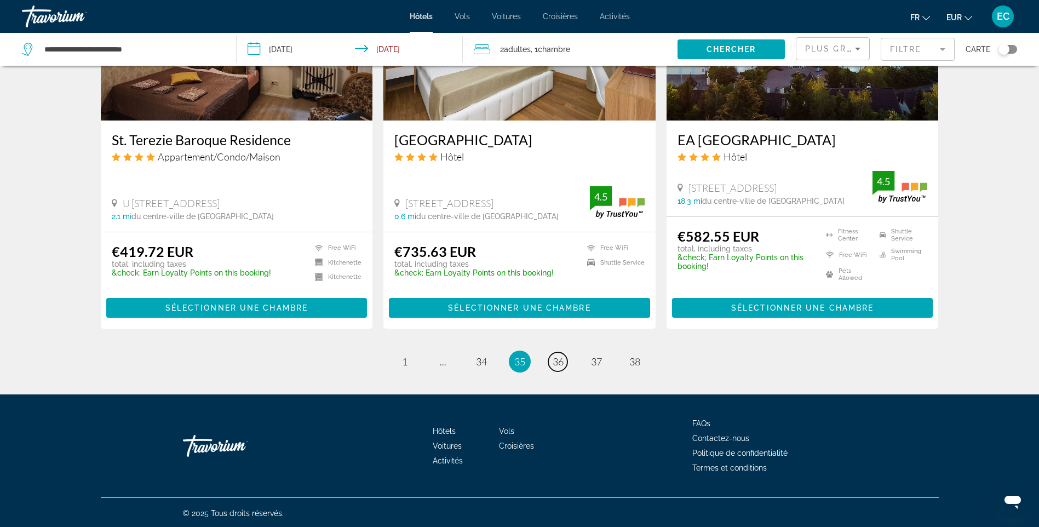
scroll to position [1400, 0]
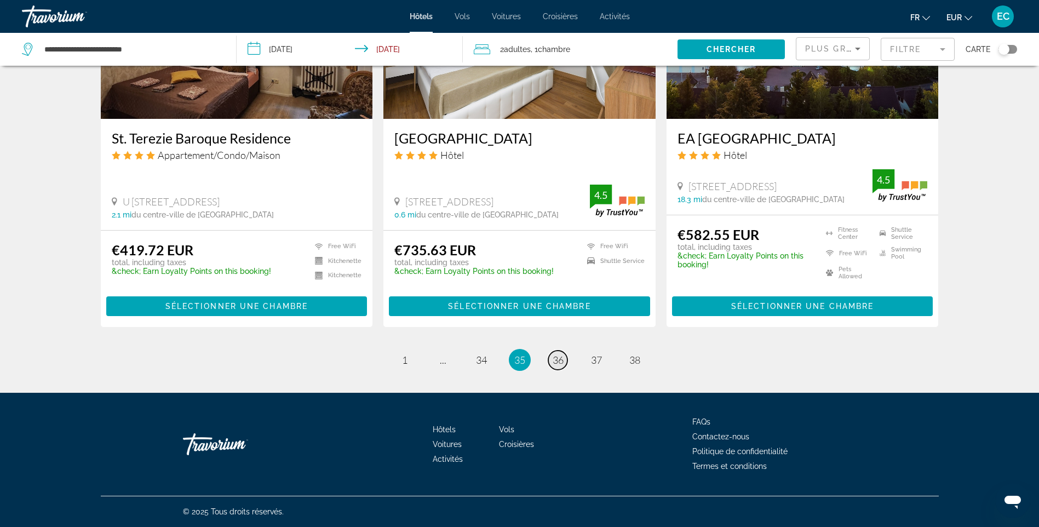
click at [555, 361] on span "36" at bounding box center [558, 360] width 11 height 12
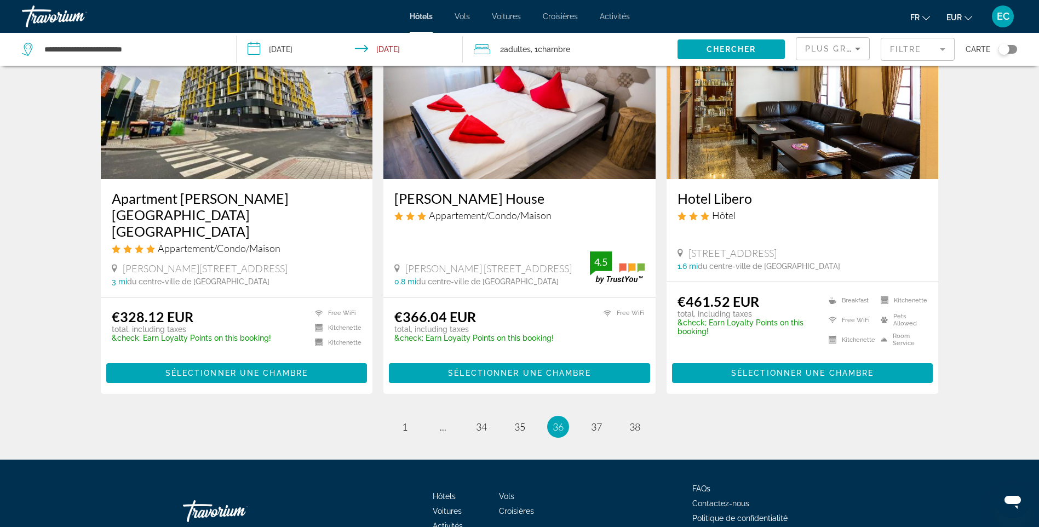
scroll to position [1340, 0]
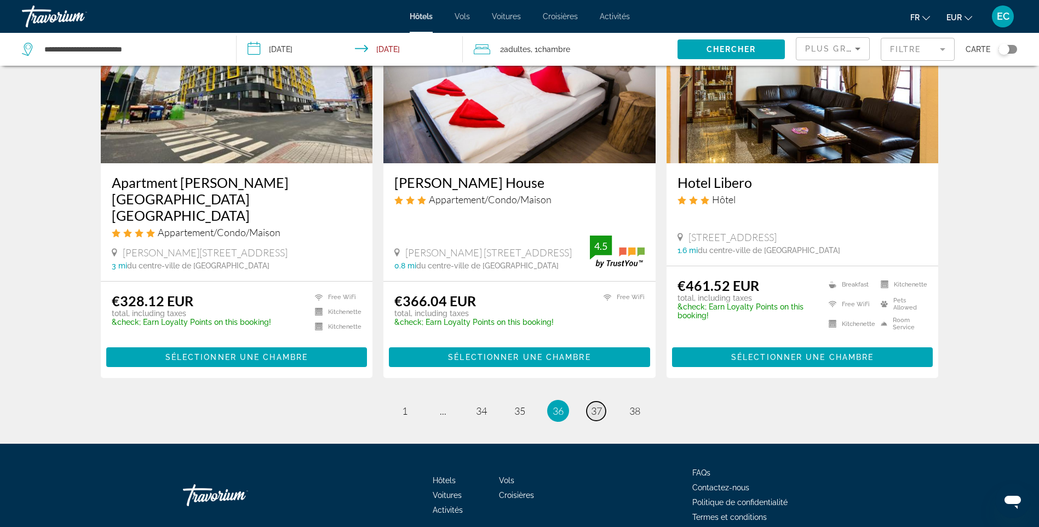
click at [597, 405] on span "37" at bounding box center [596, 411] width 11 height 12
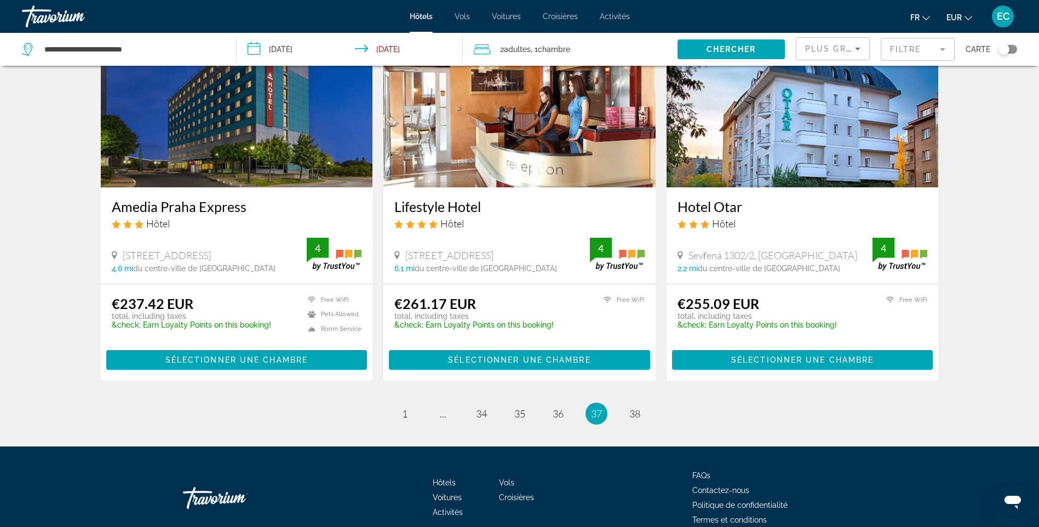
scroll to position [1325, 0]
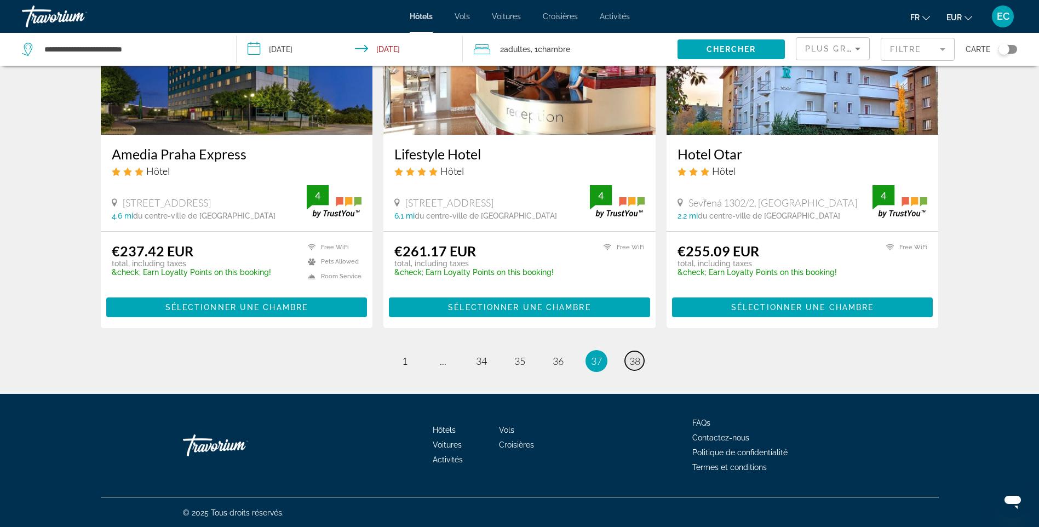
click at [636, 359] on span "38" at bounding box center [634, 361] width 11 height 12
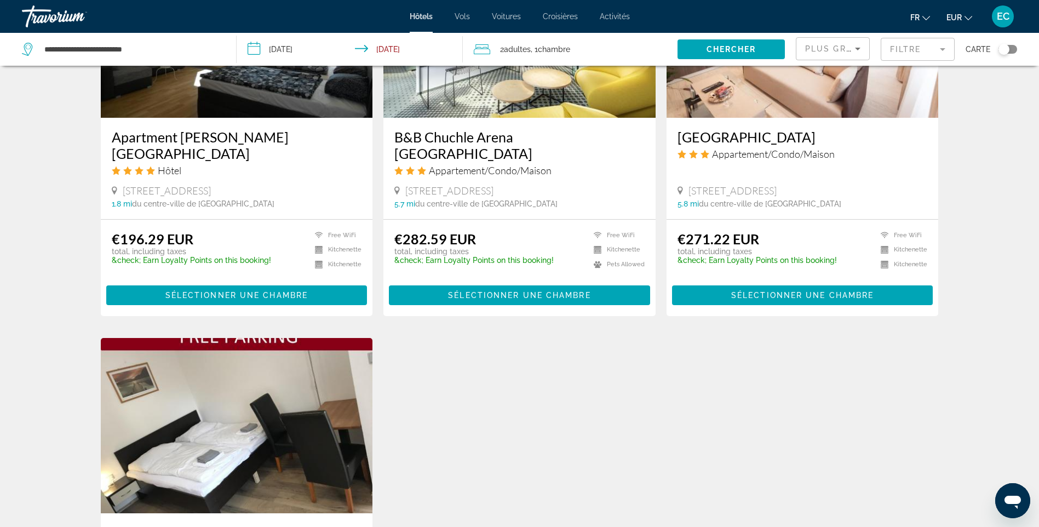
scroll to position [652, 0]
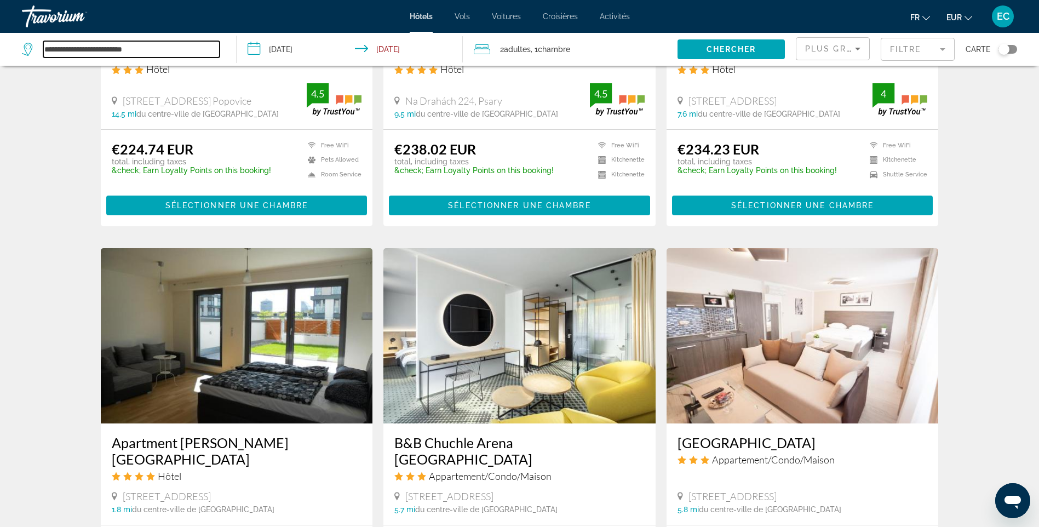
click at [151, 48] on input "**********" at bounding box center [131, 49] width 176 height 16
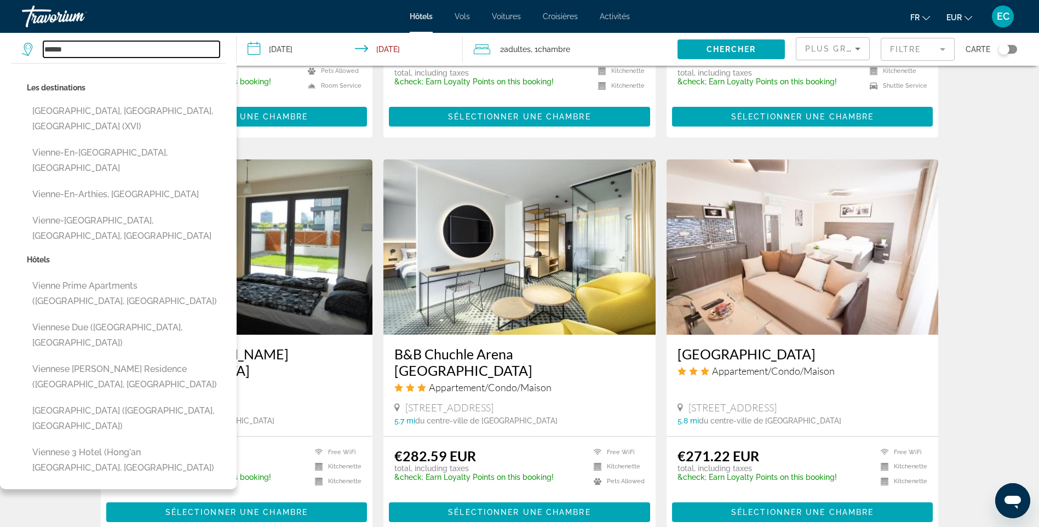
scroll to position [761, 0]
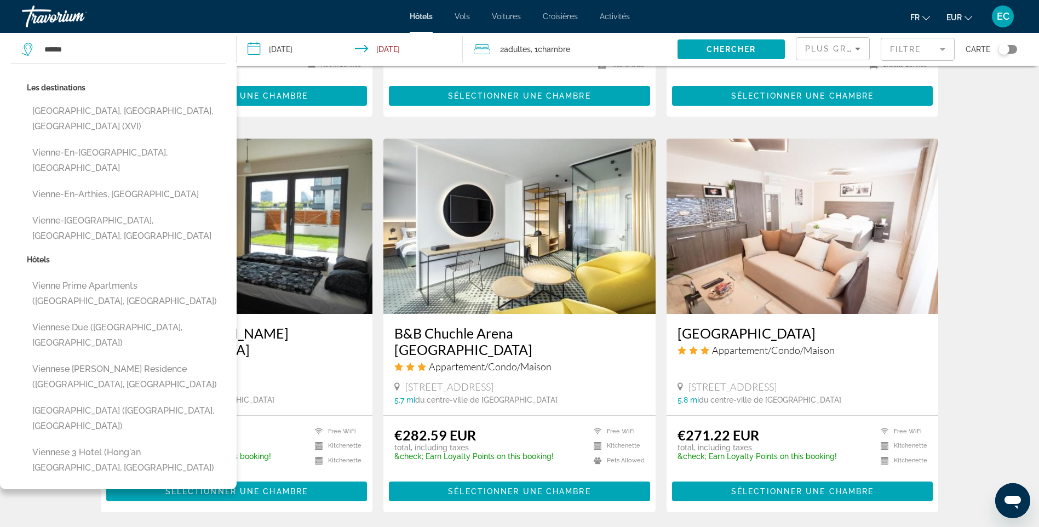
click at [64, 432] on div "Résultats de la recherche d'hôtel - 454 endroits pour passer votre temps Pensio…" at bounding box center [519, 124] width 1039 height 1619
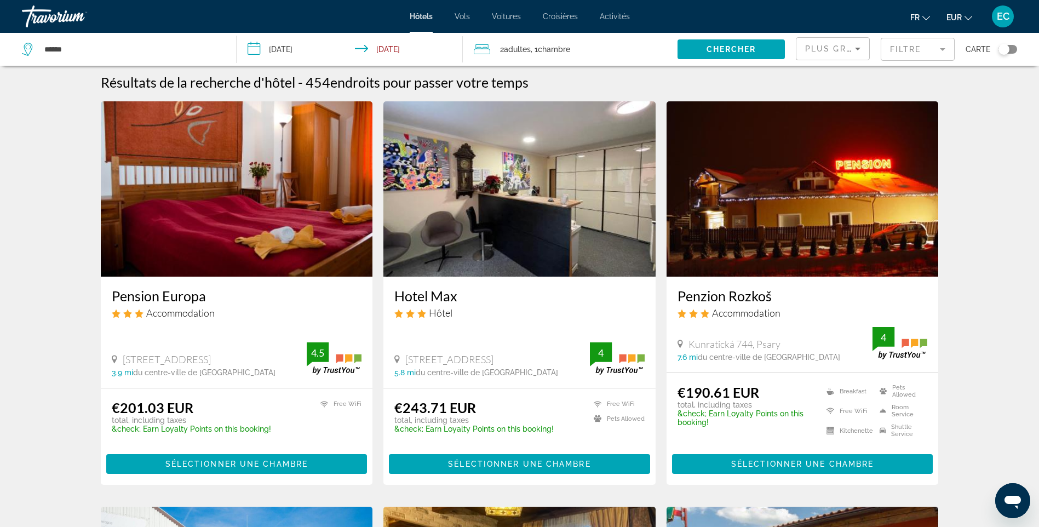
scroll to position [0, 0]
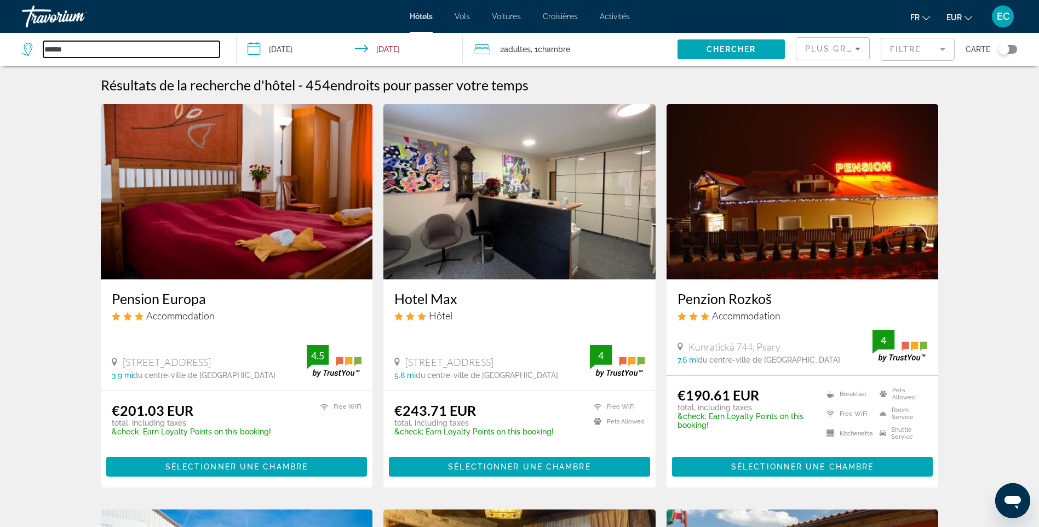
click at [78, 53] on input "******" at bounding box center [131, 49] width 176 height 16
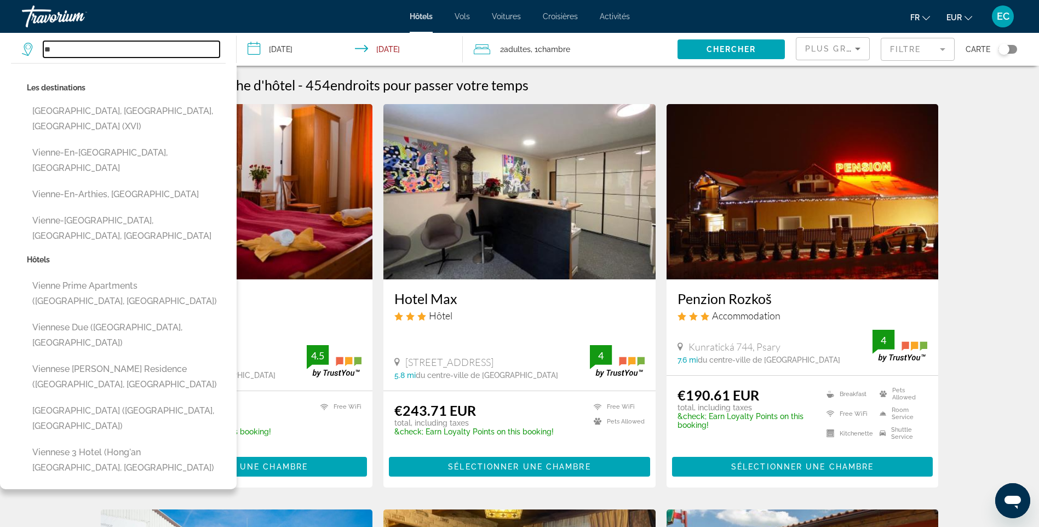
type input "*"
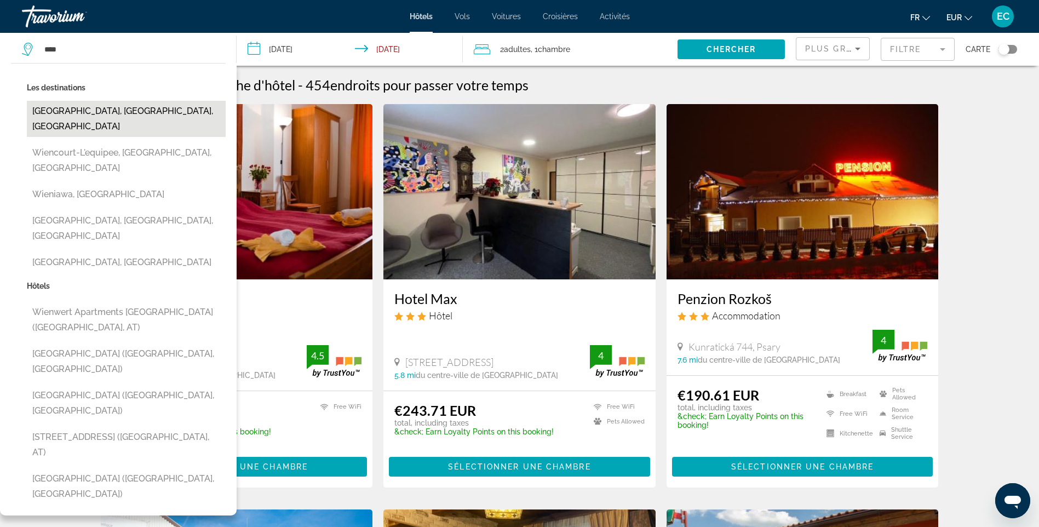
click at [165, 109] on button "[GEOGRAPHIC_DATA], [GEOGRAPHIC_DATA], [GEOGRAPHIC_DATA]" at bounding box center [126, 119] width 199 height 36
type input "**********"
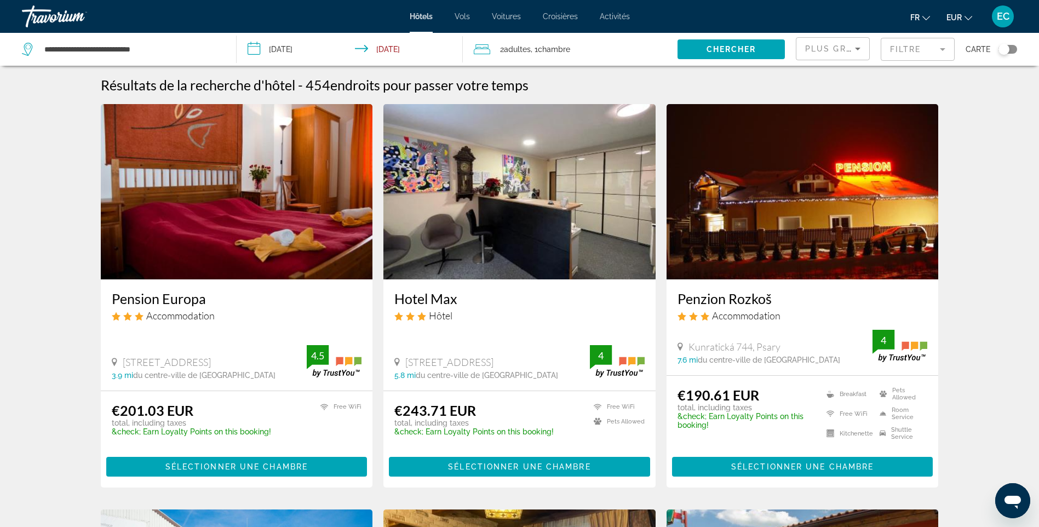
click at [290, 50] on input "**********" at bounding box center [352, 51] width 230 height 36
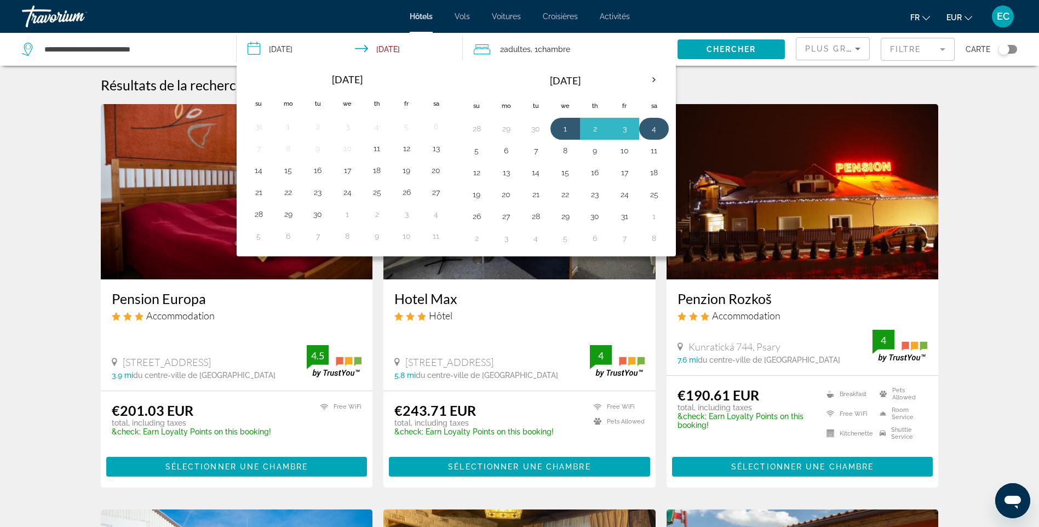
click at [658, 123] on button "4" at bounding box center [654, 128] width 18 height 15
click at [537, 147] on button "7" at bounding box center [536, 150] width 18 height 15
type input "**********"
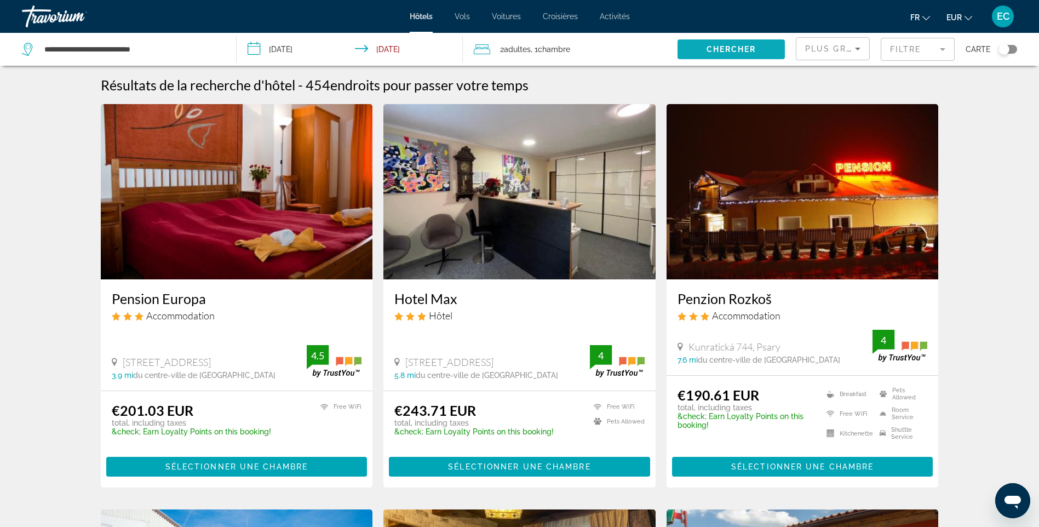
click at [733, 47] on span "Chercher" at bounding box center [731, 49] width 50 height 9
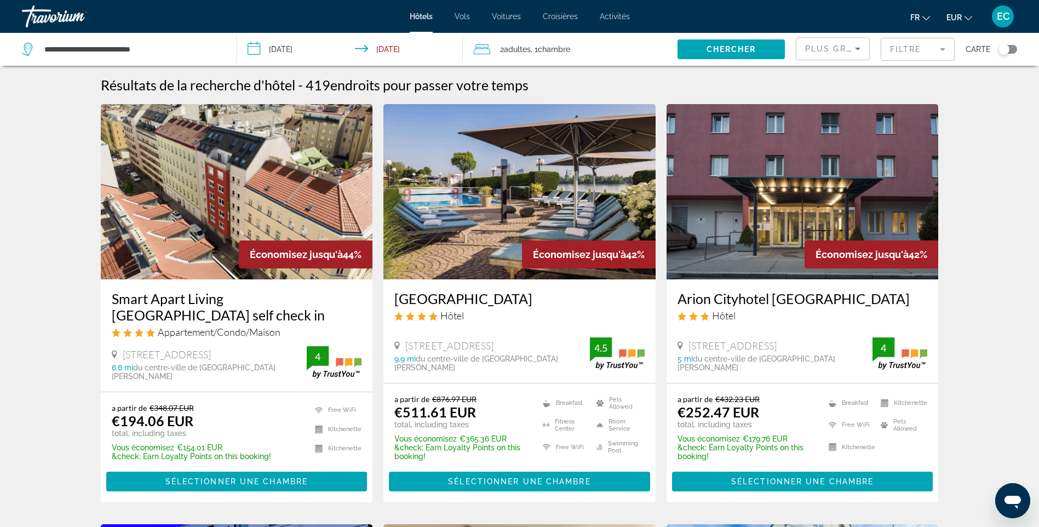
click at [195, 198] on img "Main content" at bounding box center [237, 191] width 272 height 175
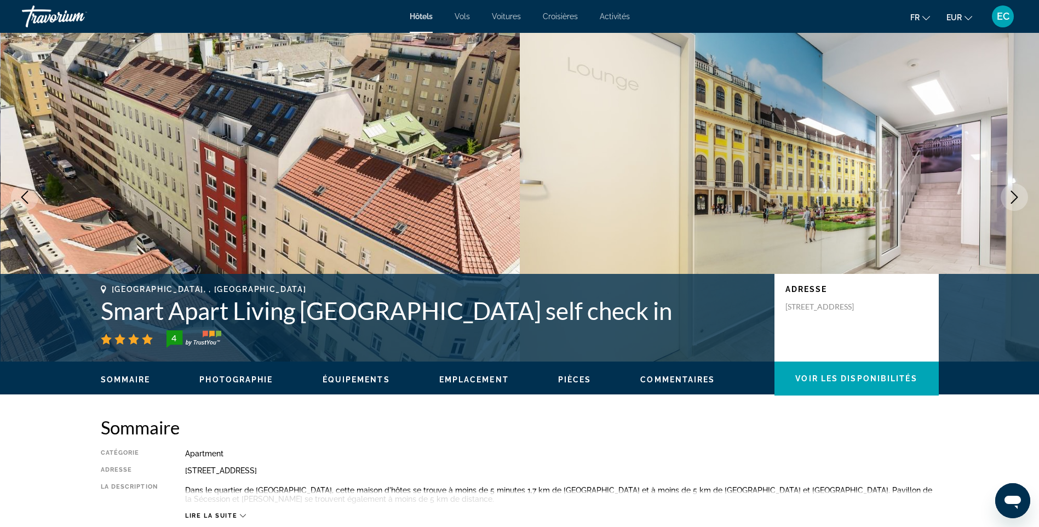
click at [1019, 197] on icon "Next image" at bounding box center [1014, 197] width 13 height 13
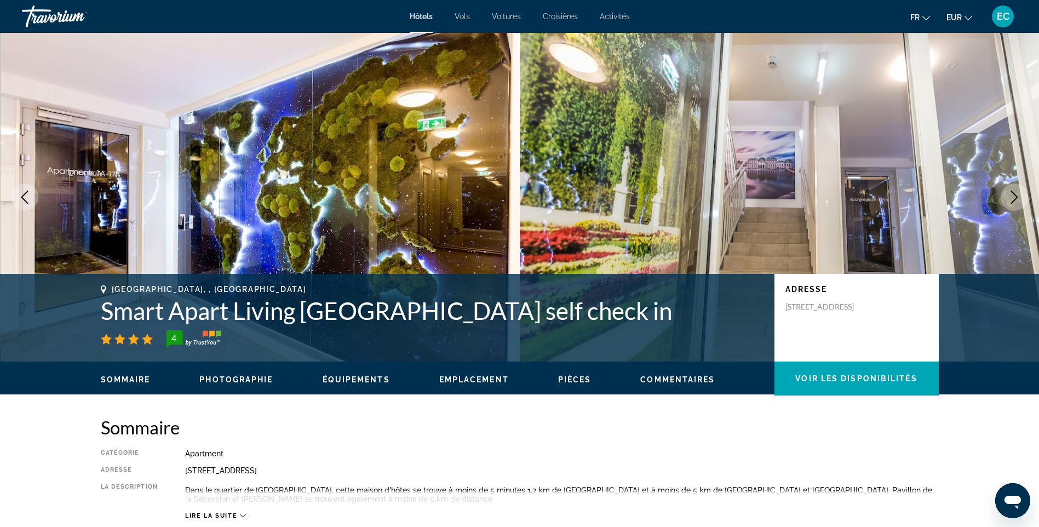
click at [1019, 196] on icon "Next image" at bounding box center [1014, 197] width 13 height 13
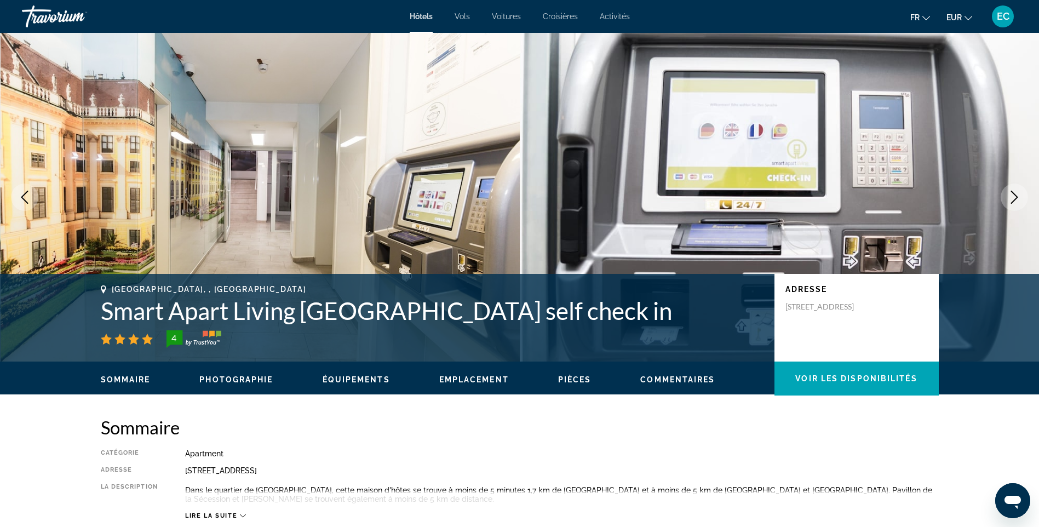
click at [1019, 196] on icon "Next image" at bounding box center [1014, 197] width 13 height 13
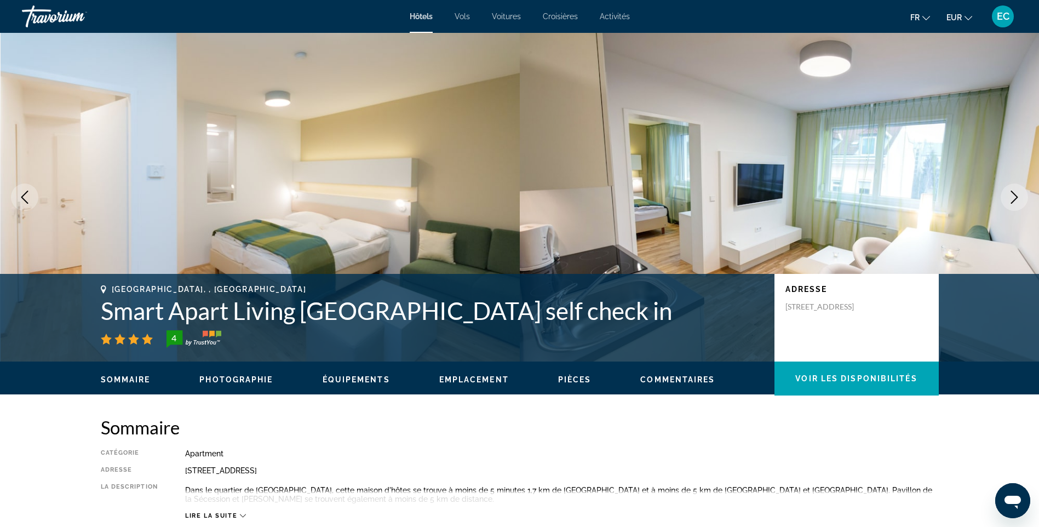
click at [1013, 198] on icon "Next image" at bounding box center [1014, 197] width 13 height 13
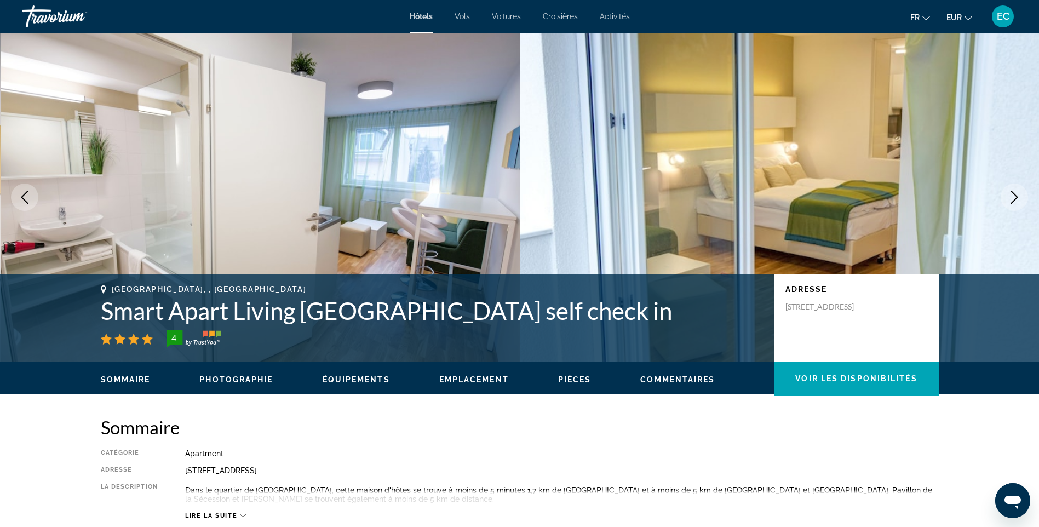
click at [1013, 198] on icon "Next image" at bounding box center [1014, 197] width 13 height 13
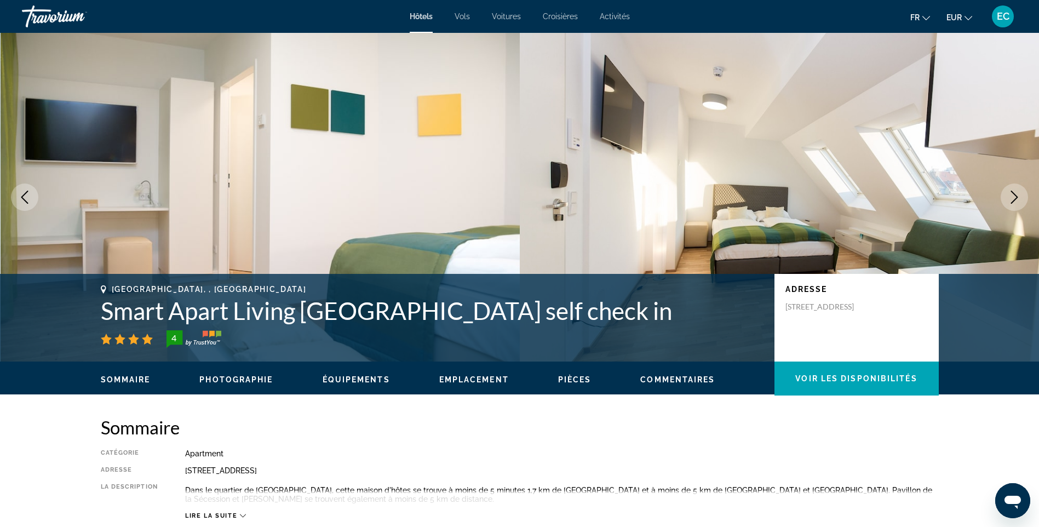
click at [1013, 198] on icon "Next image" at bounding box center [1014, 197] width 13 height 13
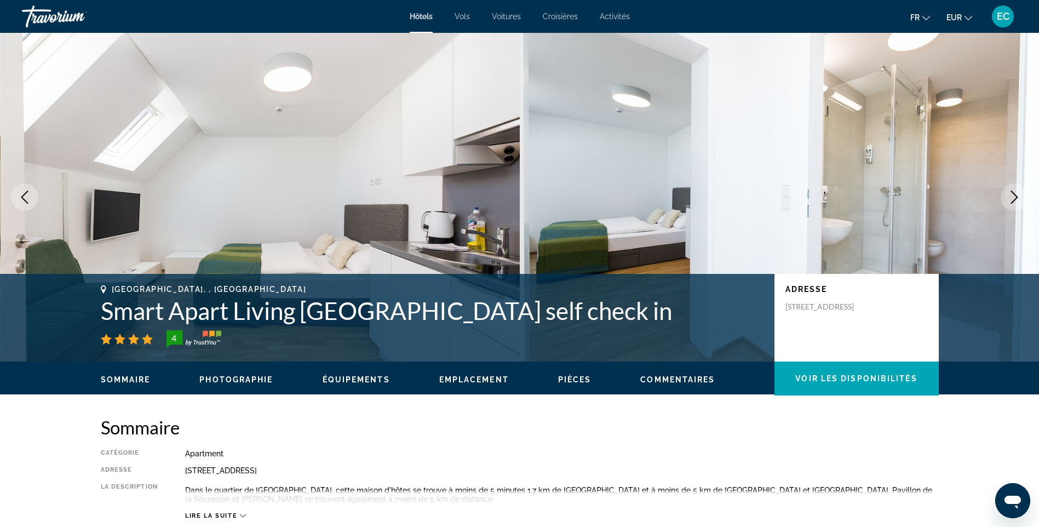
drag, startPoint x: 833, startPoint y: 316, endPoint x: 787, endPoint y: 308, distance: 46.6
click at [787, 308] on p "Waldgasse 19, Vienna 1100, Austria" at bounding box center [829, 307] width 88 height 10
copy p "Waldgasse 19, Vienna 1100, Austria"
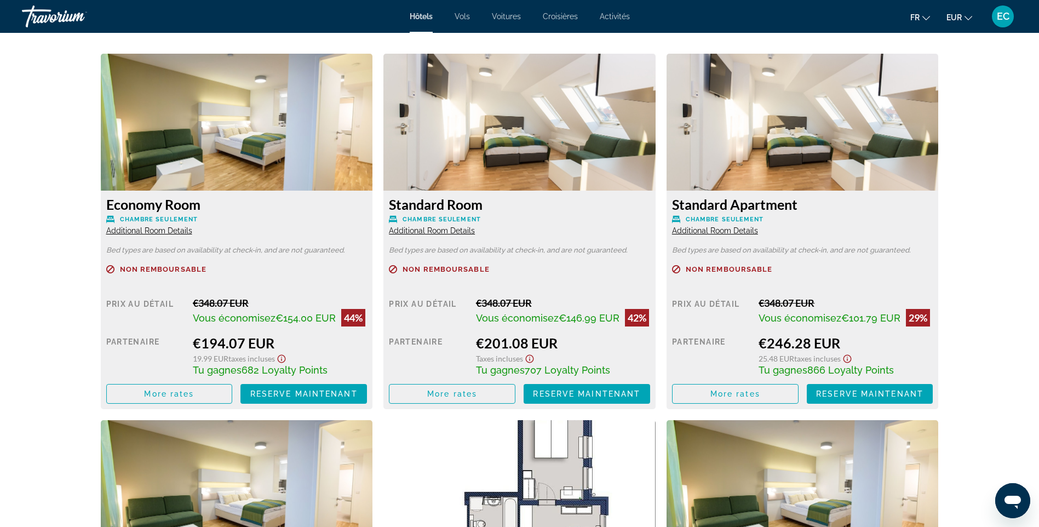
scroll to position [1479, 0]
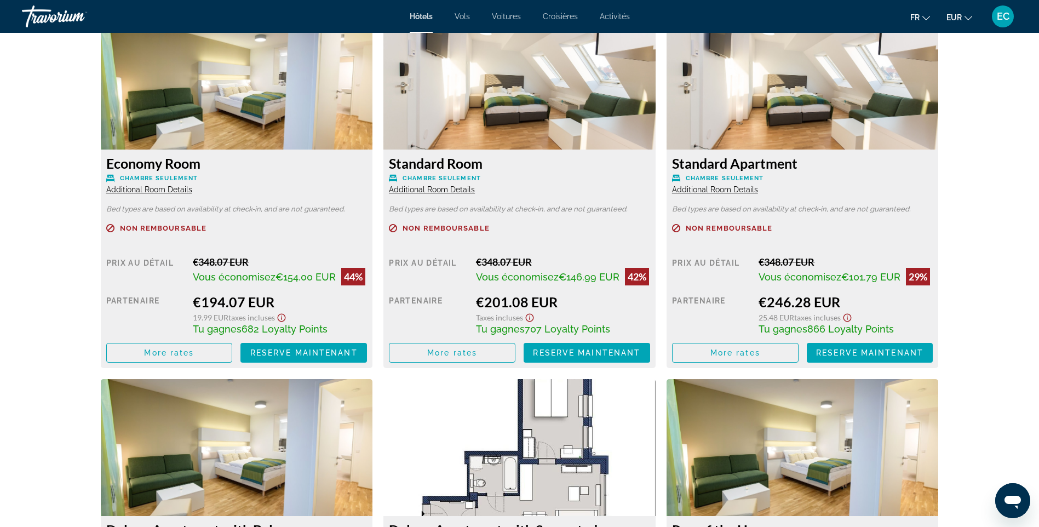
drag, startPoint x: 205, startPoint y: 299, endPoint x: 281, endPoint y: 300, distance: 76.7
click at [281, 300] on div "€194.07 EUR" at bounding box center [280, 302] width 174 height 16
drag, startPoint x: 279, startPoint y: 275, endPoint x: 315, endPoint y: 280, distance: 36.4
click at [315, 280] on span "€154.00 EUR" at bounding box center [305, 277] width 60 height 12
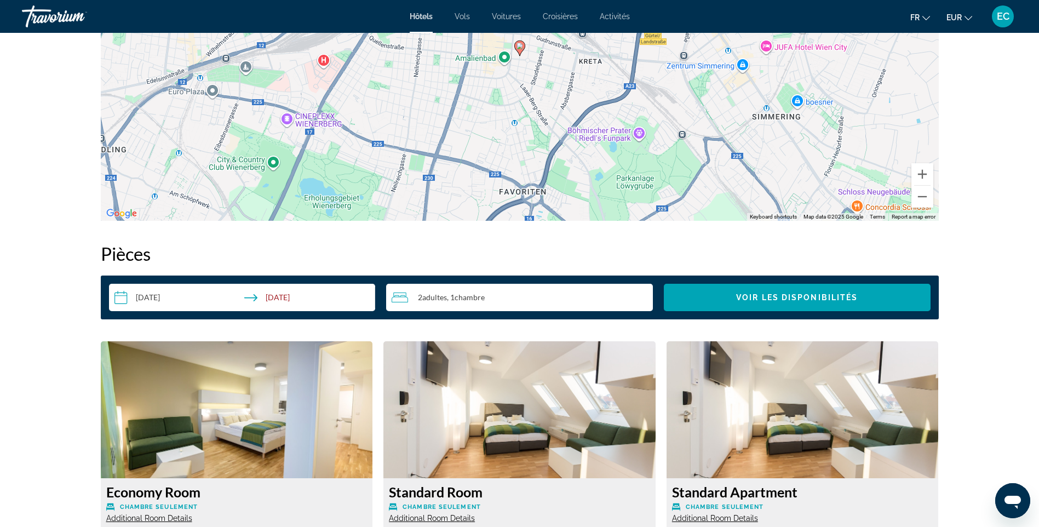
scroll to position [876, 0]
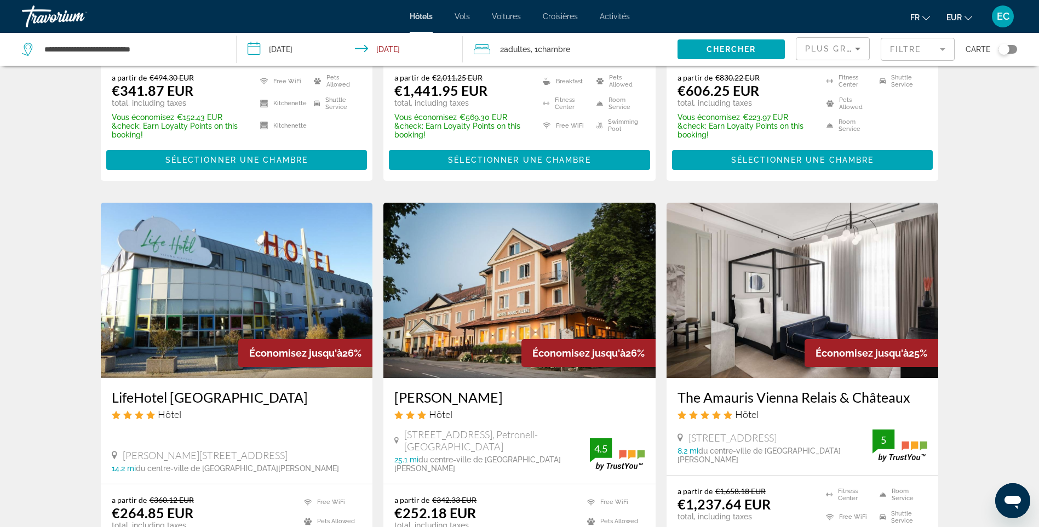
scroll to position [1369, 0]
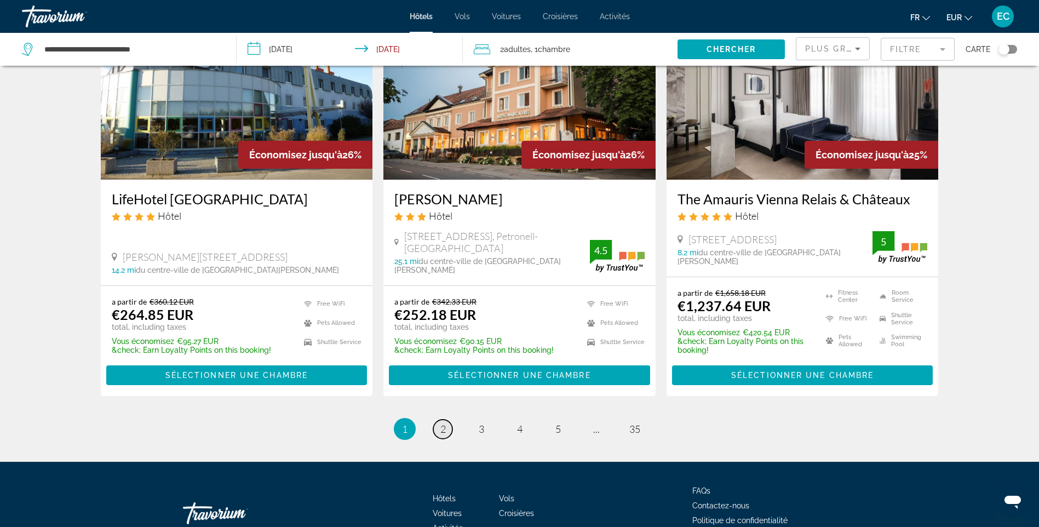
click at [445, 423] on span "2" at bounding box center [442, 429] width 5 height 12
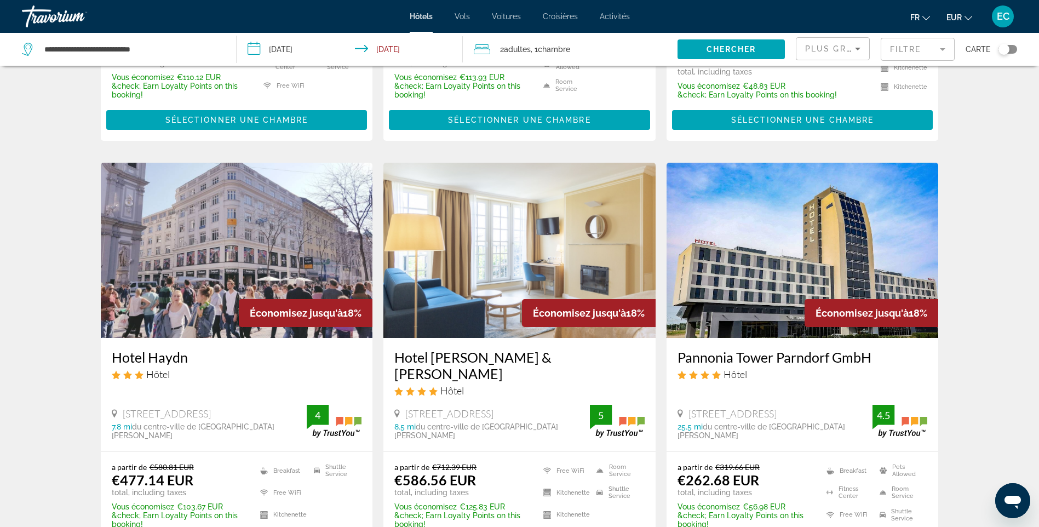
scroll to position [767, 0]
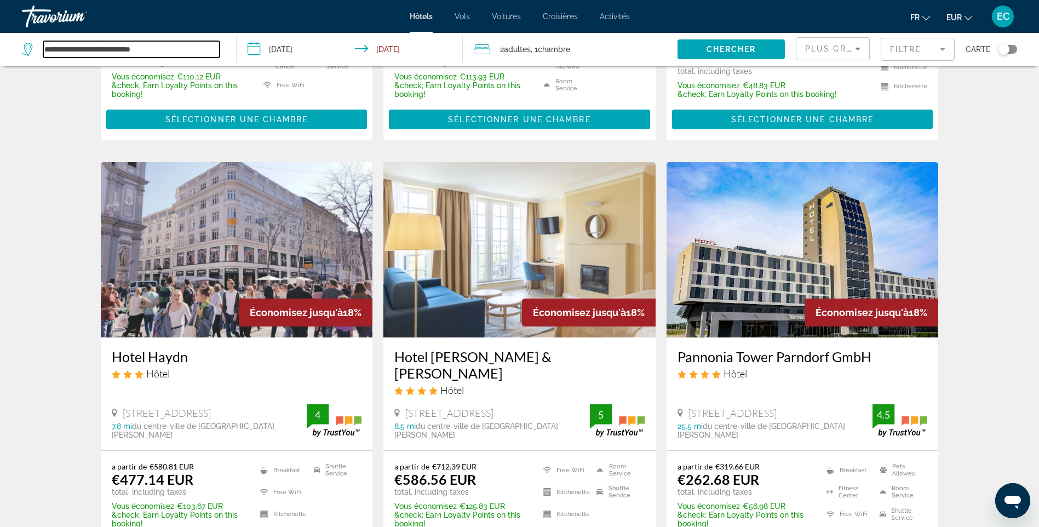
click at [172, 48] on input "**********" at bounding box center [131, 49] width 176 height 16
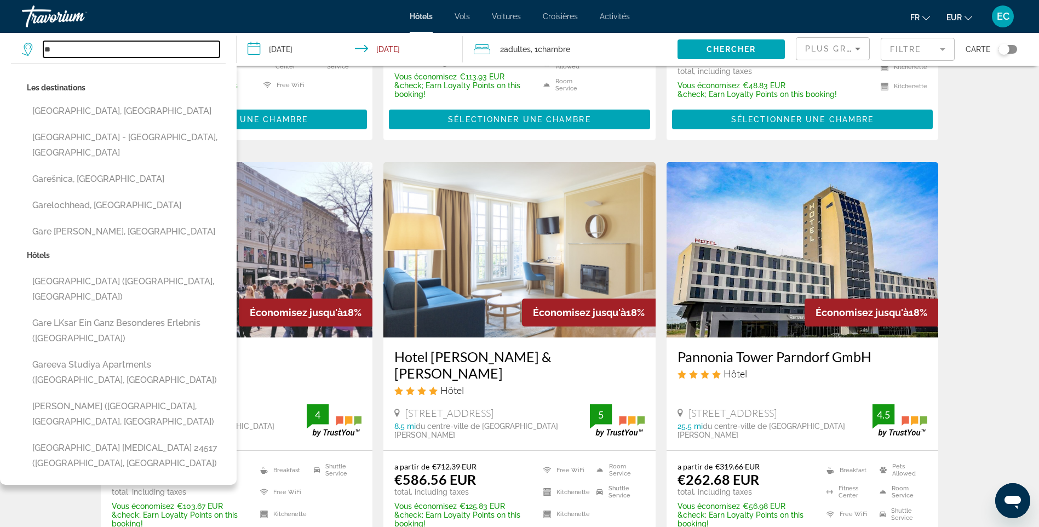
type input "*"
paste input "**********"
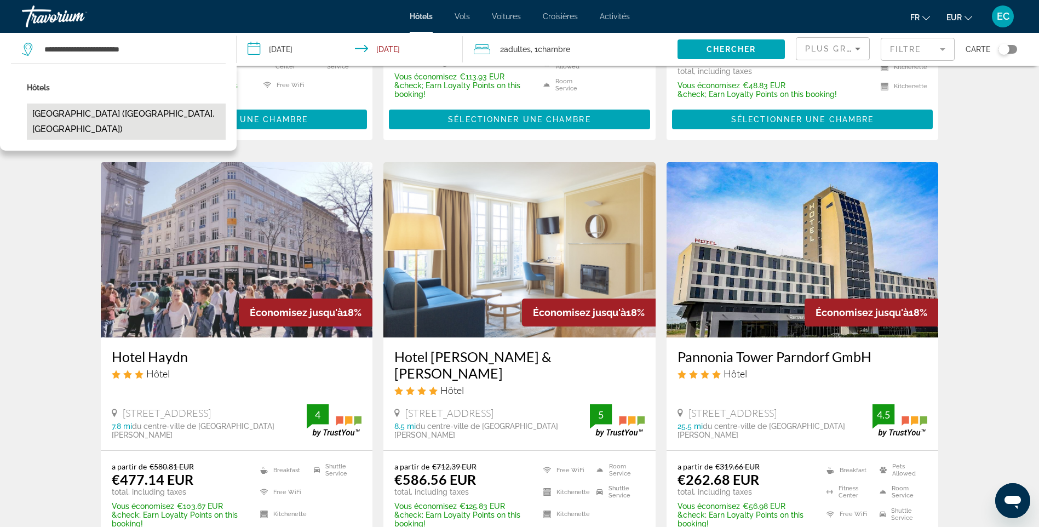
click at [83, 117] on button "[GEOGRAPHIC_DATA] ([GEOGRAPHIC_DATA], [GEOGRAPHIC_DATA])" at bounding box center [126, 122] width 199 height 36
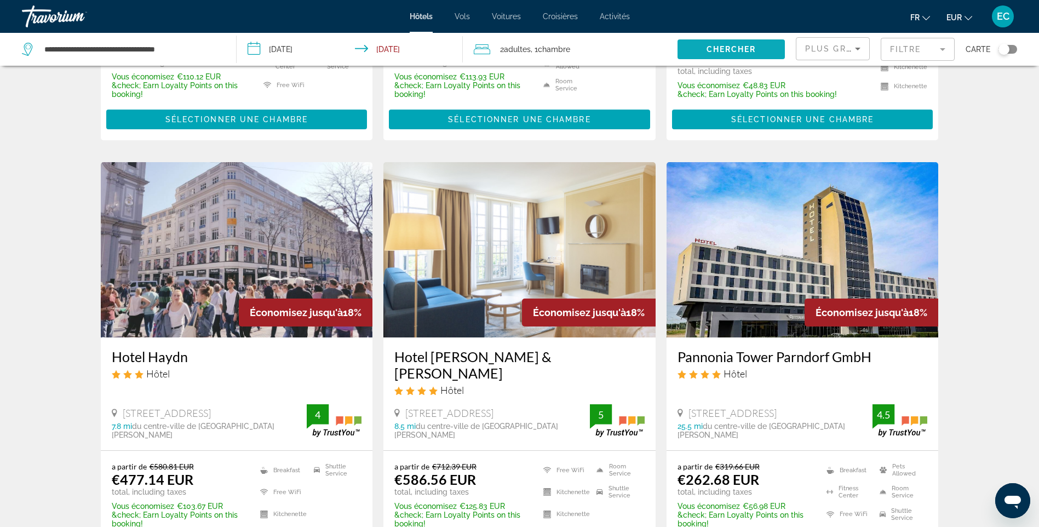
click at [725, 45] on span "Chercher" at bounding box center [731, 49] width 50 height 9
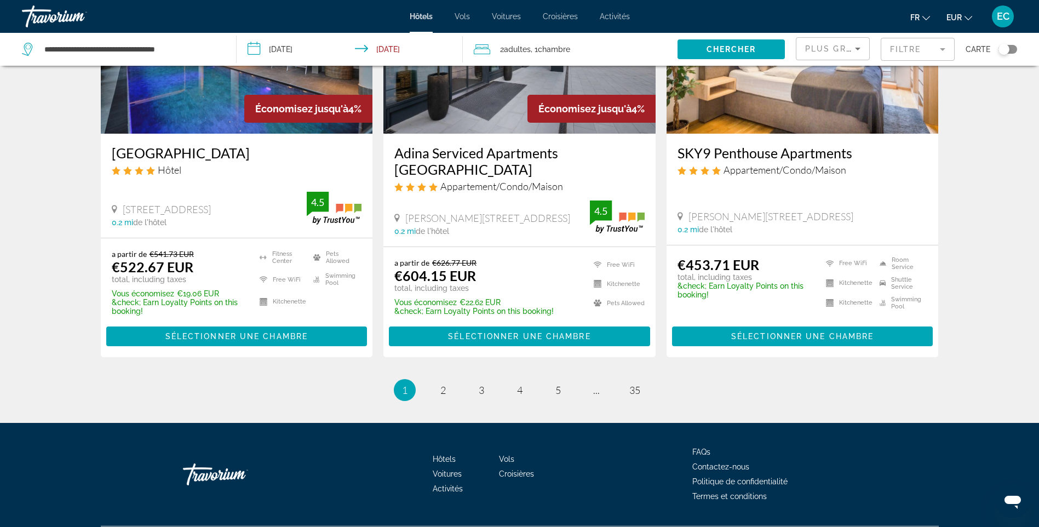
scroll to position [1389, 0]
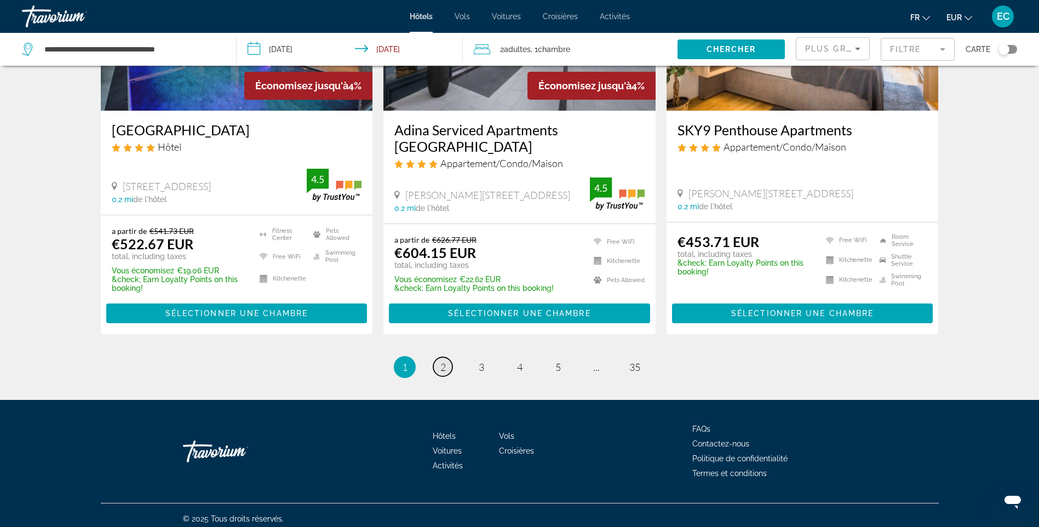
click at [444, 361] on span "2" at bounding box center [442, 367] width 5 height 12
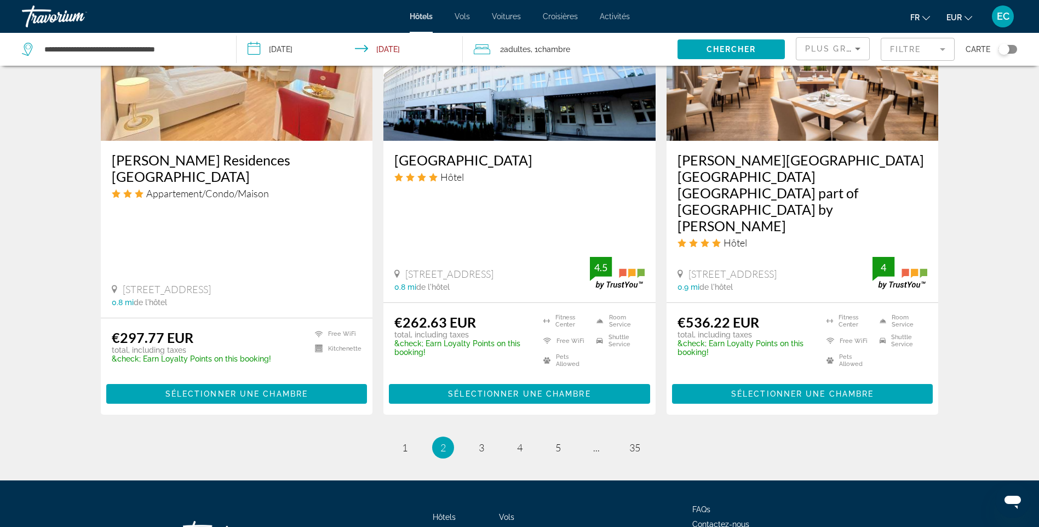
scroll to position [1423, 0]
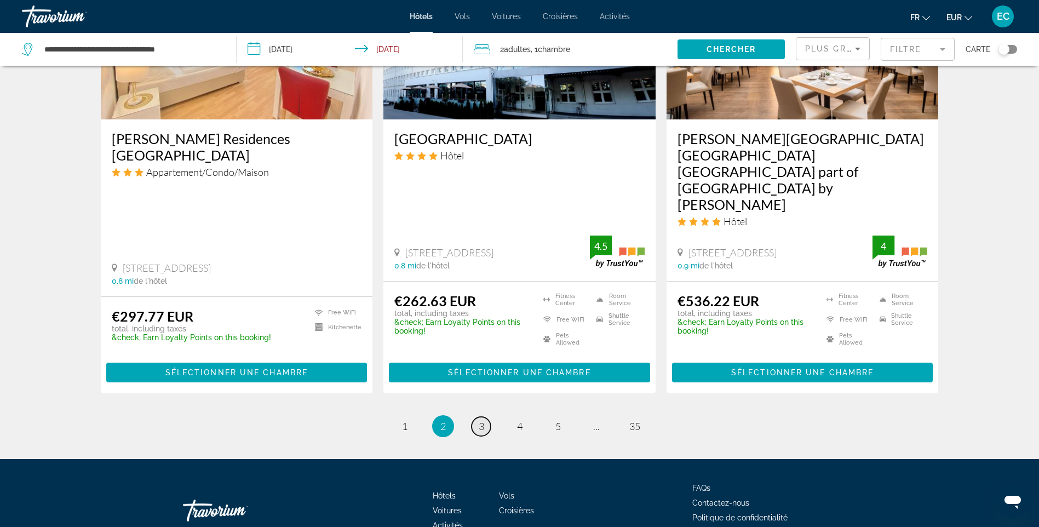
click at [480, 420] on span "3" at bounding box center [481, 426] width 5 height 12
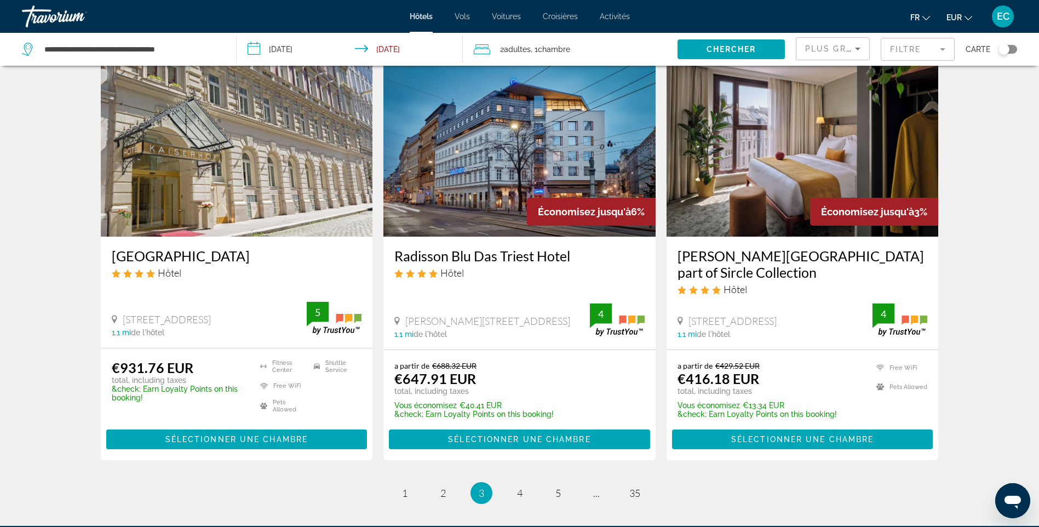
scroll to position [1314, 0]
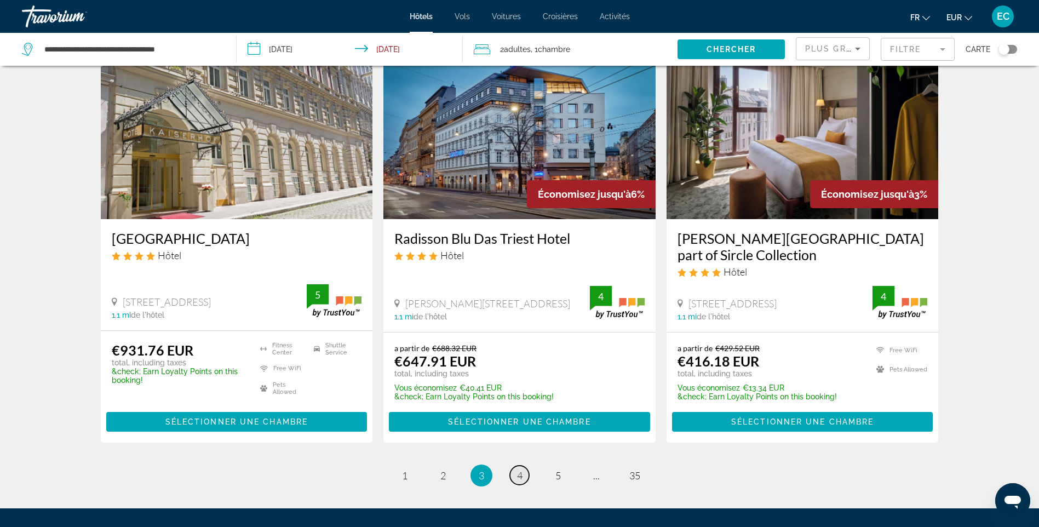
click at [518, 469] on span "4" at bounding box center [519, 475] width 5 height 12
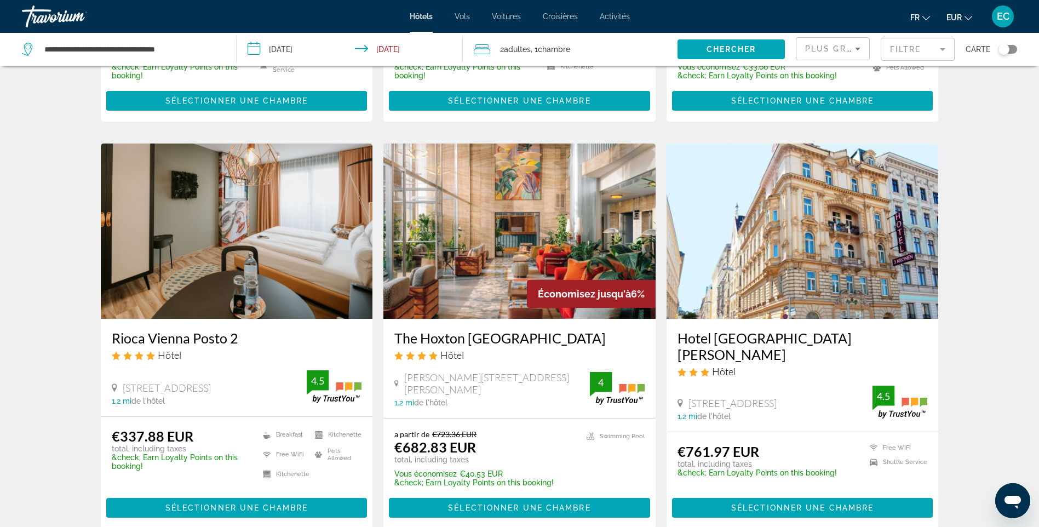
scroll to position [1260, 0]
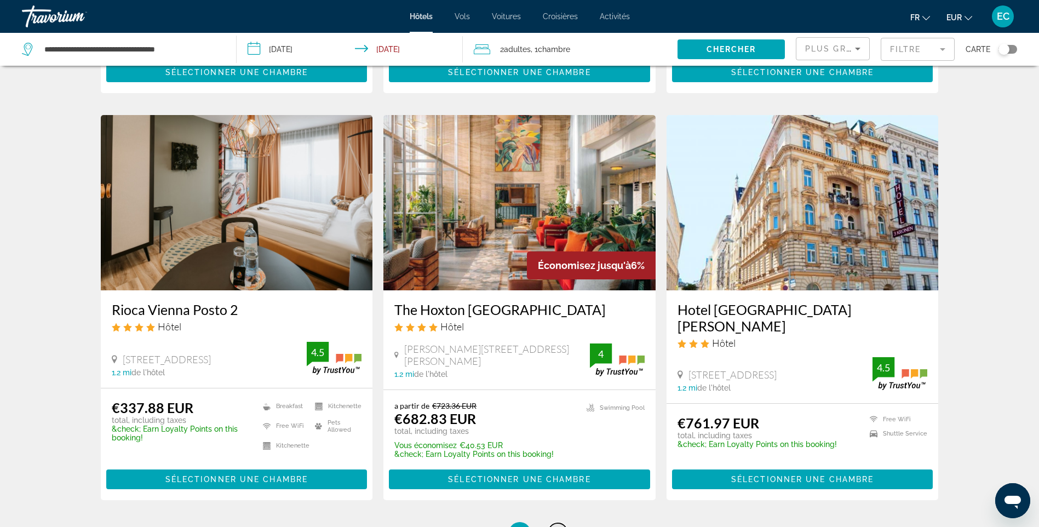
click at [557, 526] on span "5" at bounding box center [557, 533] width 5 height 12
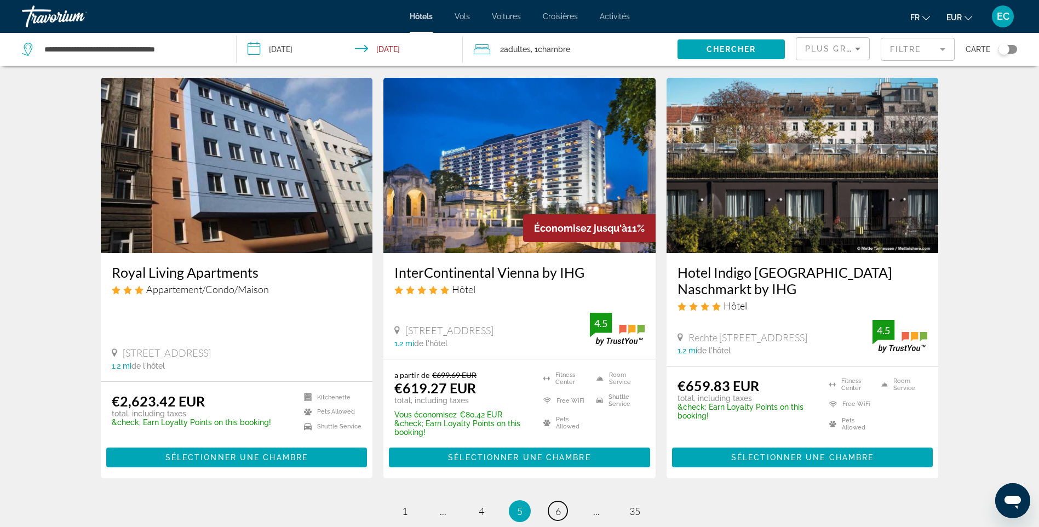
scroll to position [1260, 0]
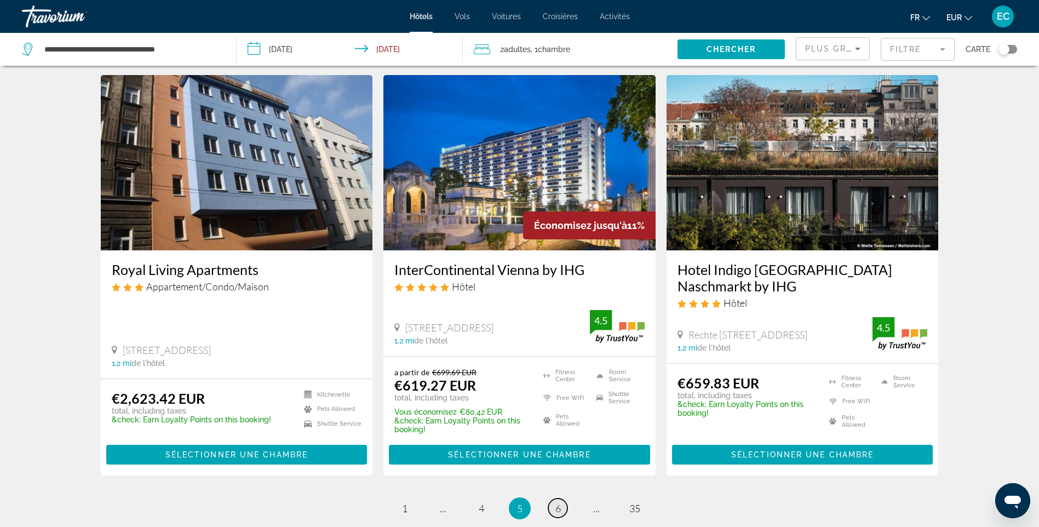
click at [554, 498] on link "page 6" at bounding box center [557, 507] width 19 height 19
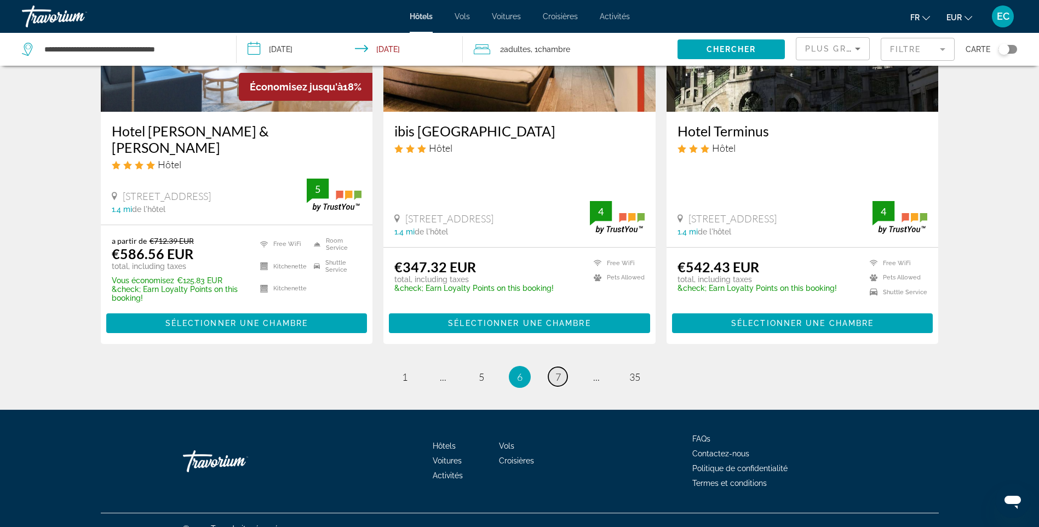
scroll to position [1422, 0]
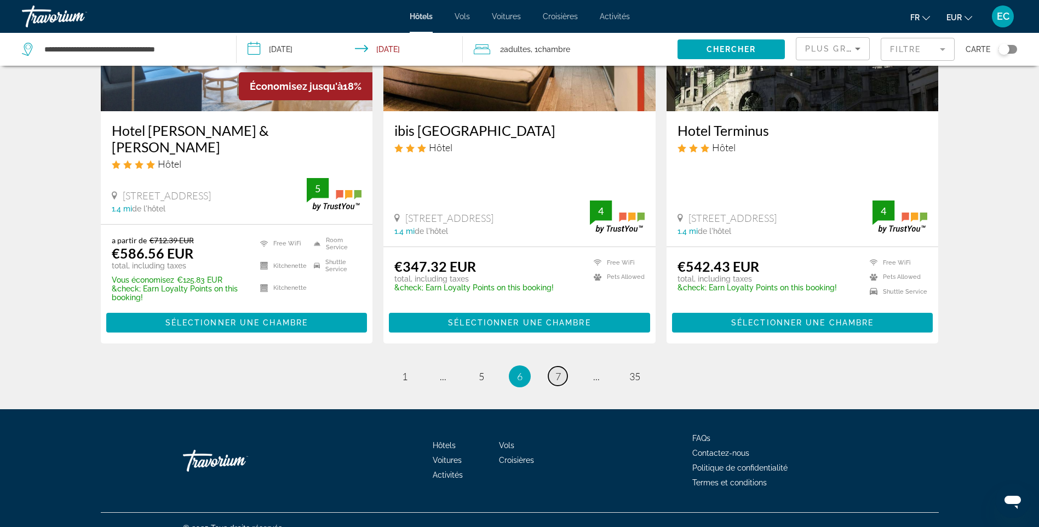
click at [561, 366] on link "page 7" at bounding box center [557, 375] width 19 height 19
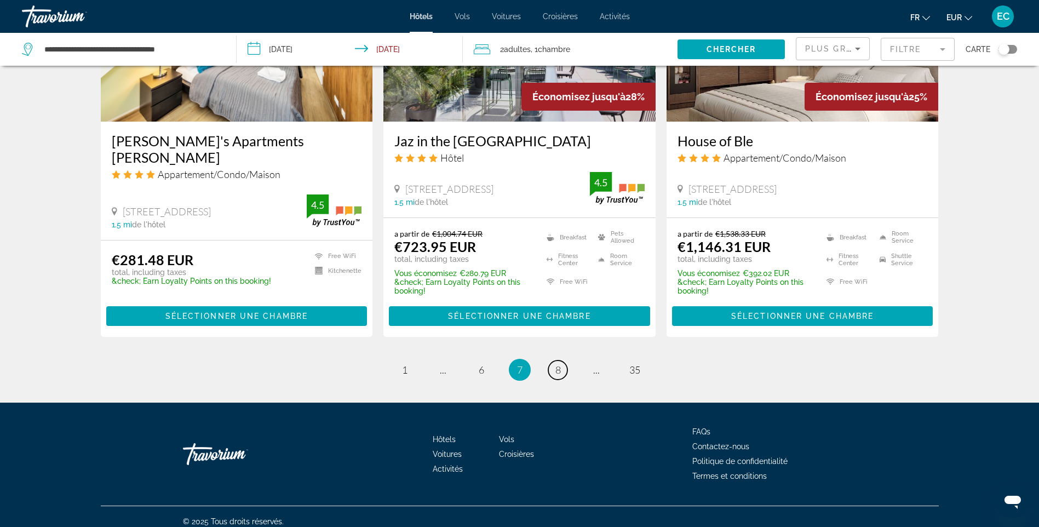
scroll to position [1406, 0]
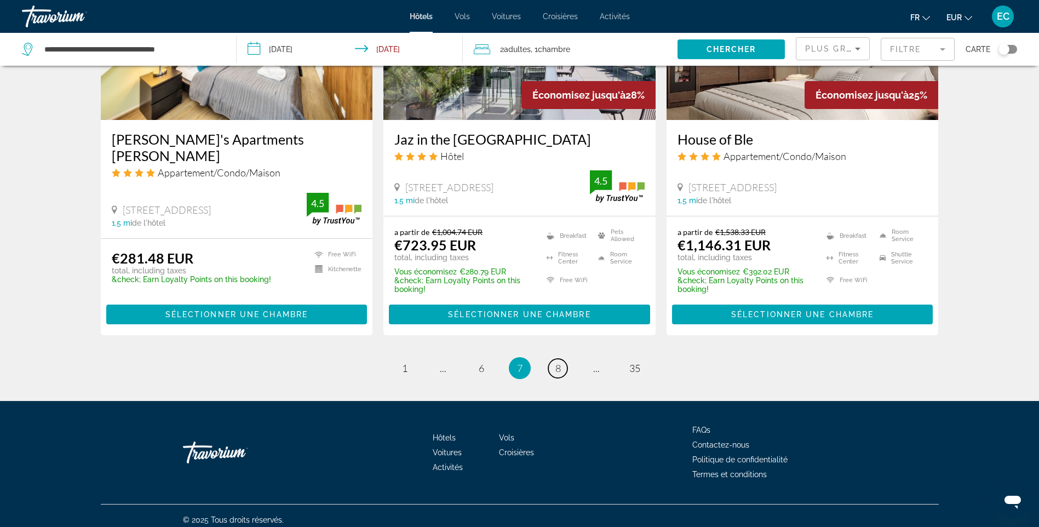
click at [559, 363] on span "8" at bounding box center [557, 368] width 5 height 12
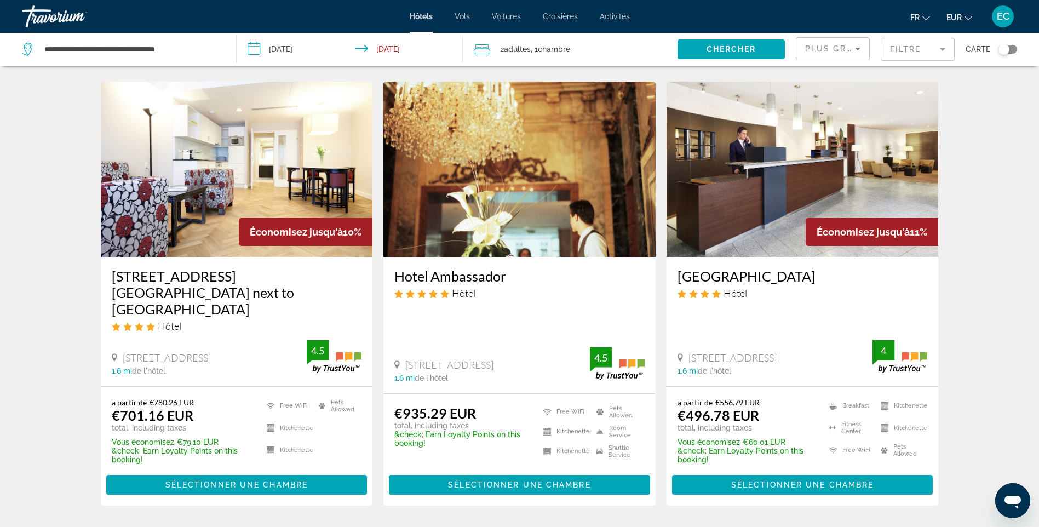
scroll to position [1314, 0]
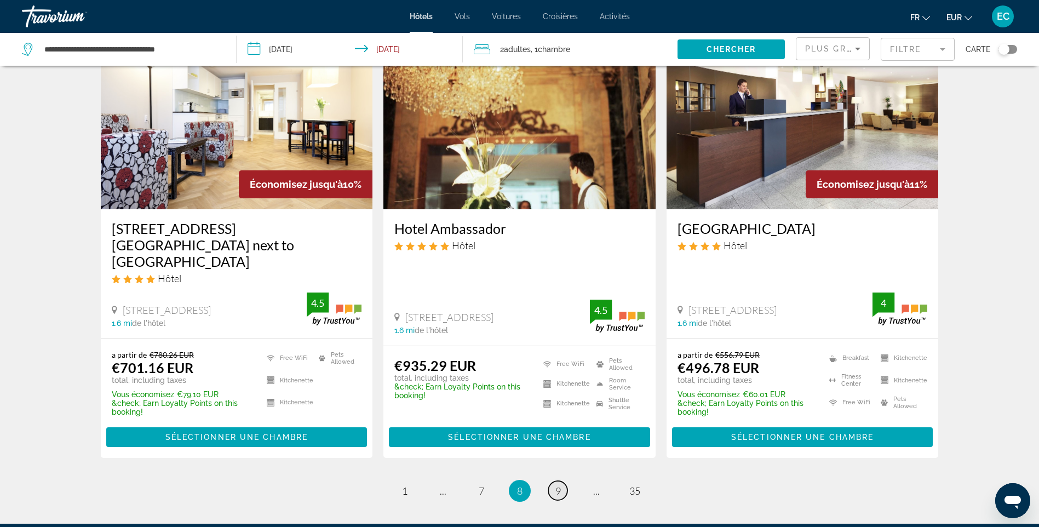
click at [558, 485] on span "9" at bounding box center [557, 491] width 5 height 12
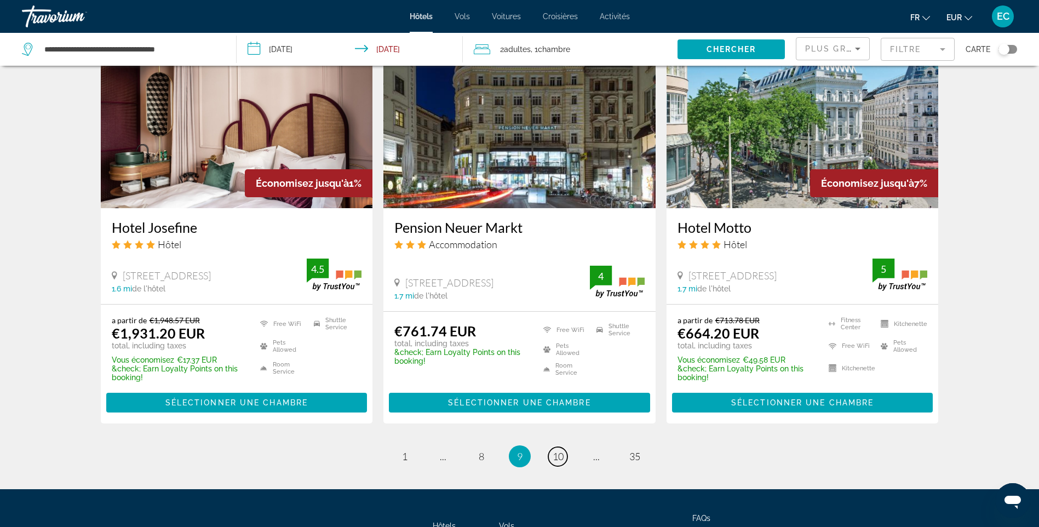
scroll to position [1399, 0]
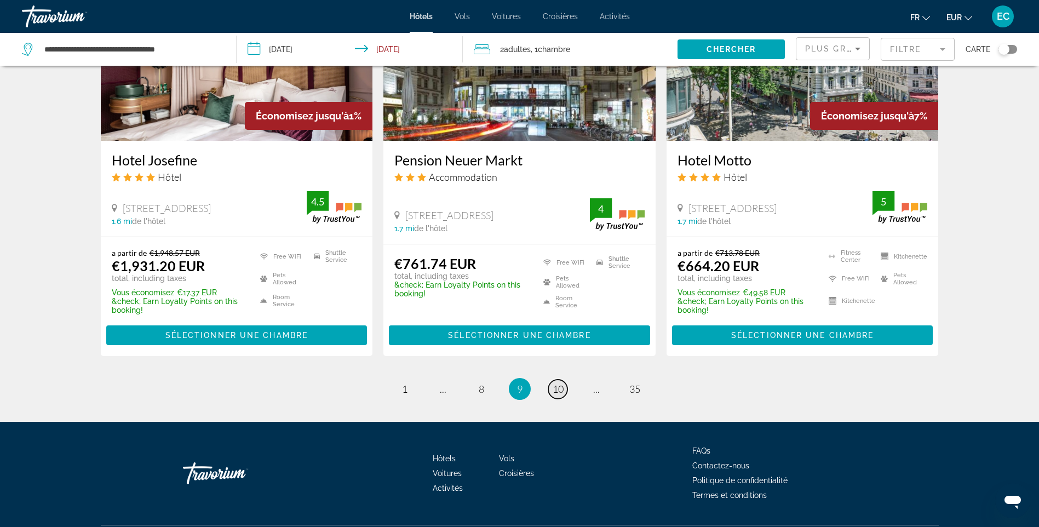
click at [555, 380] on link "page 10" at bounding box center [557, 389] width 19 height 19
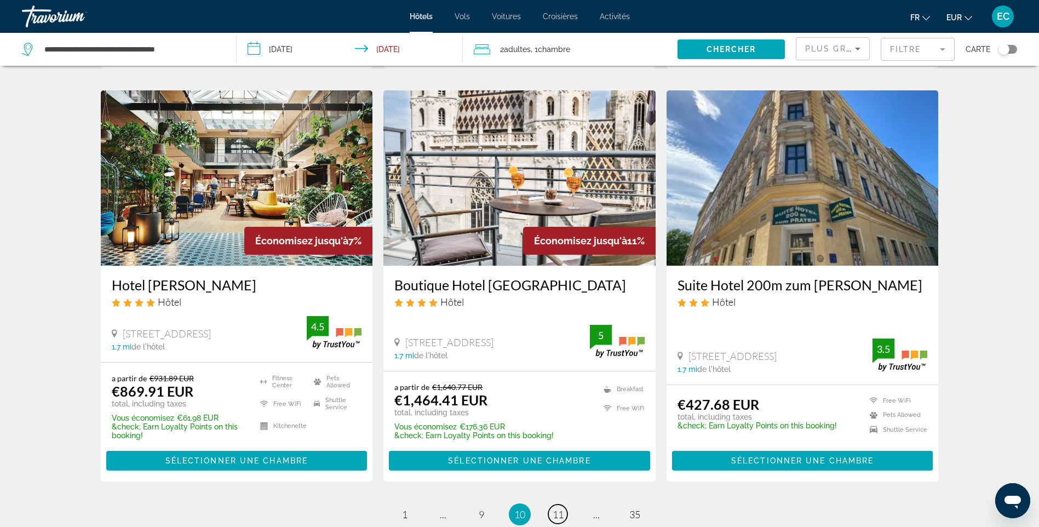
scroll to position [1260, 0]
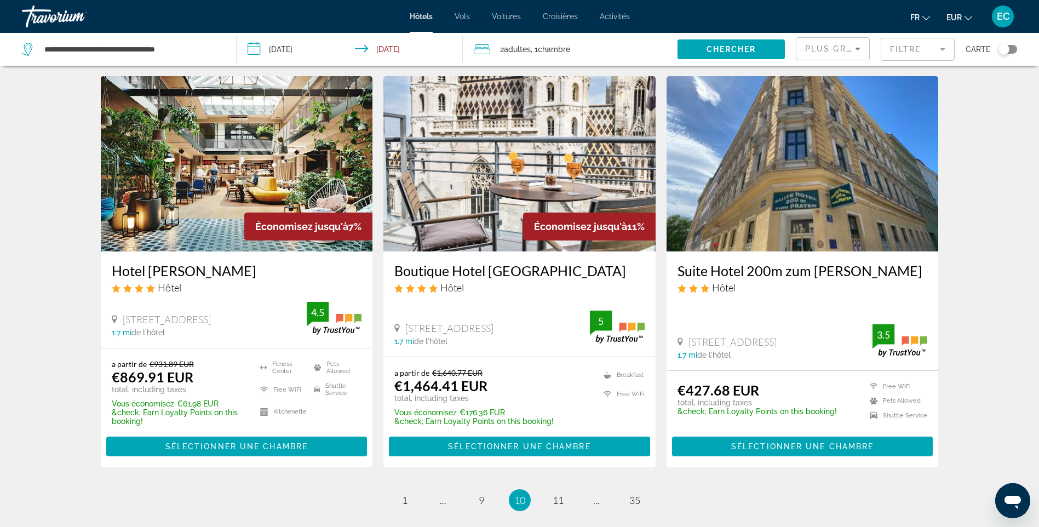
click at [567, 494] on li "page 11" at bounding box center [558, 500] width 22 height 22
click at [555, 496] on span "11" at bounding box center [558, 500] width 11 height 12
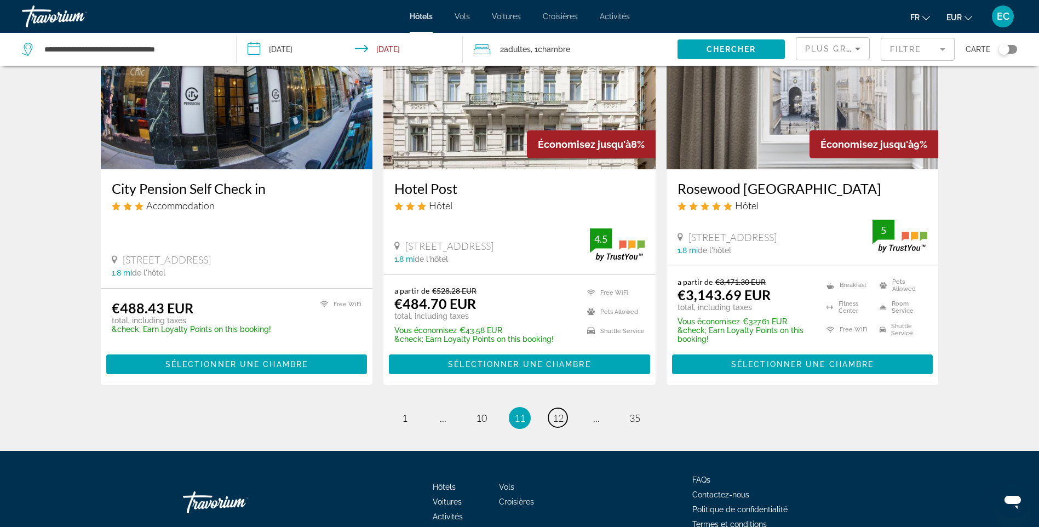
scroll to position [1388, 0]
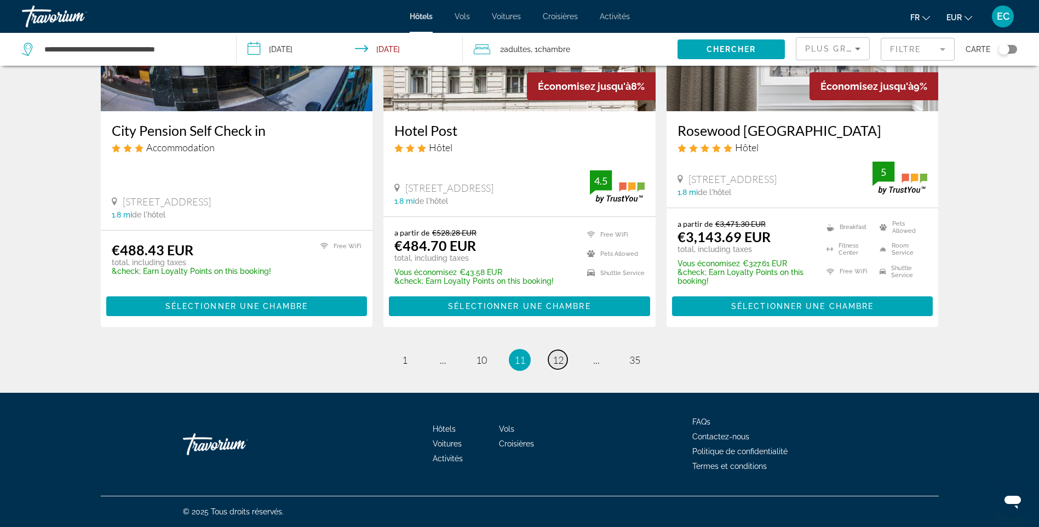
click at [563, 360] on span "12" at bounding box center [558, 360] width 11 height 12
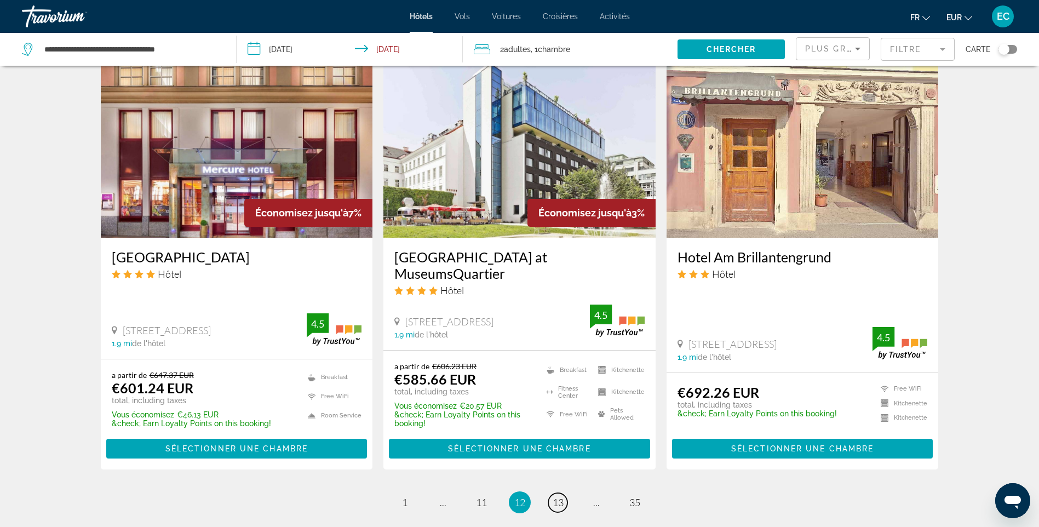
scroll to position [1408, 0]
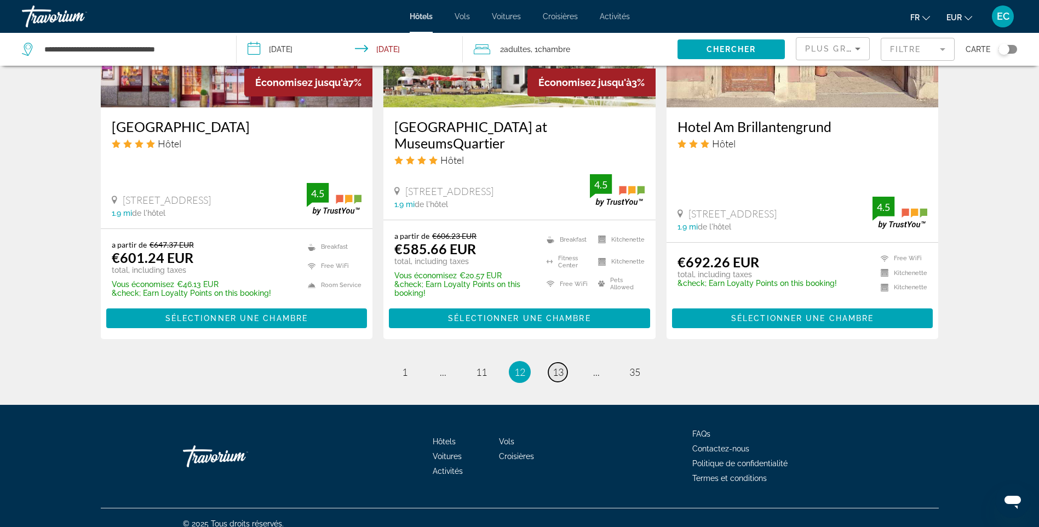
click at [560, 366] on span "13" at bounding box center [558, 372] width 11 height 12
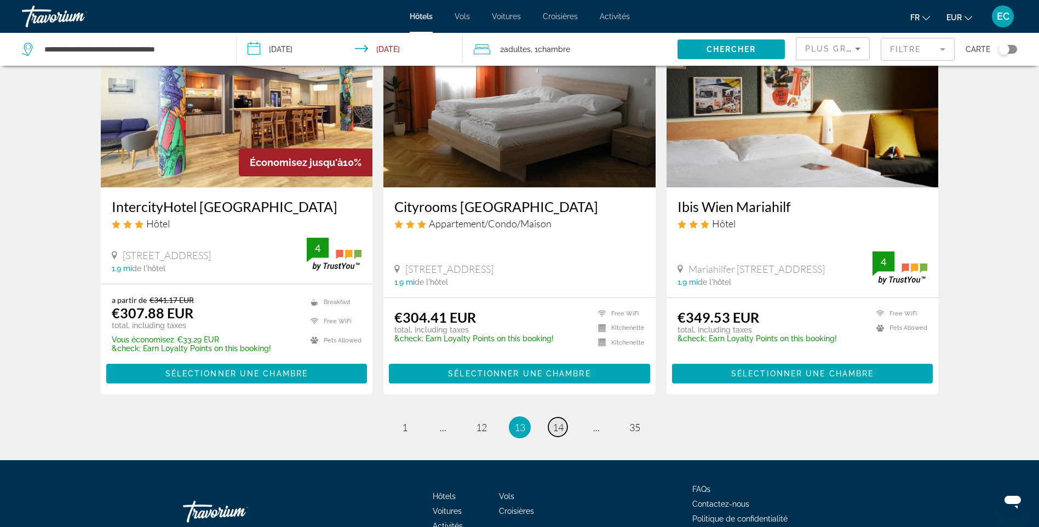
scroll to position [1390, 0]
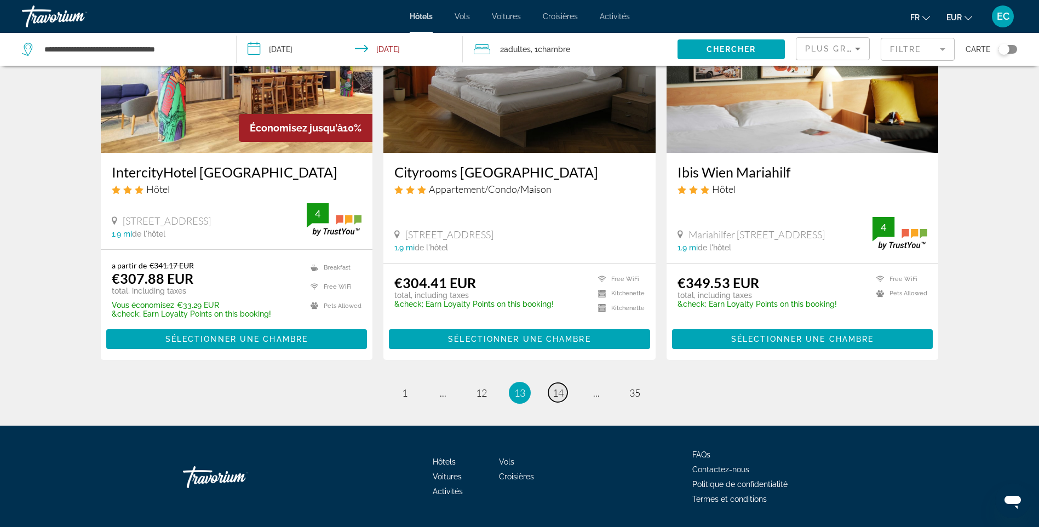
click at [560, 387] on span "14" at bounding box center [558, 393] width 11 height 12
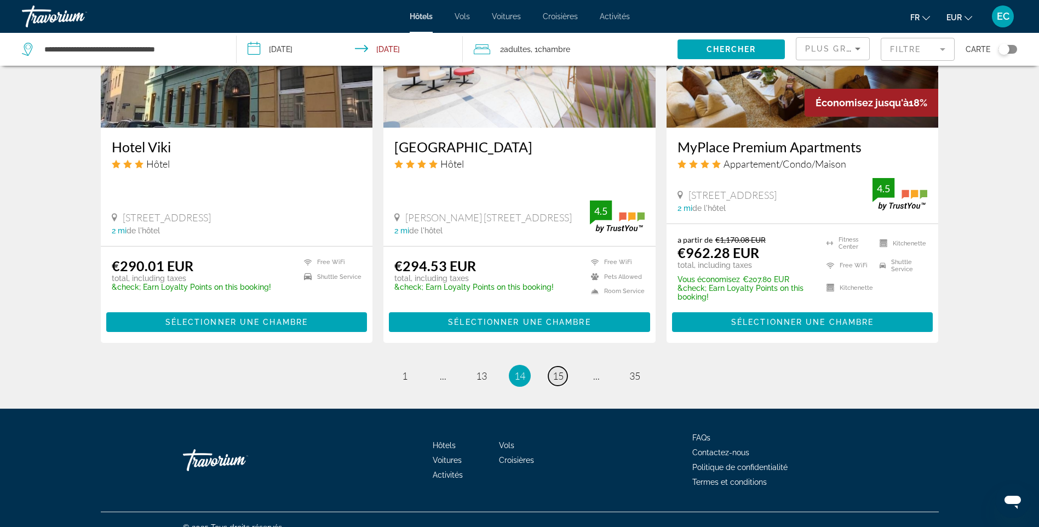
scroll to position [1358, 0]
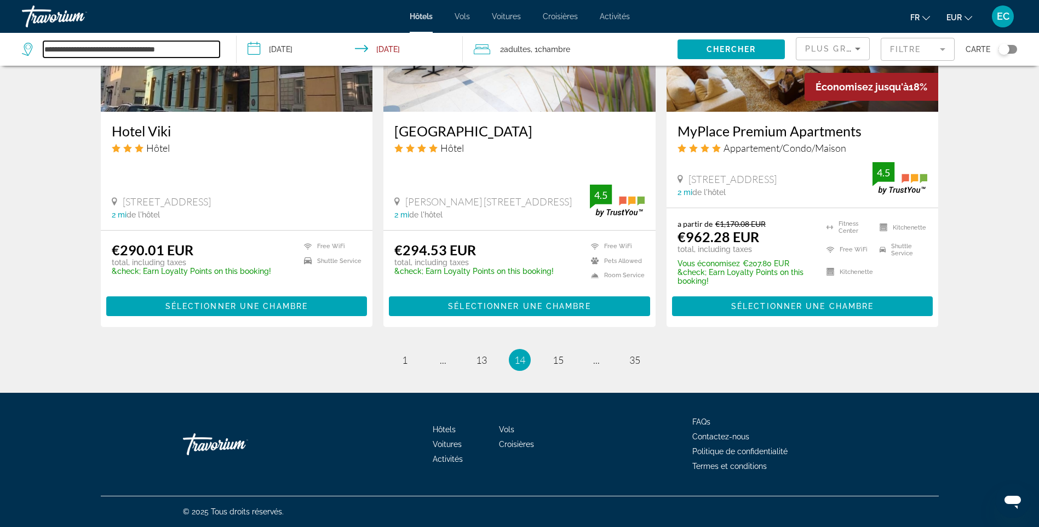
click at [151, 51] on input "**********" at bounding box center [131, 49] width 176 height 16
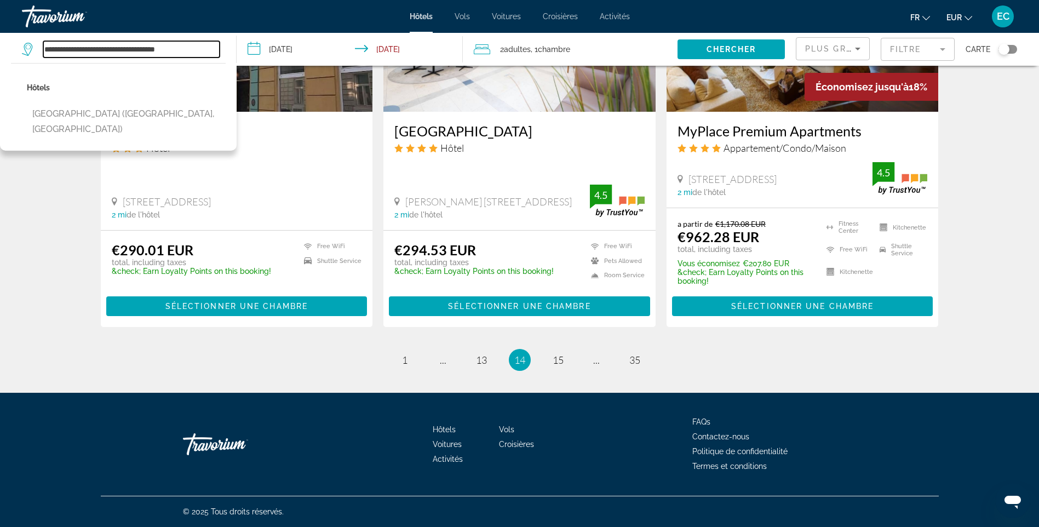
click at [151, 51] on input "**********" at bounding box center [131, 49] width 176 height 16
paste input "Search widget"
type input "**********"
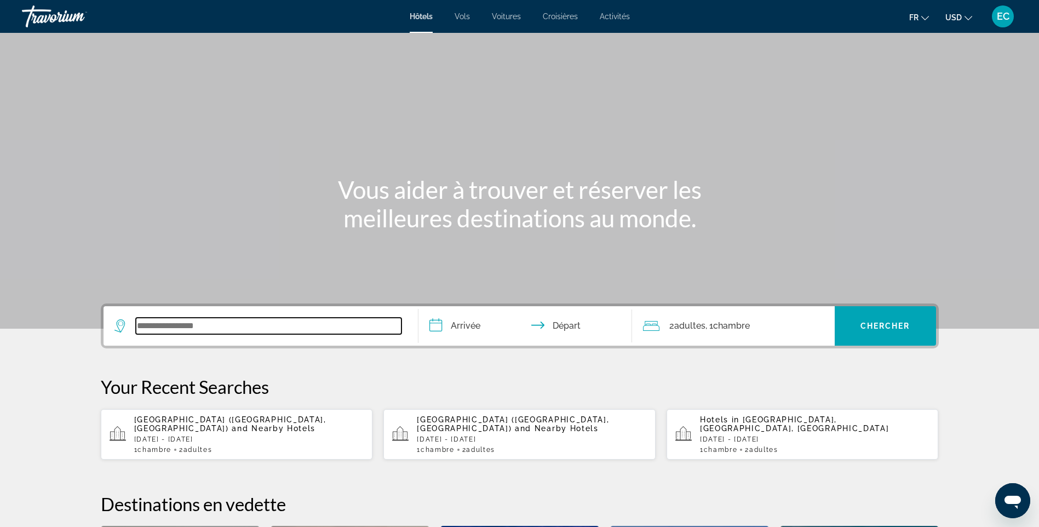
click at [187, 325] on input "Search widget" at bounding box center [269, 326] width 266 height 16
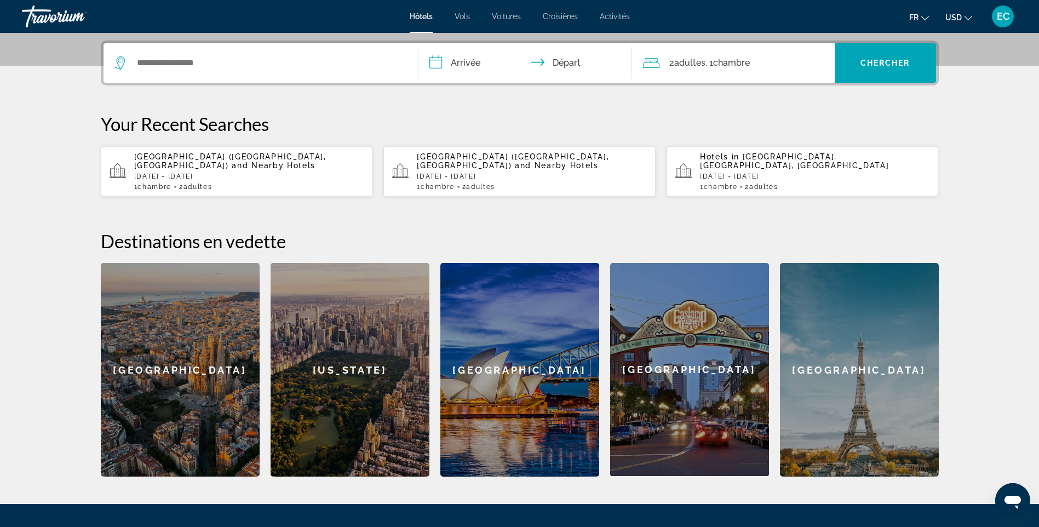
scroll to position [268, 0]
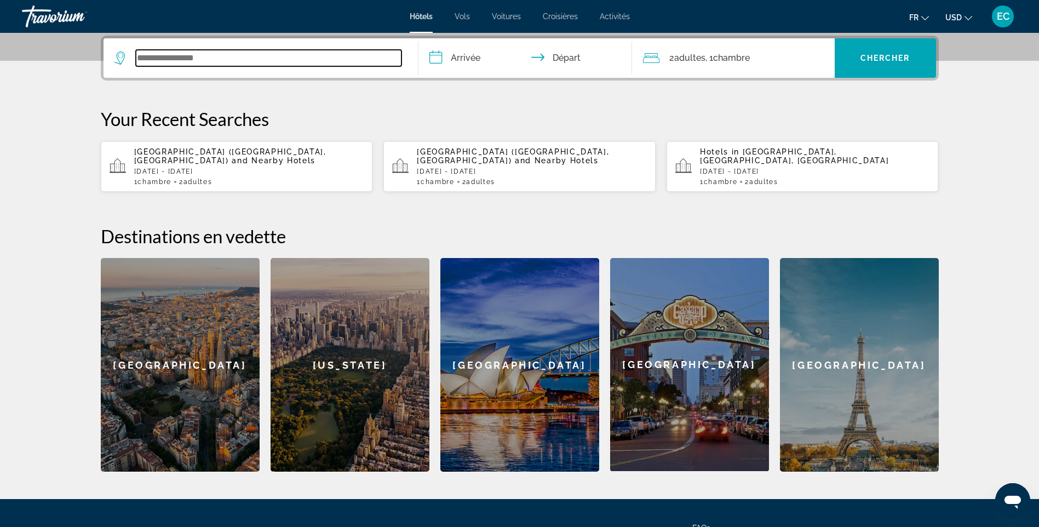
drag, startPoint x: 187, startPoint y: 325, endPoint x: 193, endPoint y: 58, distance: 266.8
paste input "**********"
type input "**********"
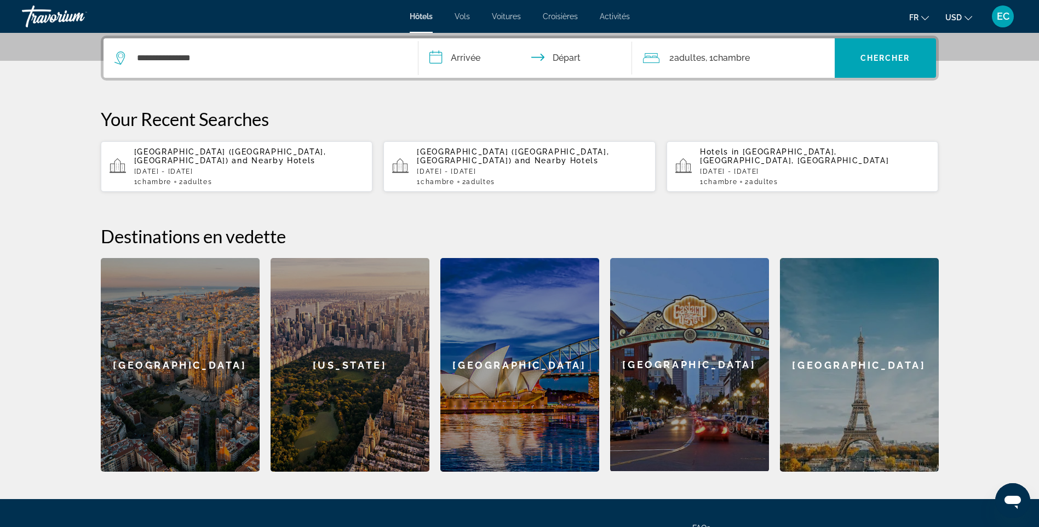
click at [485, 62] on input "**********" at bounding box center [527, 59] width 218 height 43
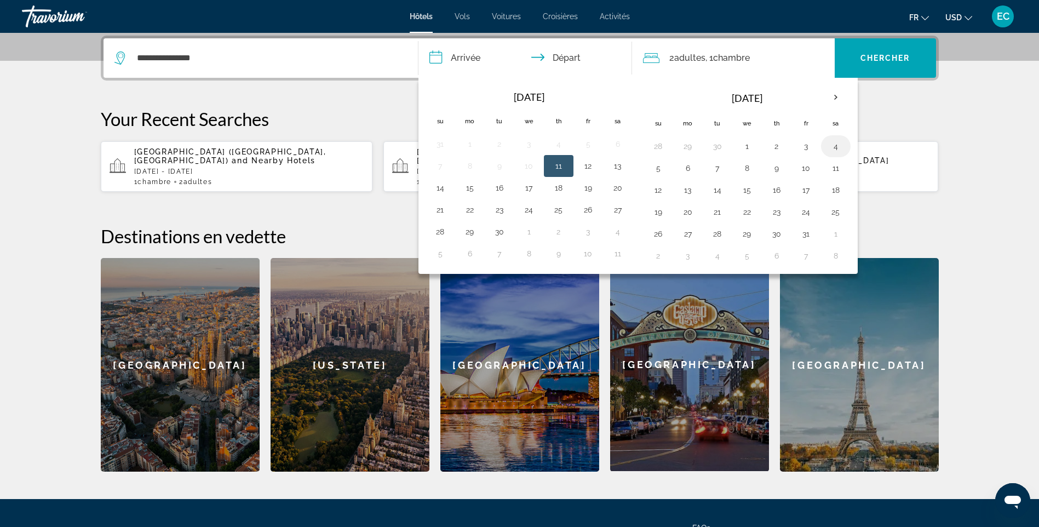
click at [833, 146] on button "4" at bounding box center [836, 146] width 18 height 15
click at [718, 166] on button "7" at bounding box center [718, 167] width 18 height 15
type input "**********"
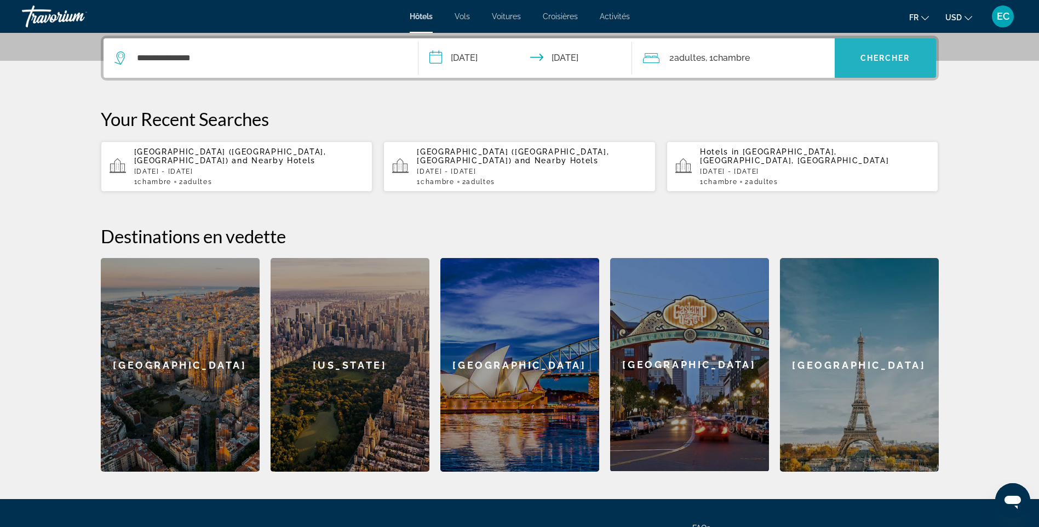
click at [857, 64] on span "Search widget" at bounding box center [885, 58] width 101 height 26
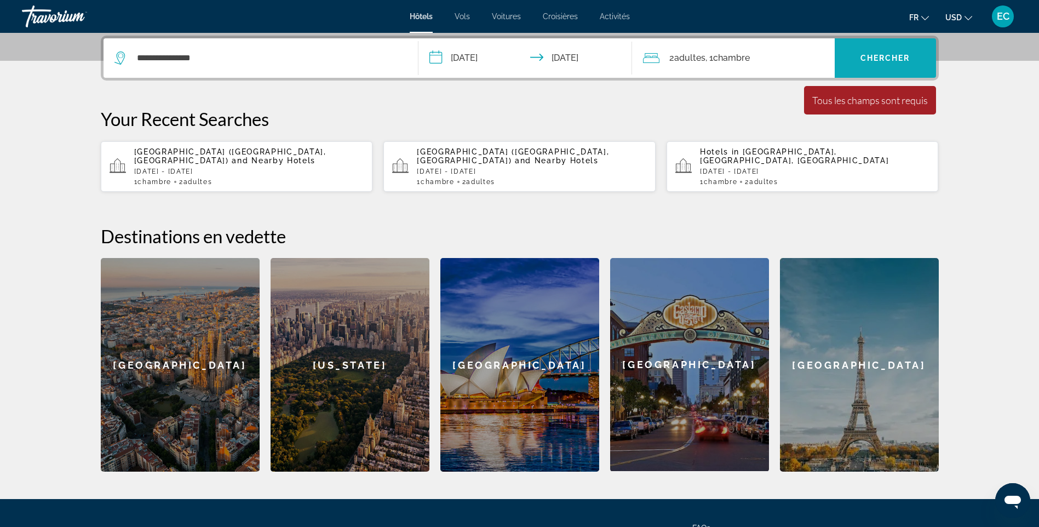
click at [900, 60] on span "Chercher" at bounding box center [885, 58] width 50 height 9
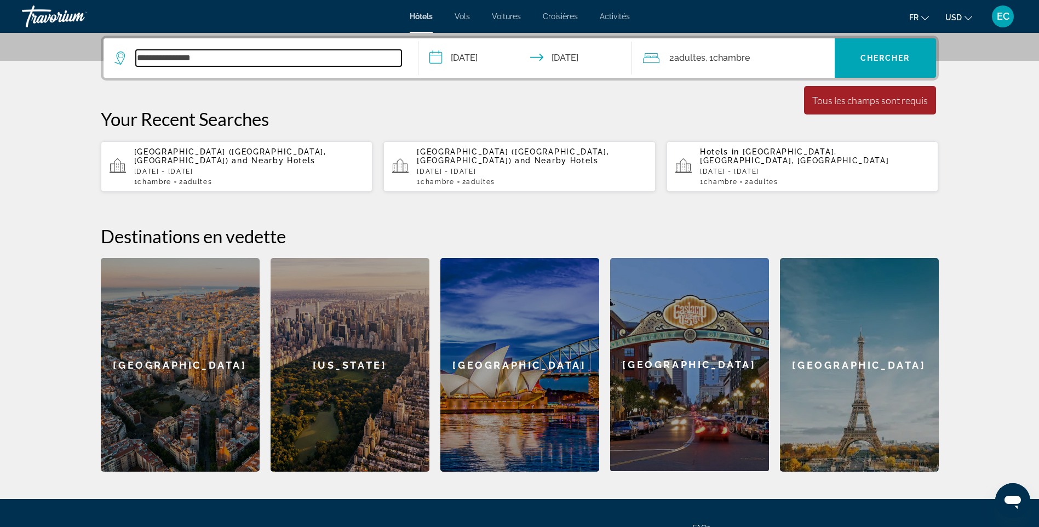
click at [298, 64] on input "**********" at bounding box center [269, 58] width 266 height 16
type input "*"
click at [215, 58] on input "Search widget" at bounding box center [269, 58] width 266 height 16
paste input "*********"
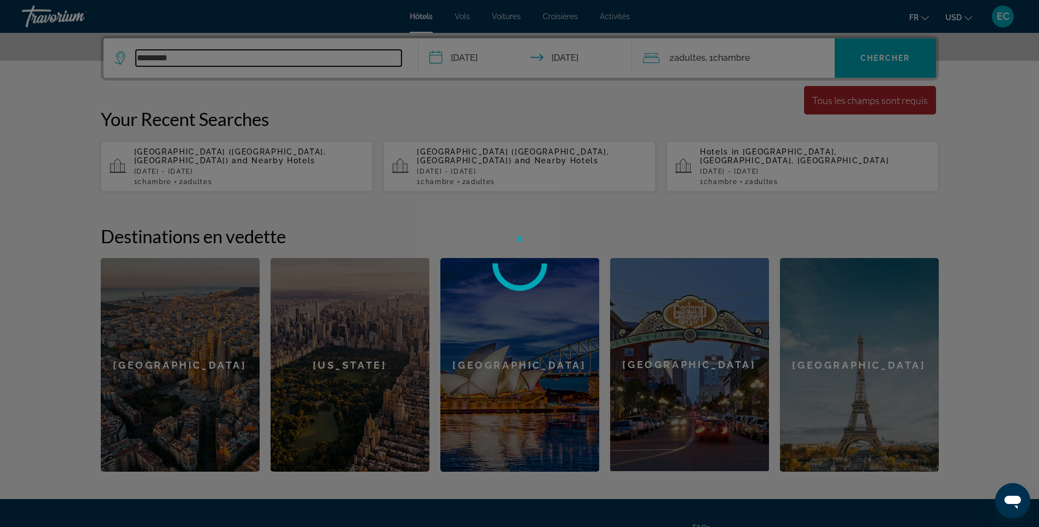
type input "*********"
click at [236, 103] on div at bounding box center [519, 263] width 1039 height 527
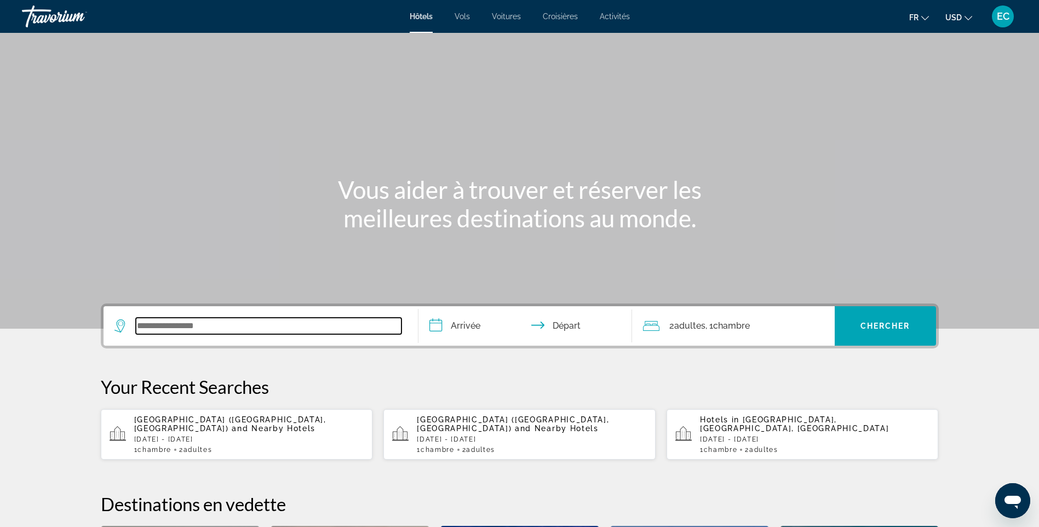
click at [221, 322] on input "Search widget" at bounding box center [269, 326] width 266 height 16
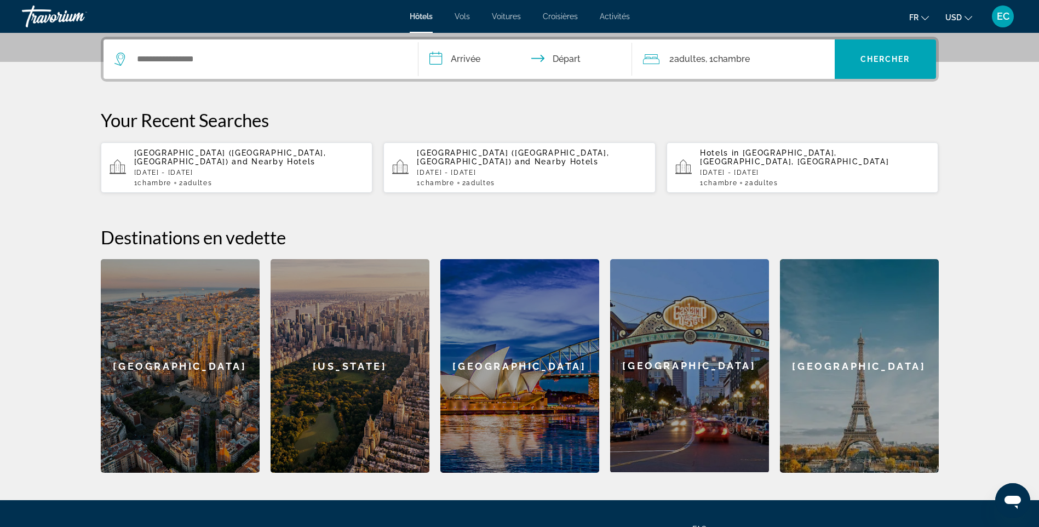
scroll to position [268, 0]
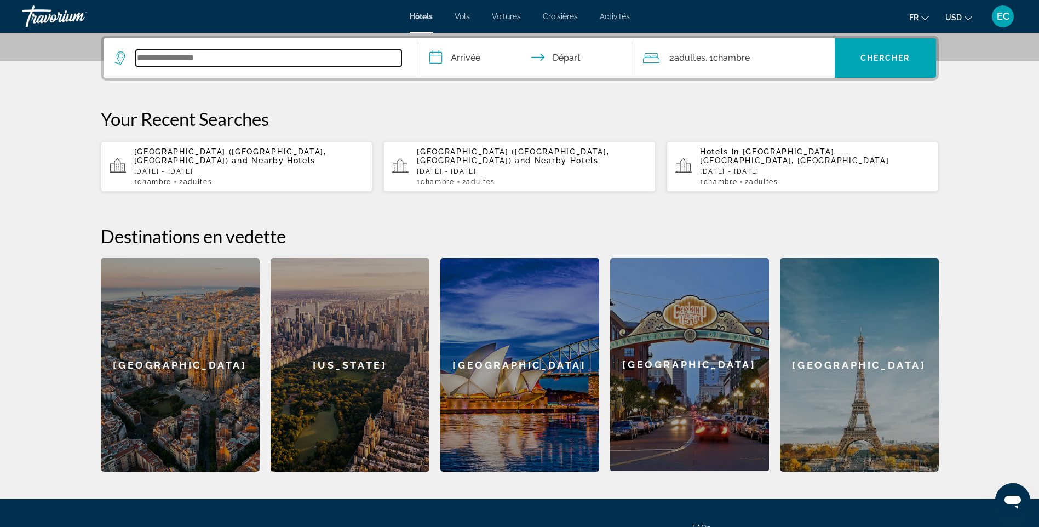
drag, startPoint x: 221, startPoint y: 322, endPoint x: 160, endPoint y: 62, distance: 266.7
paste input "*********"
click at [216, 56] on input "*********" at bounding box center [269, 58] width 266 height 16
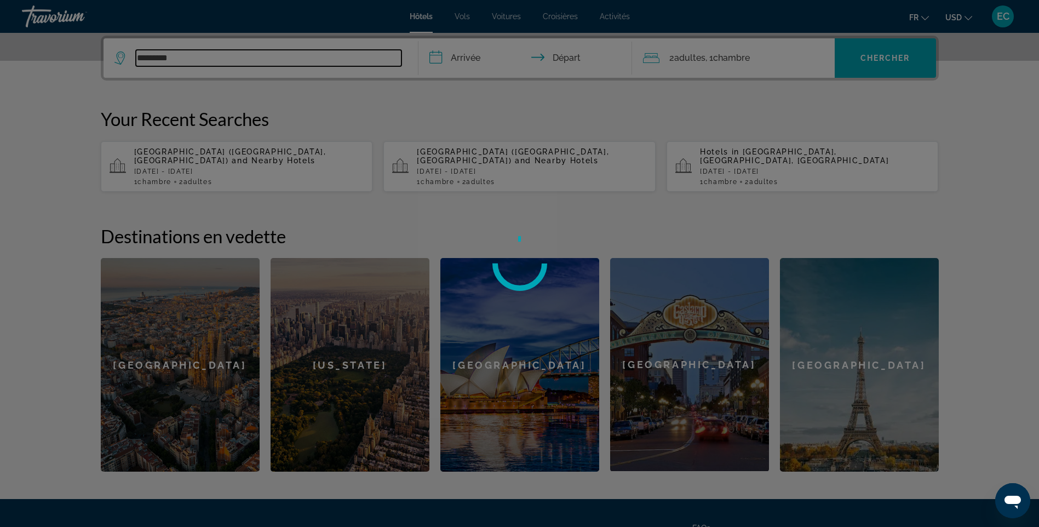
type input "*********"
click at [198, 55] on div at bounding box center [519, 263] width 1039 height 527
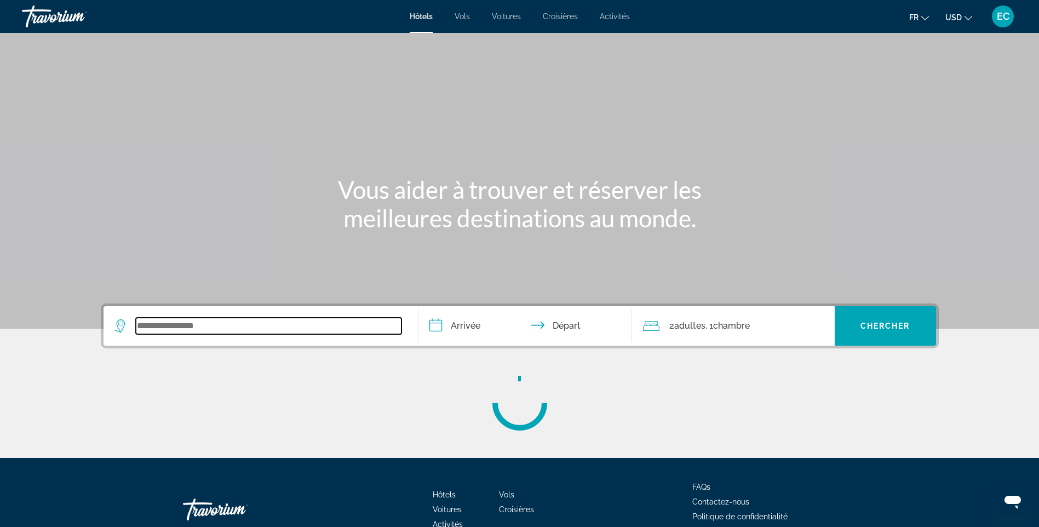
click at [253, 329] on input "Search widget" at bounding box center [269, 326] width 266 height 16
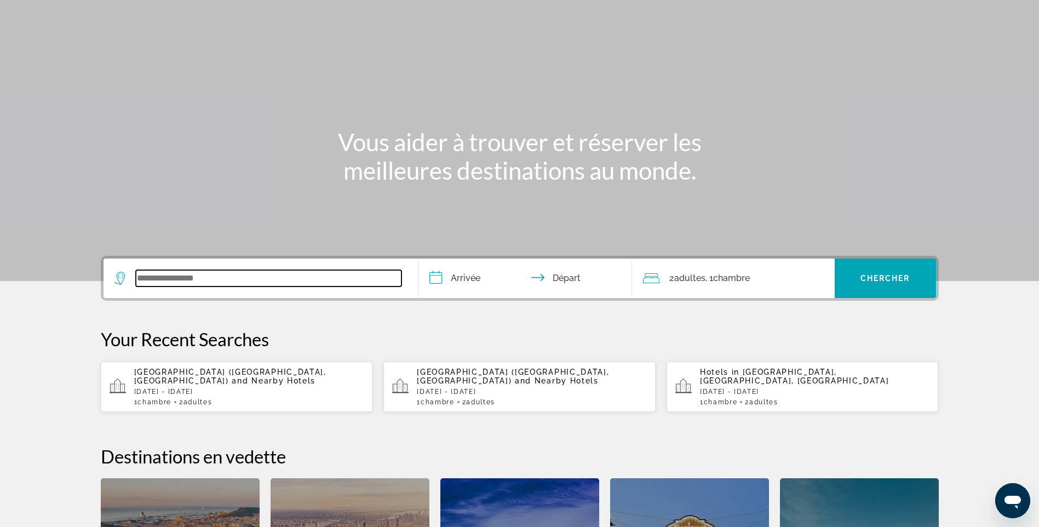
scroll to position [65, 0]
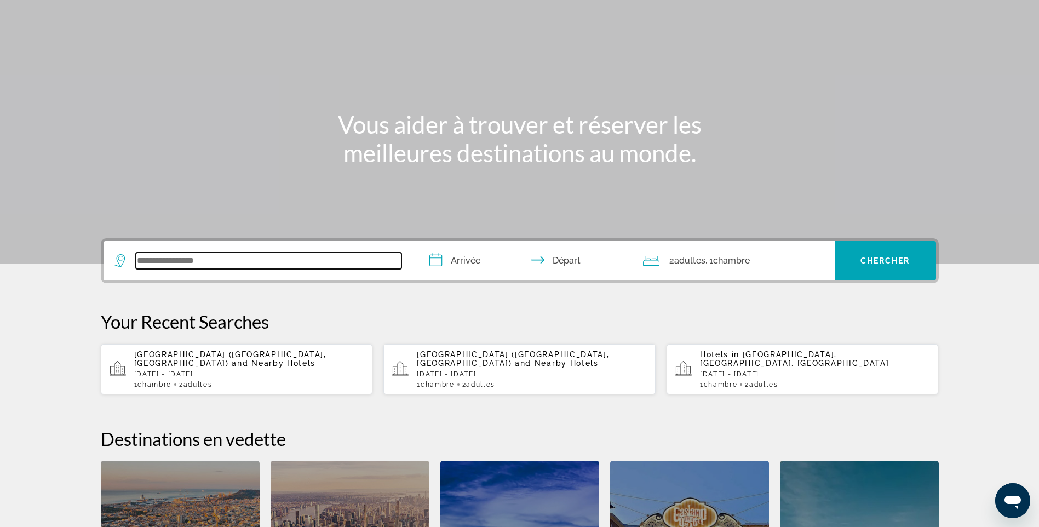
paste input "**********"
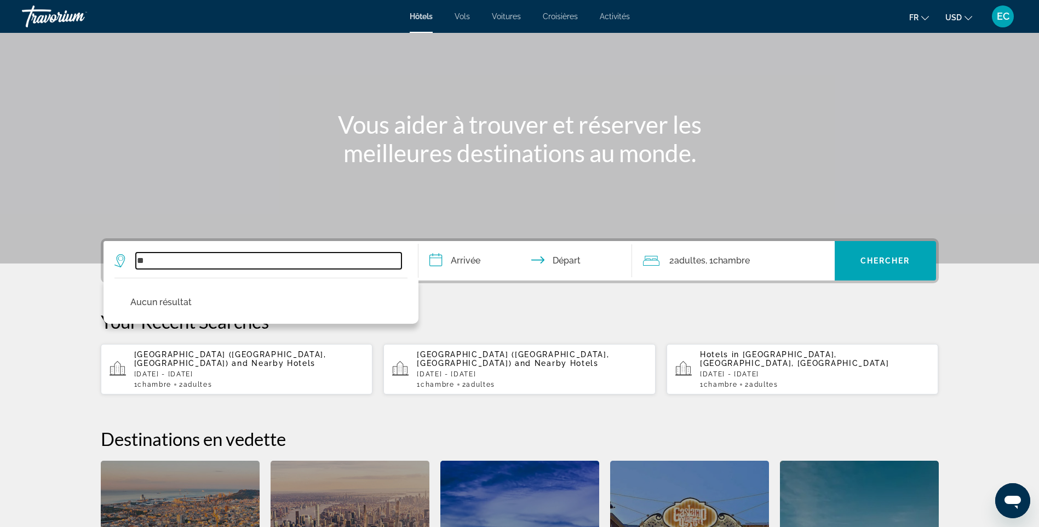
type input "*"
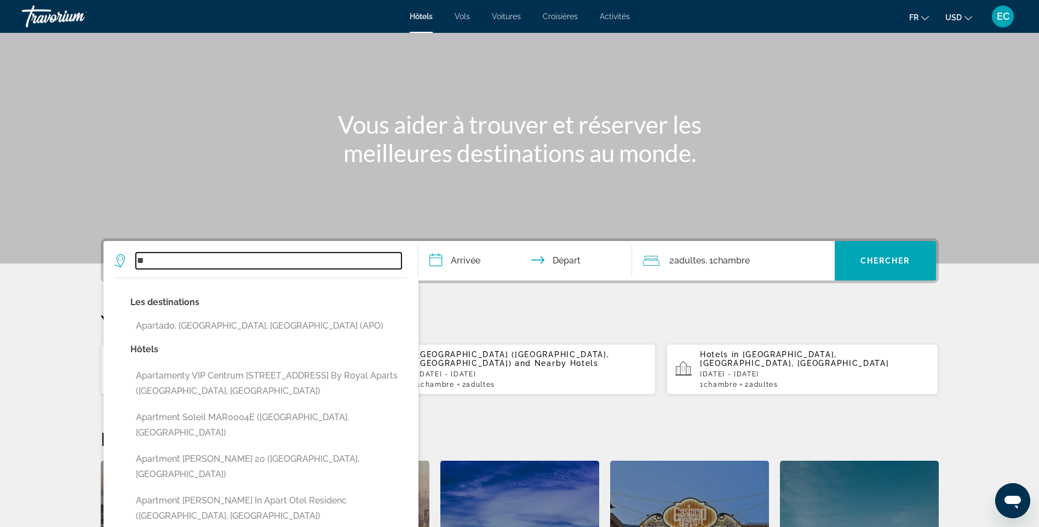
type input "*"
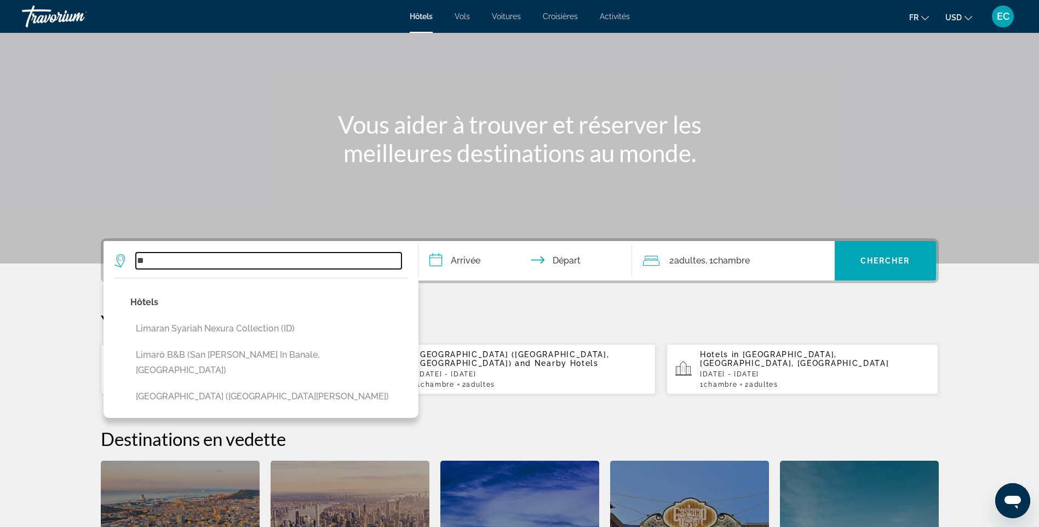
type input "*"
paste input "**********"
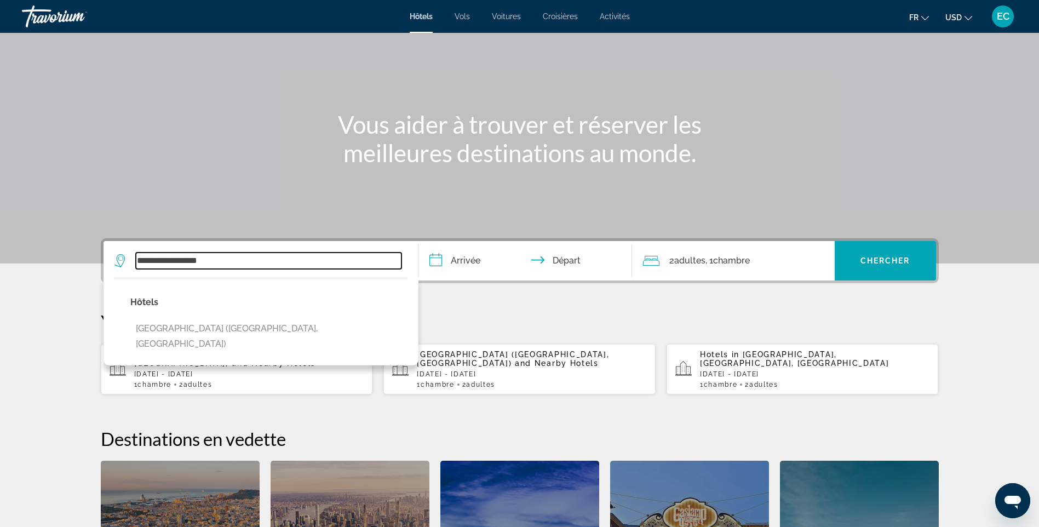
drag, startPoint x: 228, startPoint y: 256, endPoint x: 71, endPoint y: 269, distance: 157.2
click at [71, 269] on section "**********" at bounding box center [519, 304] width 1039 height 739
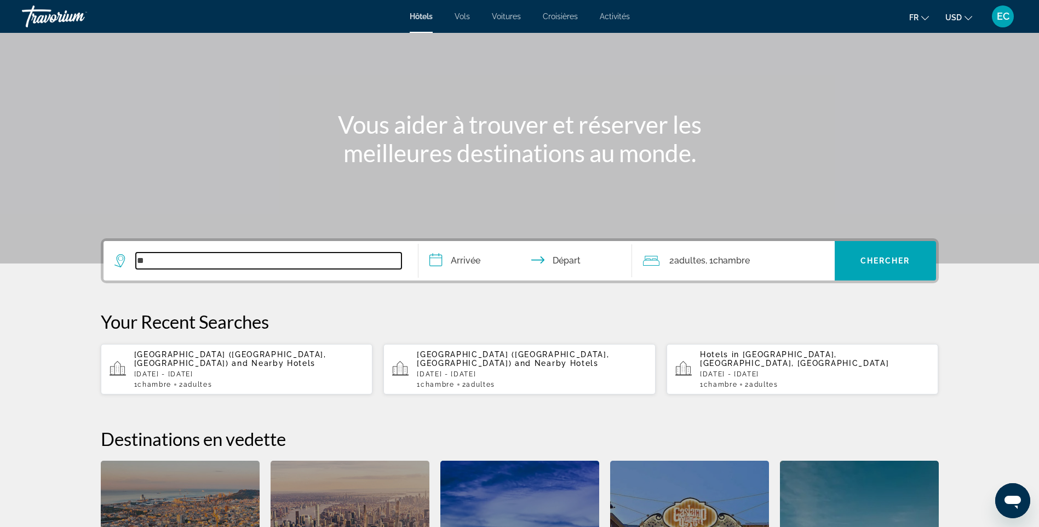
type input "*"
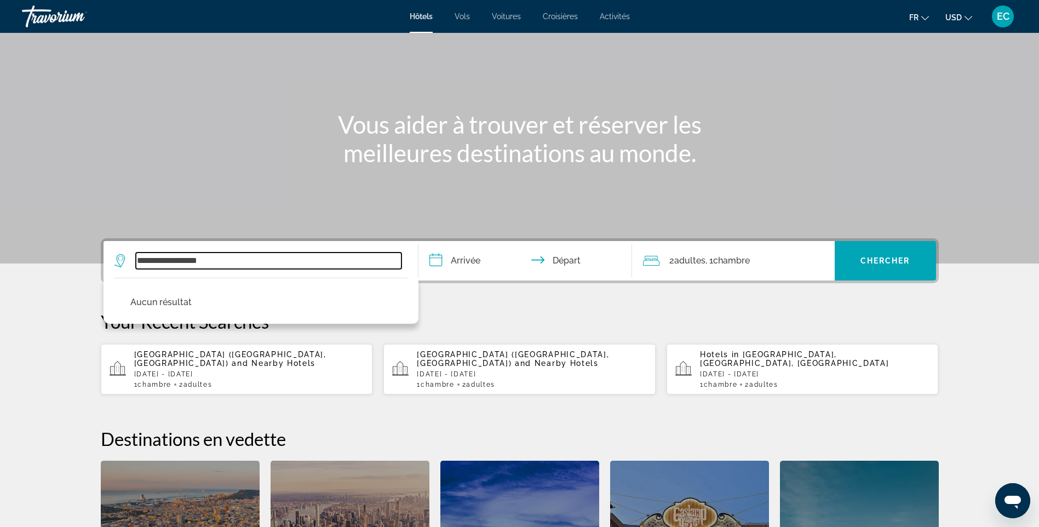
type input "**********"
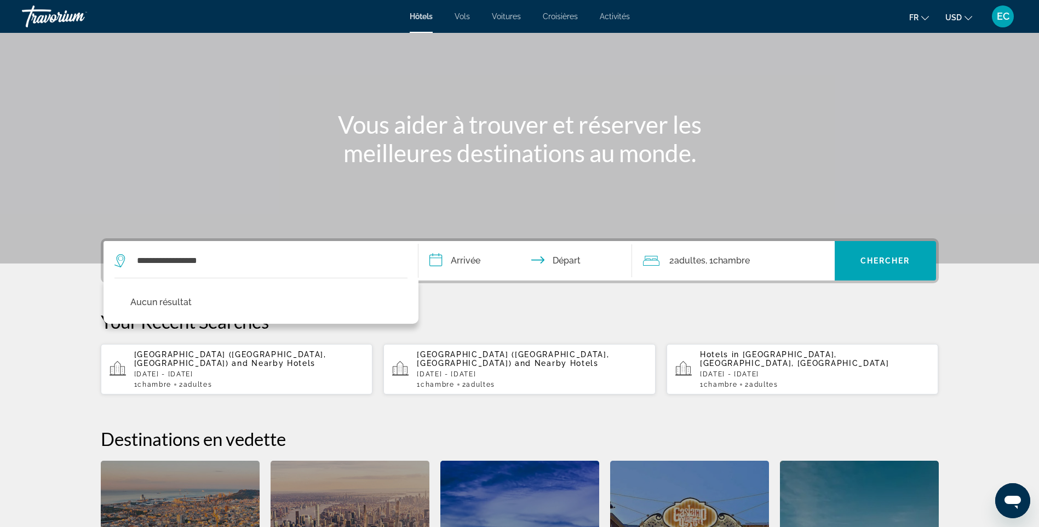
click at [1001, 19] on span "EC" at bounding box center [1003, 16] width 13 height 11
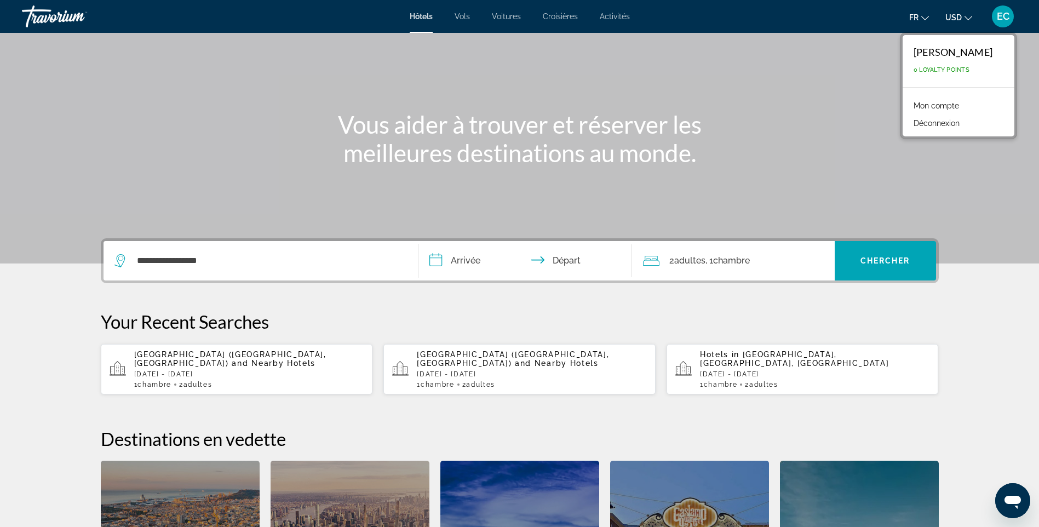
click at [961, 122] on button "Déconnexion" at bounding box center [936, 123] width 57 height 14
